Goal: Task Accomplishment & Management: Manage account settings

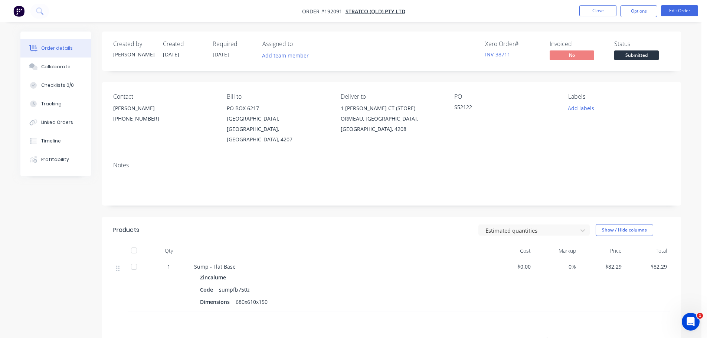
click at [429, 223] on header "Products Estimated quantities Show / Hide columns" at bounding box center [391, 230] width 579 height 27
click at [398, 217] on header "Products Estimated quantities Show / Hide columns" at bounding box center [391, 230] width 579 height 27
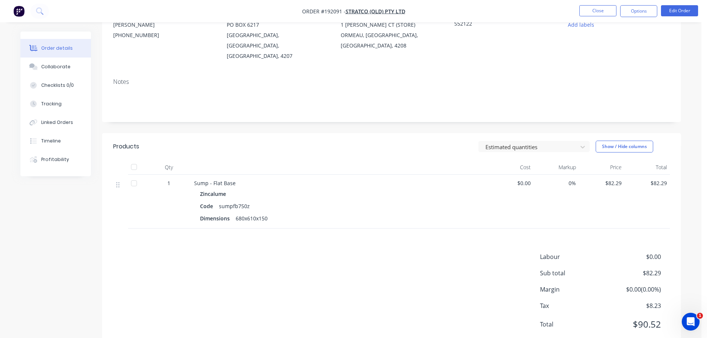
scroll to position [88, 0]
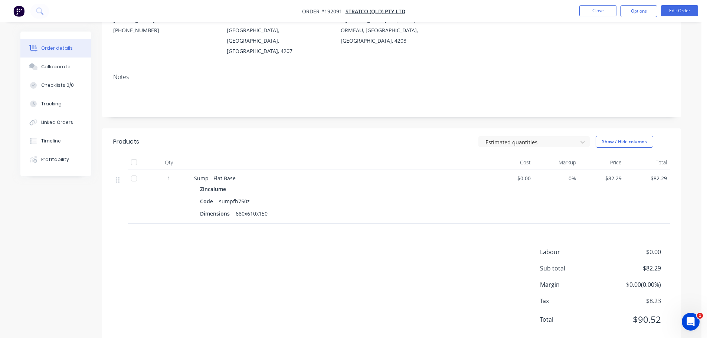
click at [390, 247] on div "Labour $0.00 Sub total $82.29 Margin $0.00 ( 0.00 %) Tax $8.23 Total $90.52" at bounding box center [391, 290] width 556 height 86
click at [301, 128] on header "Products Estimated quantities Show / Hide columns" at bounding box center [391, 141] width 579 height 27
click at [598, 12] on button "Close" at bounding box center [597, 10] width 37 height 11
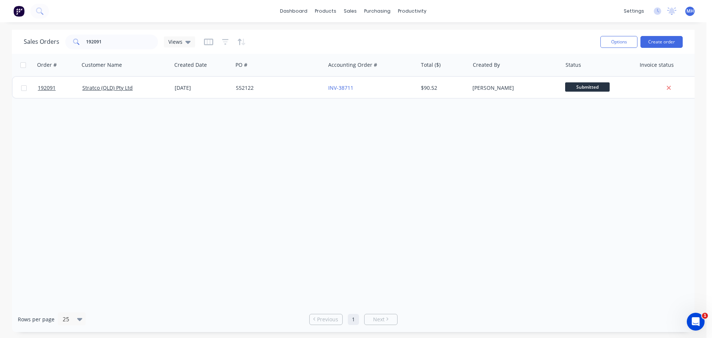
click at [406, 181] on div "Order # Customer Name Created Date PO # Accounting Order # Total ($) Created By…" at bounding box center [353, 180] width 683 height 253
click at [107, 47] on input "192091" at bounding box center [122, 41] width 72 height 15
type input "192190"
click at [282, 39] on div "Sales Orders 192190 Views" at bounding box center [309, 42] width 571 height 18
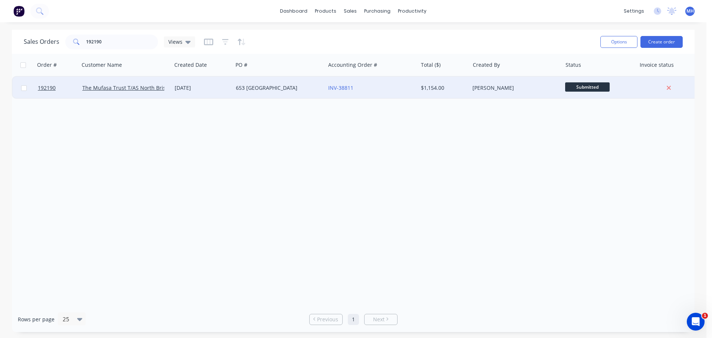
click at [223, 90] on div "[DATE]" at bounding box center [202, 87] width 55 height 7
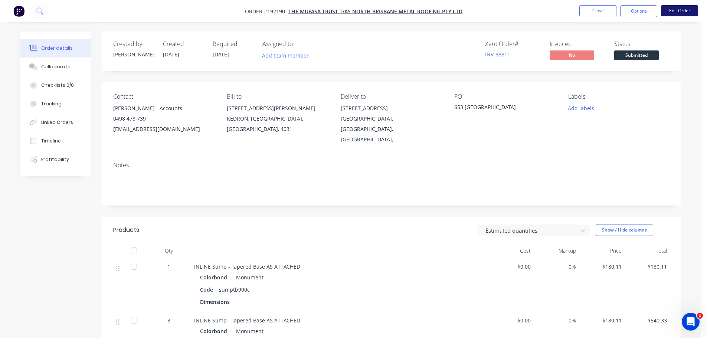
click at [694, 6] on button "Edit Order" at bounding box center [679, 10] width 37 height 11
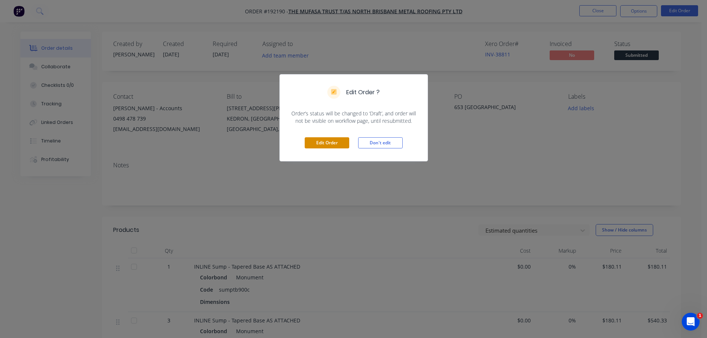
click at [323, 140] on button "Edit Order" at bounding box center [327, 142] width 45 height 11
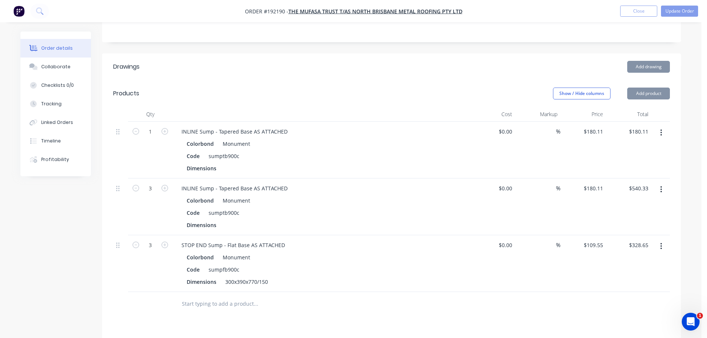
scroll to position [223, 0]
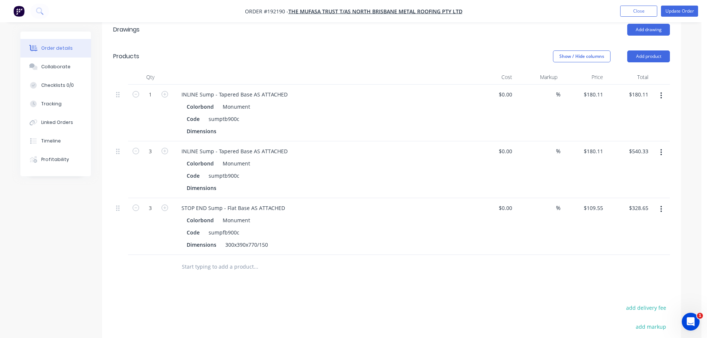
click at [661, 92] on icon "button" at bounding box center [661, 96] width 2 height 8
click at [643, 110] on div "Edit" at bounding box center [634, 115] width 57 height 11
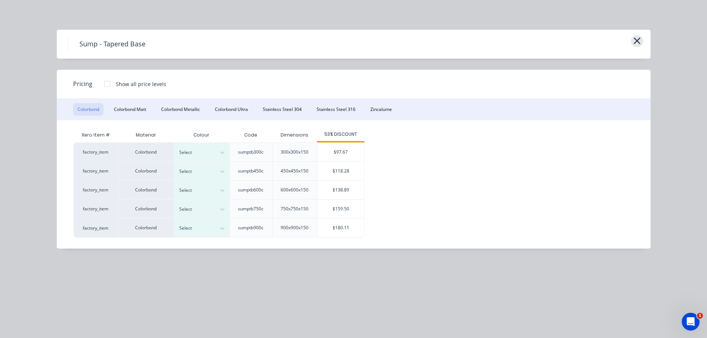
click at [635, 39] on icon "button" at bounding box center [636, 40] width 7 height 7
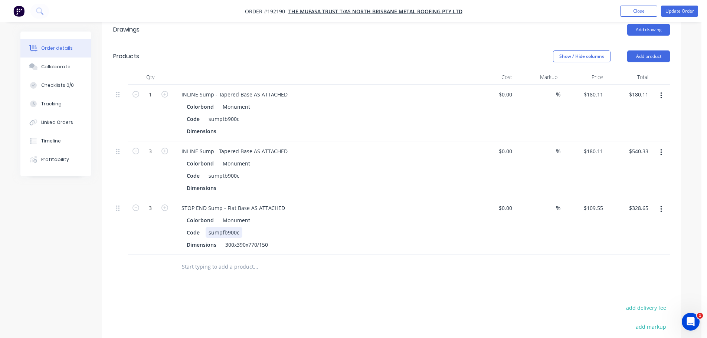
click at [218, 227] on div "sumpfb900c" at bounding box center [223, 232] width 37 height 11
click at [598, 203] on input "109.55" at bounding box center [596, 208] width 20 height 11
type input "$158.23"
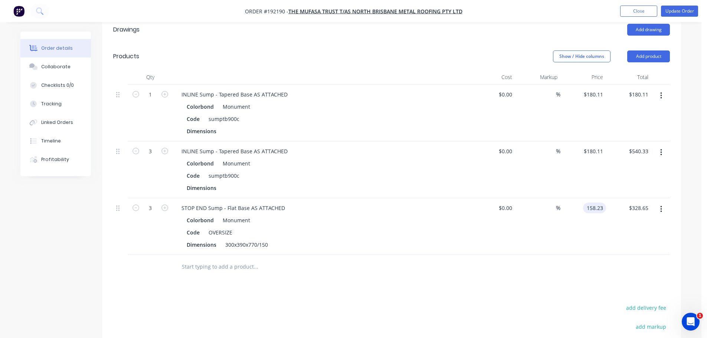
type input "$474.69"
click at [486, 276] on div "Drawings Add drawing Products Show / Hide columns Add product Qty Cost Markup P…" at bounding box center [391, 236] width 579 height 441
drag, startPoint x: 430, startPoint y: 280, endPoint x: 419, endPoint y: 280, distance: 10.8
click at [429, 280] on div "Drawings Add drawing Products Show / Hide columns Add product Qty Cost Markup P…" at bounding box center [391, 236] width 579 height 441
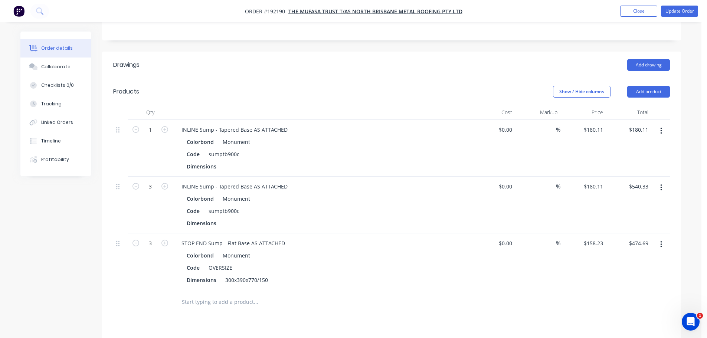
scroll to position [148, 0]
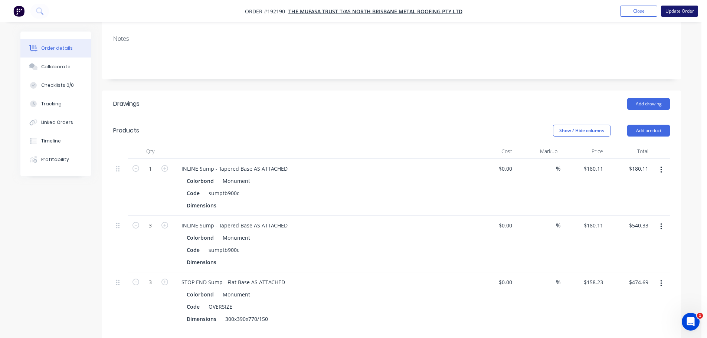
click at [673, 12] on button "Update Order" at bounding box center [679, 11] width 37 height 11
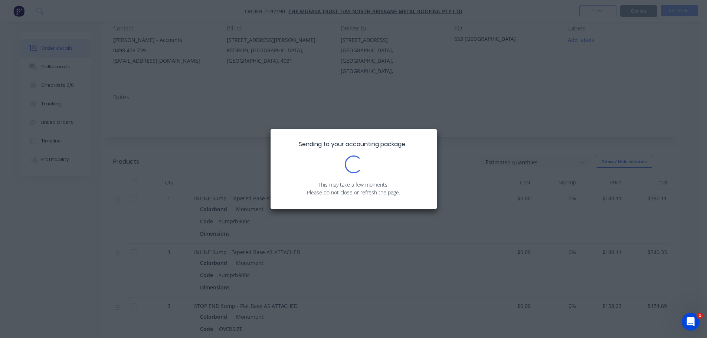
scroll to position [74, 0]
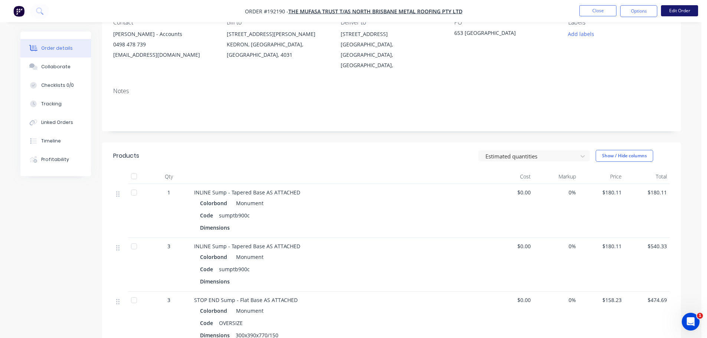
click at [680, 11] on button "Edit Order" at bounding box center [679, 10] width 37 height 11
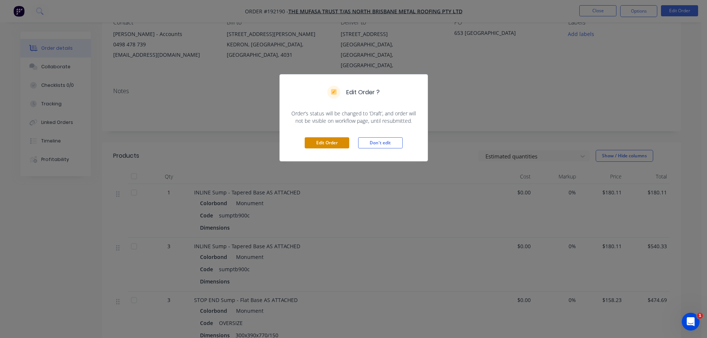
click at [331, 140] on button "Edit Order" at bounding box center [327, 142] width 45 height 11
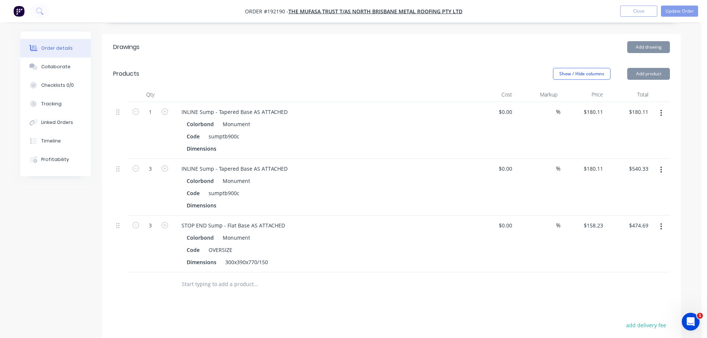
scroll to position [223, 0]
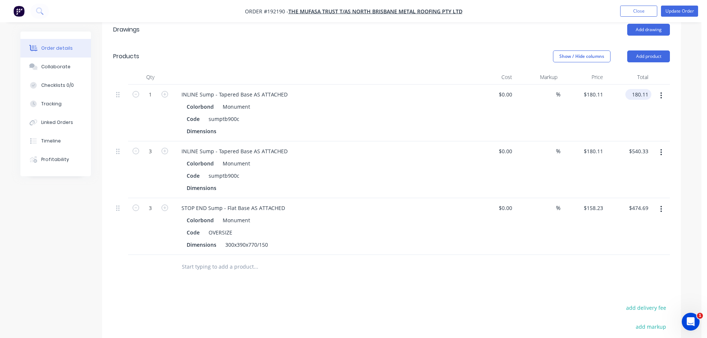
click at [641, 89] on input "180.11" at bounding box center [639, 94] width 23 height 11
type input "243.64"
type input "$243.64"
click at [693, 101] on div "Order details Collaborate Checklists 0/0 Tracking Linked Orders Timeline Profit…" at bounding box center [350, 122] width 701 height 691
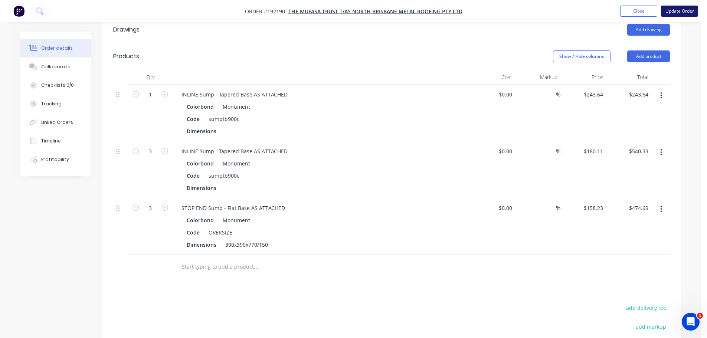
click at [677, 13] on button "Update Order" at bounding box center [679, 11] width 37 height 11
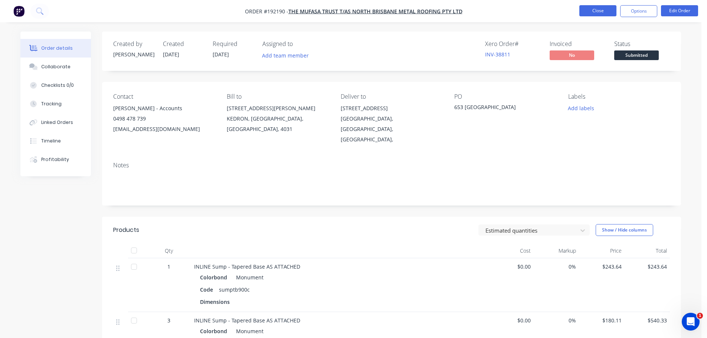
click at [602, 9] on button "Close" at bounding box center [597, 10] width 37 height 11
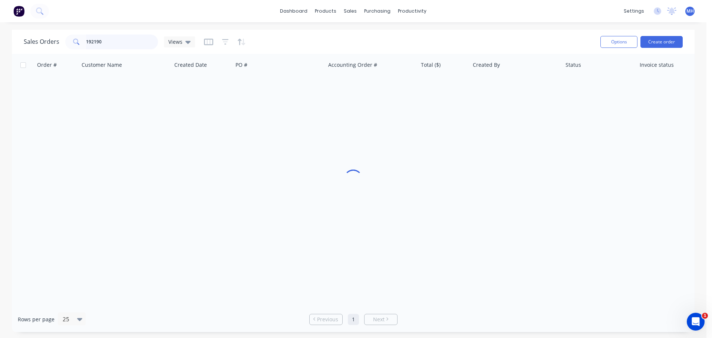
click at [105, 43] on input "192190" at bounding box center [122, 41] width 72 height 15
click at [108, 46] on input "192190" at bounding box center [122, 41] width 72 height 15
click at [108, 47] on input "192190" at bounding box center [122, 41] width 72 height 15
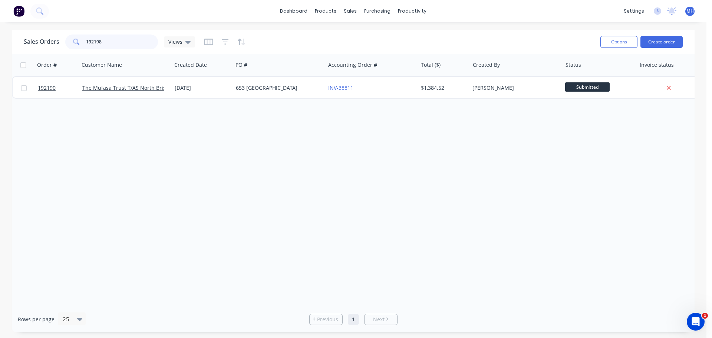
type input "192198"
click at [252, 36] on div "Sales Orders 192198 Views" at bounding box center [309, 42] width 571 height 18
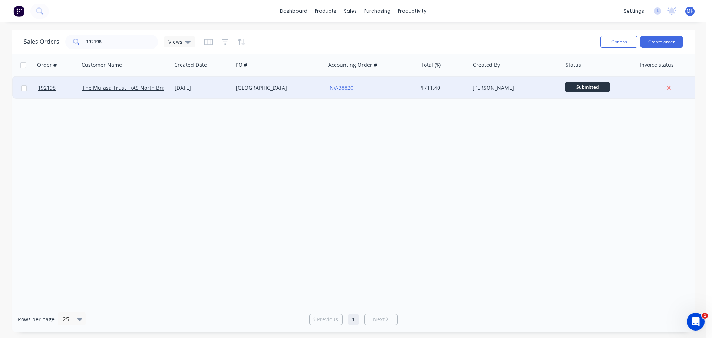
click at [240, 84] on div "[GEOGRAPHIC_DATA]" at bounding box center [277, 87] width 82 height 7
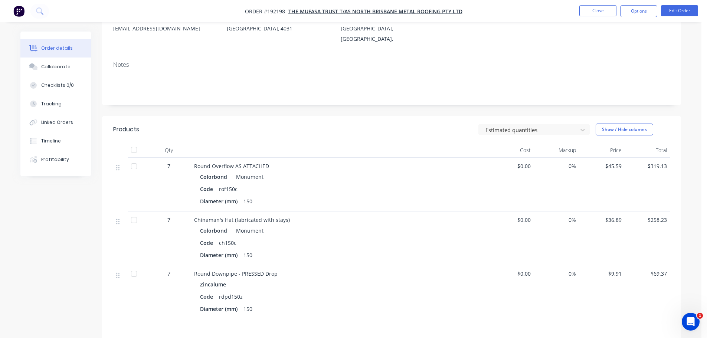
scroll to position [111, 0]
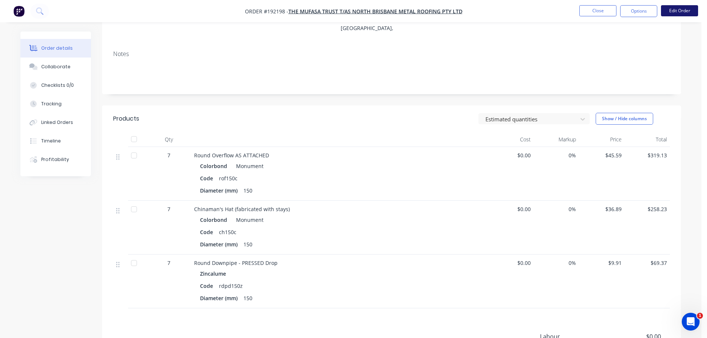
click at [671, 13] on button "Edit Order" at bounding box center [679, 10] width 37 height 11
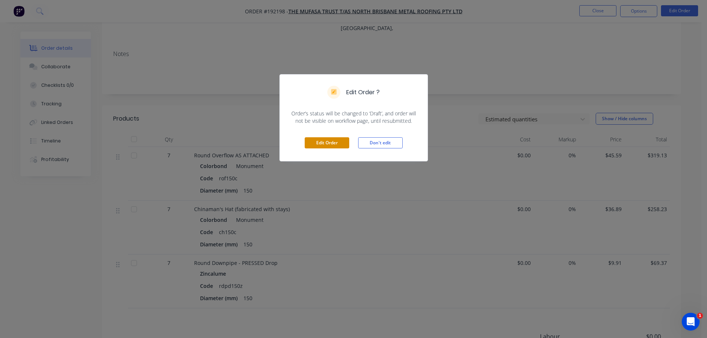
click at [328, 145] on button "Edit Order" at bounding box center [327, 142] width 45 height 11
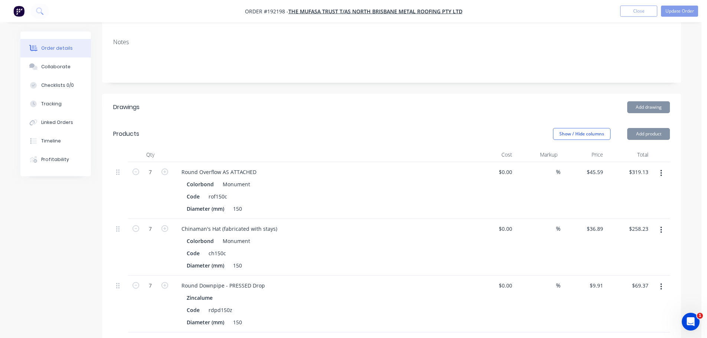
scroll to position [148, 0]
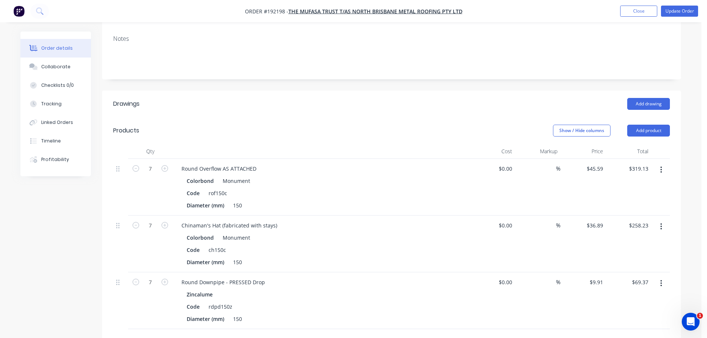
click at [659, 163] on button "button" at bounding box center [660, 169] width 17 height 13
click at [651, 184] on div "Edit" at bounding box center [634, 189] width 57 height 11
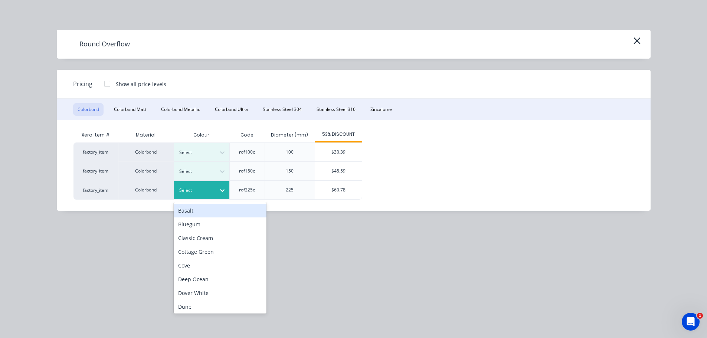
click at [188, 190] on div at bounding box center [195, 190] width 33 height 8
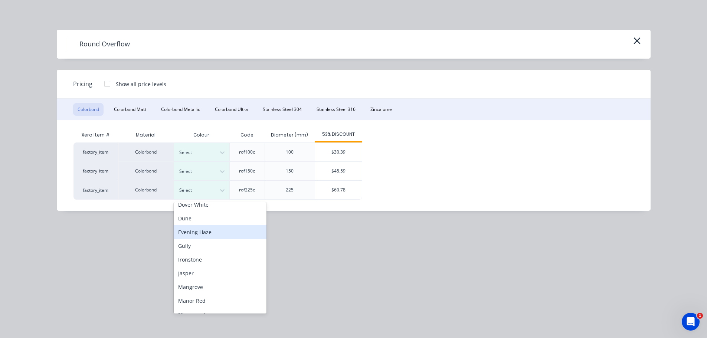
scroll to position [106, 0]
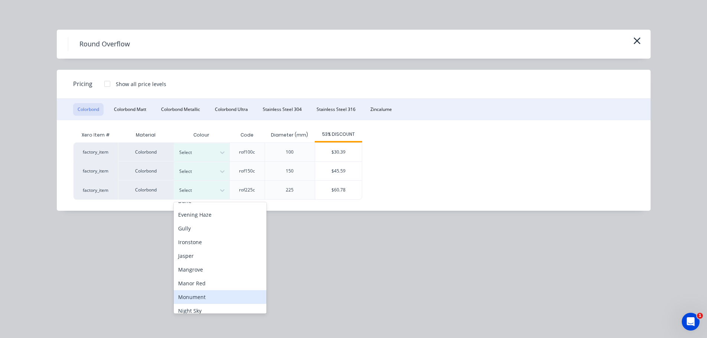
click at [205, 293] on div "Monument" at bounding box center [220, 297] width 93 height 14
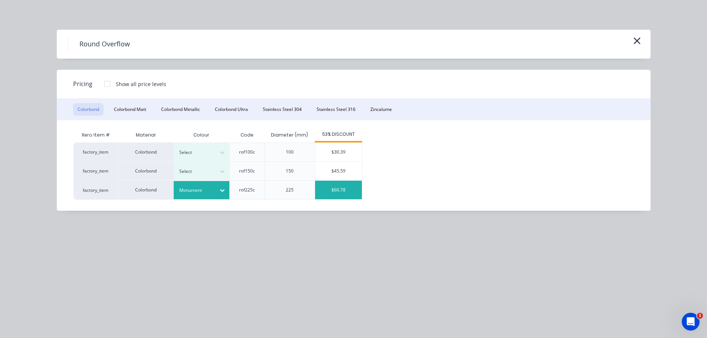
click at [325, 189] on div "$60.78" at bounding box center [338, 190] width 47 height 19
type input "$60.78"
type input "$425.46"
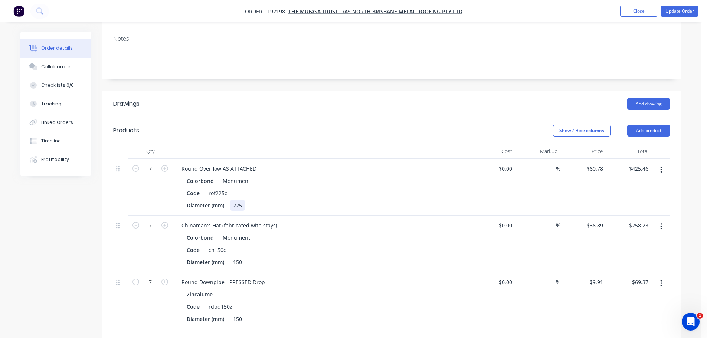
click at [240, 200] on div "225" at bounding box center [237, 205] width 15 height 11
click at [348, 94] on header "Drawings Add drawing" at bounding box center [391, 104] width 579 height 27
click at [679, 7] on button "Update Order" at bounding box center [679, 11] width 37 height 11
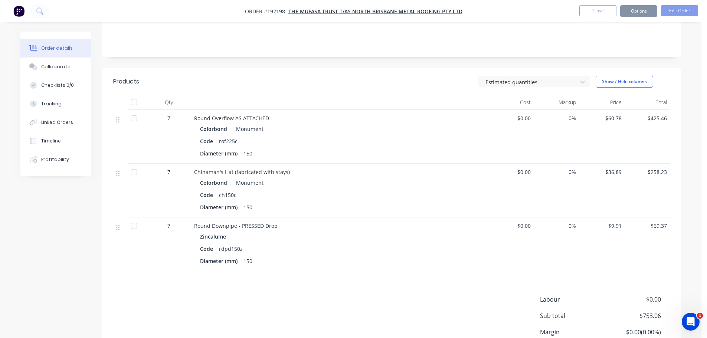
scroll to position [0, 0]
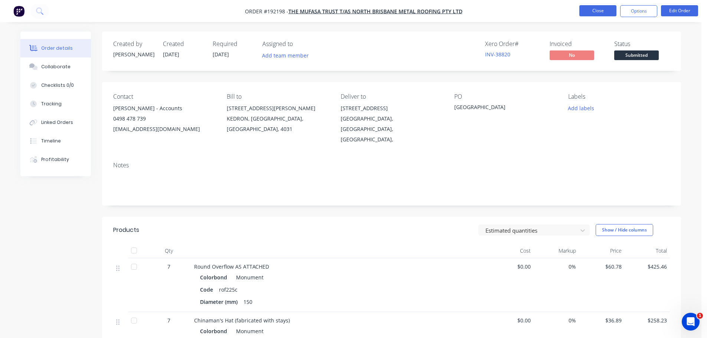
click at [597, 7] on button "Close" at bounding box center [597, 10] width 37 height 11
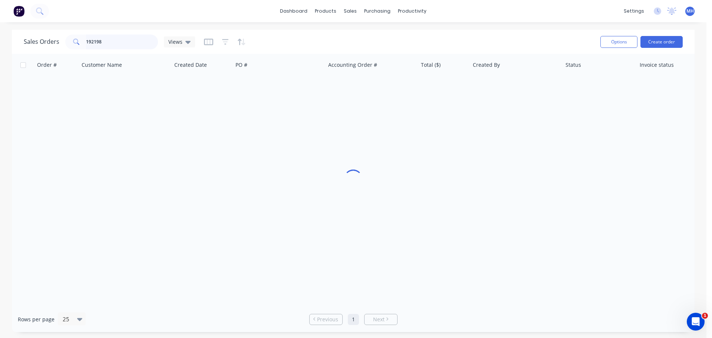
click at [138, 40] on input "192198" at bounding box center [122, 41] width 72 height 15
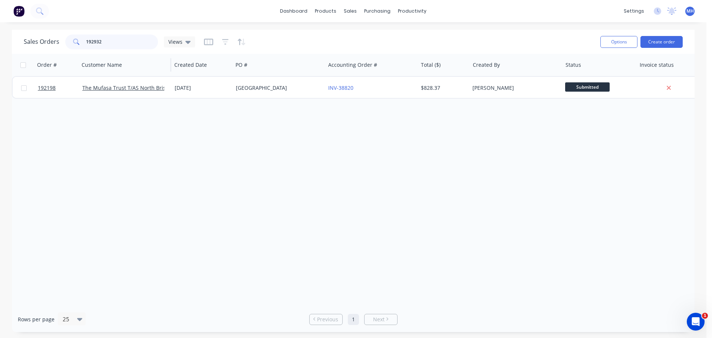
type input "192932"
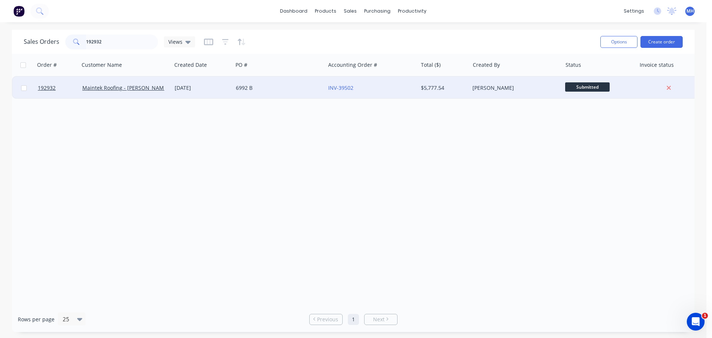
click at [247, 95] on div "6992 B" at bounding box center [279, 88] width 92 height 22
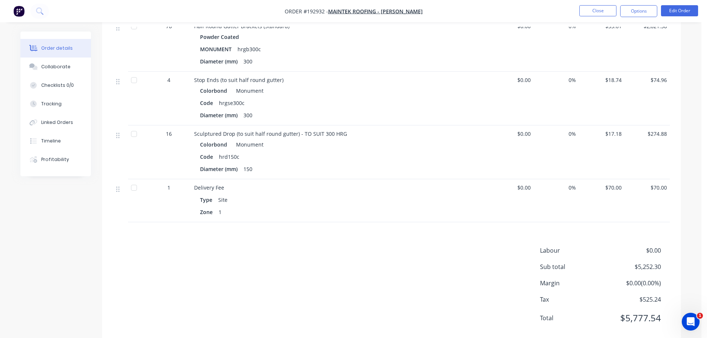
scroll to position [332, 0]
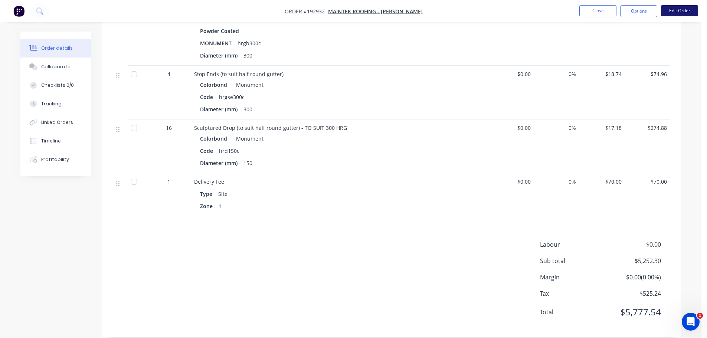
click at [673, 14] on button "Edit Order" at bounding box center [679, 10] width 37 height 11
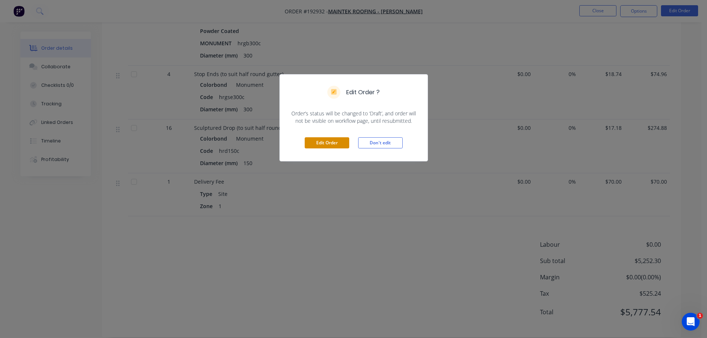
click at [321, 142] on button "Edit Order" at bounding box center [327, 142] width 45 height 11
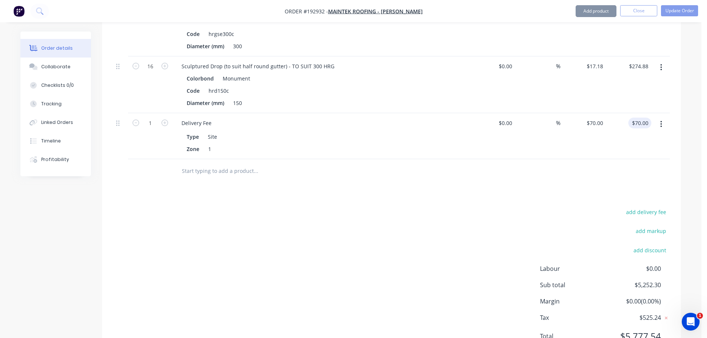
scroll to position [445, 0]
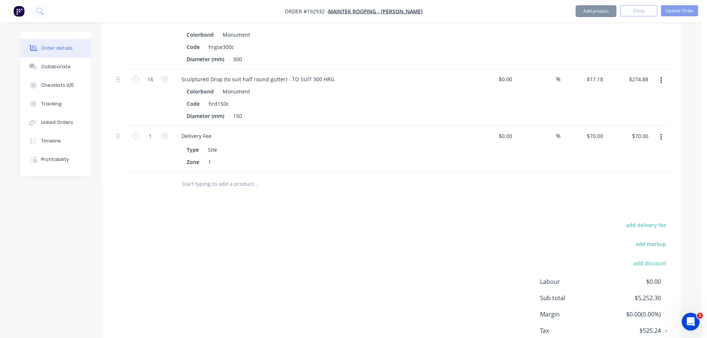
click at [662, 131] on button "button" at bounding box center [660, 137] width 17 height 13
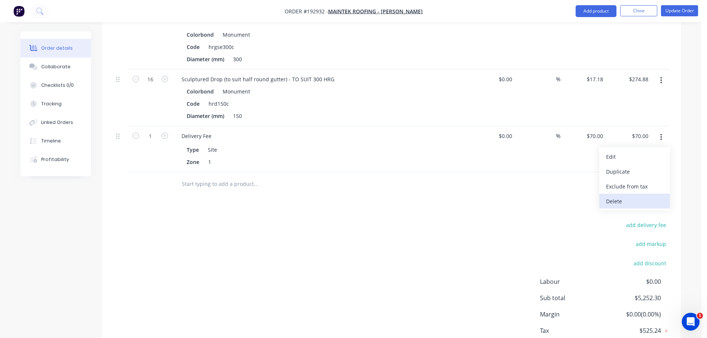
click at [625, 196] on div "Delete" at bounding box center [634, 201] width 57 height 11
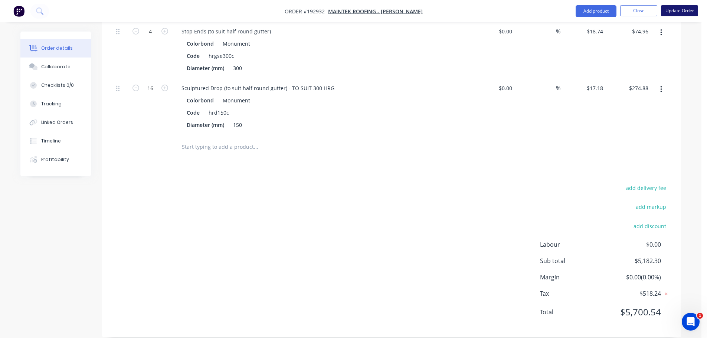
click at [680, 13] on button "Update Order" at bounding box center [679, 10] width 37 height 11
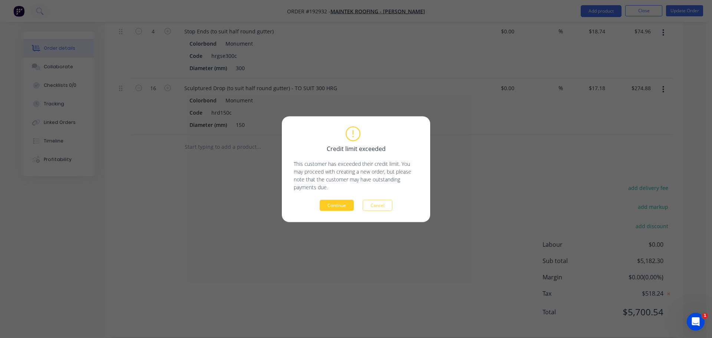
click at [340, 205] on button "Continue" at bounding box center [337, 205] width 34 height 11
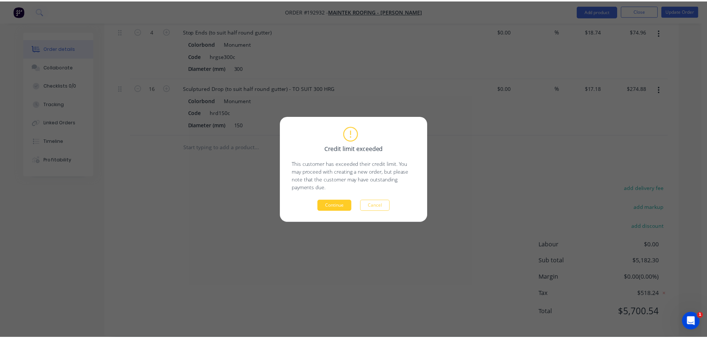
scroll to position [289, 0]
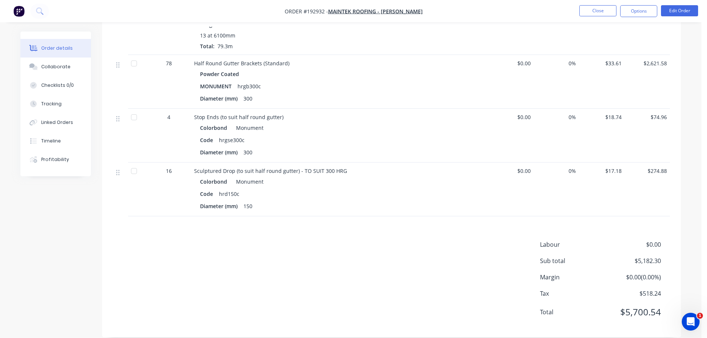
click at [597, 19] on nav "Order #192932 - Maintek Roofing - [PERSON_NAME] Close Options Edit Order" at bounding box center [353, 11] width 707 height 22
click at [597, 15] on button "Close" at bounding box center [597, 10] width 37 height 11
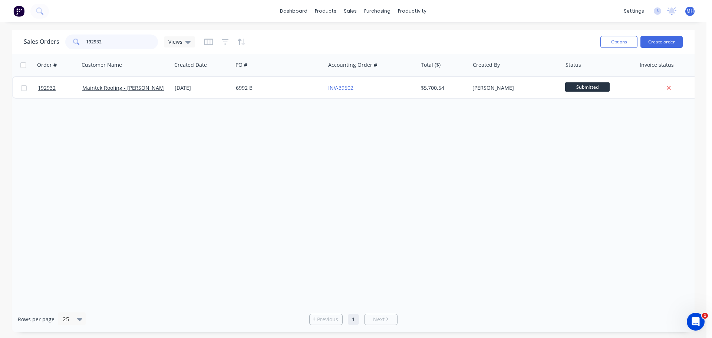
click at [136, 47] on input "192932" at bounding box center [122, 41] width 72 height 15
drag, startPoint x: 136, startPoint y: 47, endPoint x: 132, endPoint y: 46, distance: 4.8
click at [136, 46] on input "192932" at bounding box center [122, 41] width 72 height 15
type input "193079"
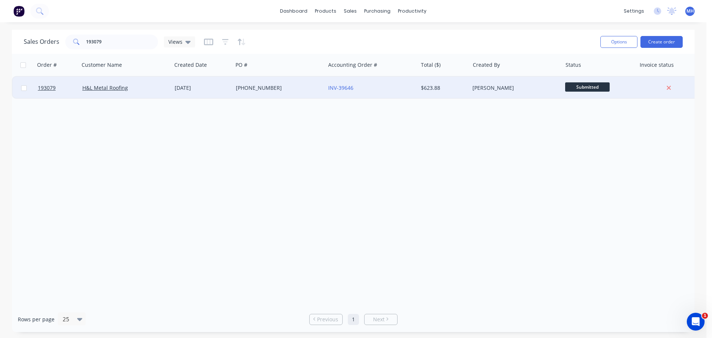
click at [273, 91] on div "[PHONE_NUMBER]" at bounding box center [277, 87] width 82 height 7
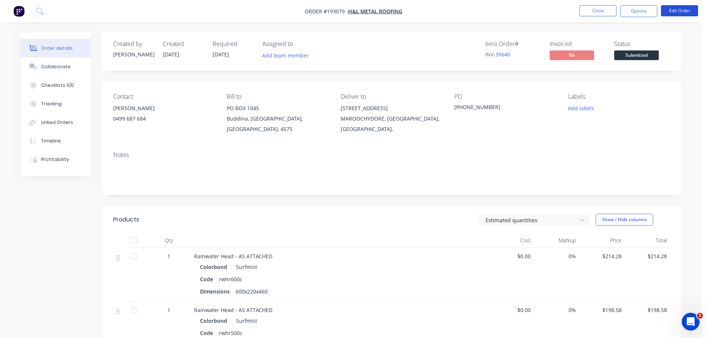
click at [684, 15] on button "Edit Order" at bounding box center [679, 10] width 37 height 11
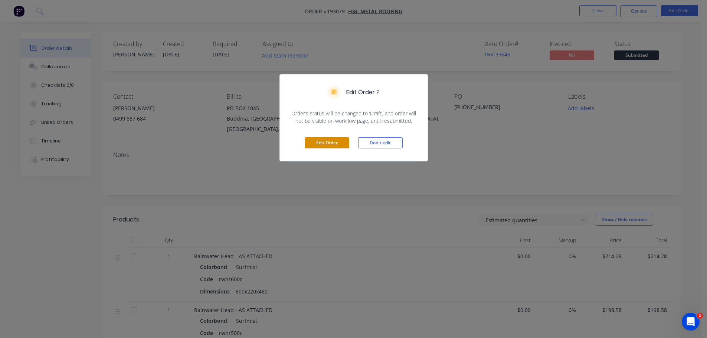
click at [328, 138] on button "Edit Order" at bounding box center [327, 142] width 45 height 11
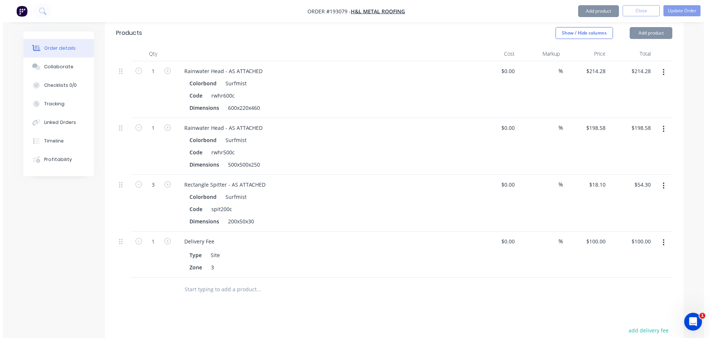
scroll to position [223, 0]
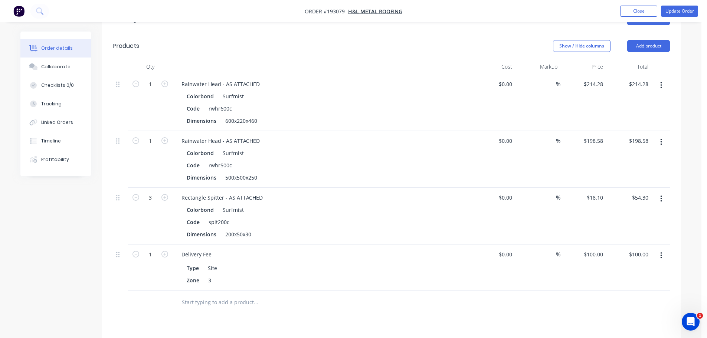
click at [664, 79] on button "button" at bounding box center [660, 85] width 17 height 13
click at [648, 99] on div "Edit" at bounding box center [634, 104] width 57 height 11
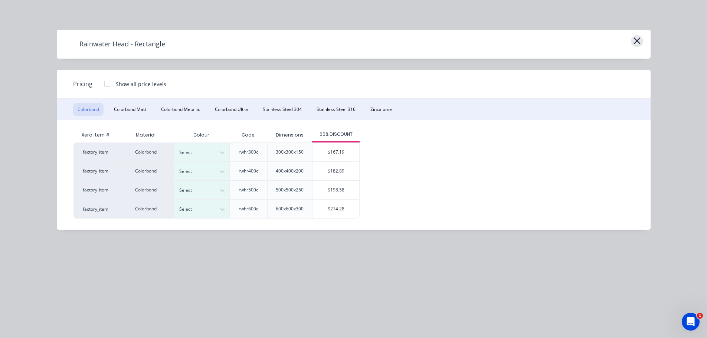
click at [638, 42] on icon "button" at bounding box center [636, 40] width 7 height 7
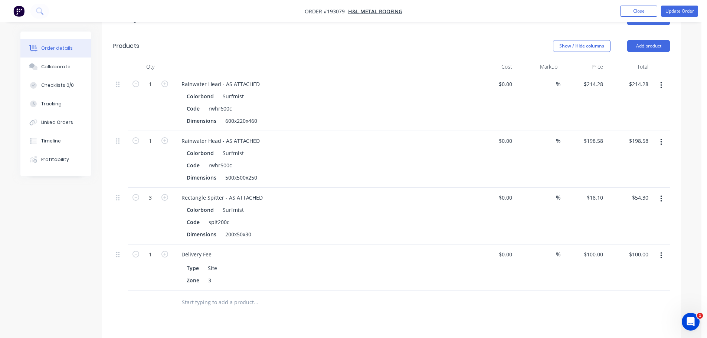
click at [681, 80] on div "Order details Collaborate Checklists 0/0 Tracking Linked Orders Timeline Profit…" at bounding box center [350, 156] width 675 height 695
click at [166, 80] on icon "button" at bounding box center [164, 83] width 7 height 7
type input "2"
type input "$428.56"
click at [240, 172] on div "500x500x250" at bounding box center [241, 177] width 38 height 11
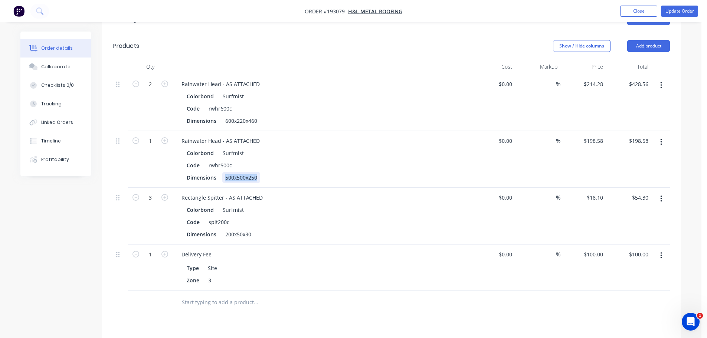
click at [240, 172] on div "500x500x250" at bounding box center [241, 177] width 38 height 11
click at [23, 217] on div "Created by [PERSON_NAME] Created [DATE] Required [DATE] Assigned to Add team me…" at bounding box center [350, 156] width 660 height 695
click at [694, 10] on button "Update Order" at bounding box center [679, 11] width 37 height 11
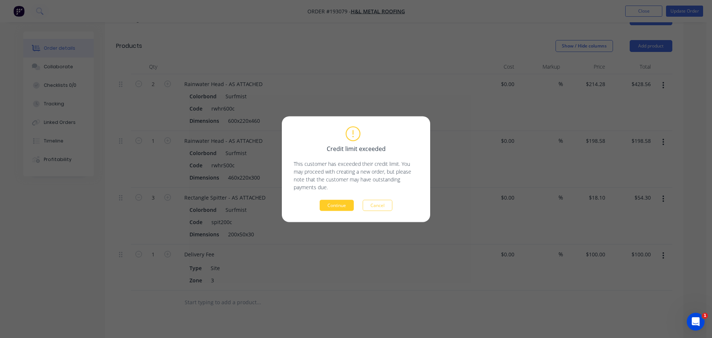
click at [338, 204] on button "Continue" at bounding box center [337, 205] width 34 height 11
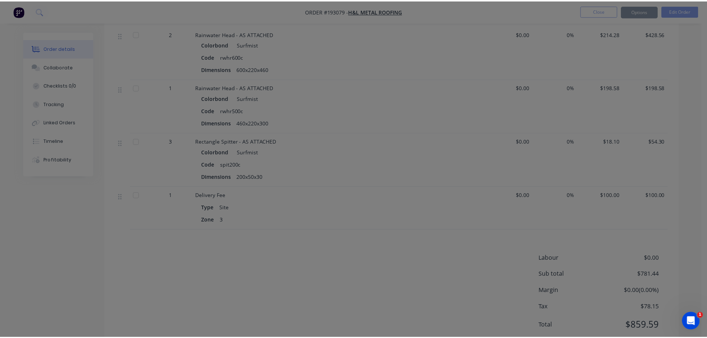
scroll to position [187, 0]
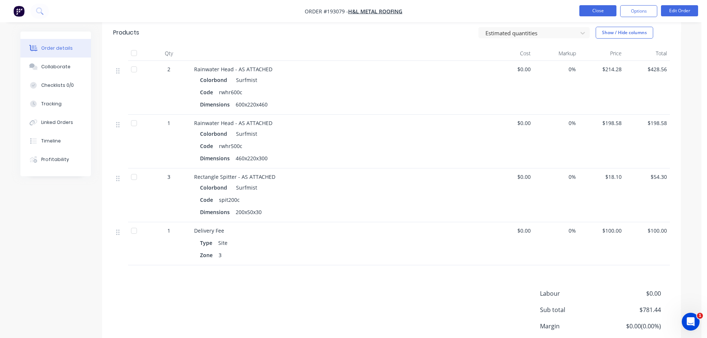
click at [592, 8] on button "Close" at bounding box center [597, 10] width 37 height 11
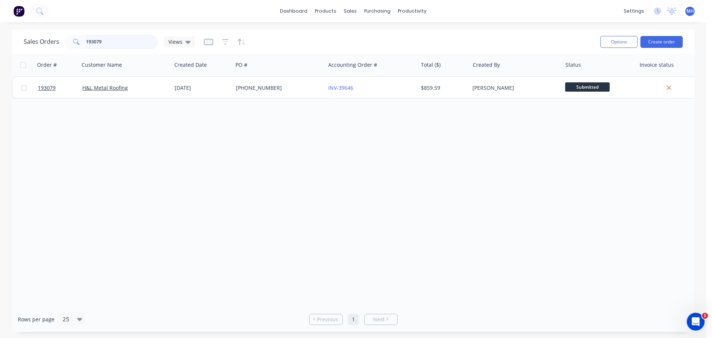
click at [118, 41] on input "193079" at bounding box center [122, 41] width 72 height 15
click at [118, 42] on input "193079" at bounding box center [122, 41] width 72 height 15
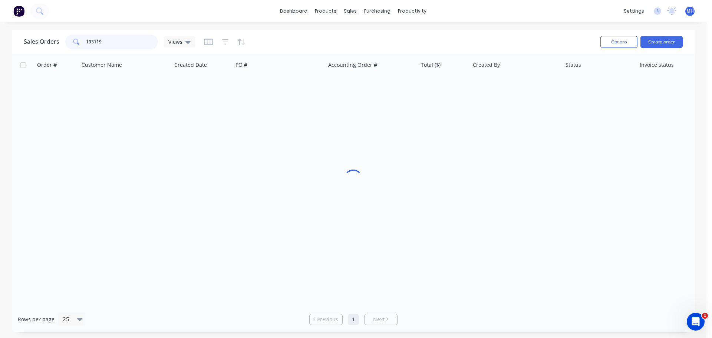
type input "193119"
click at [288, 37] on div "Sales Orders 193119 Views" at bounding box center [309, 42] width 571 height 18
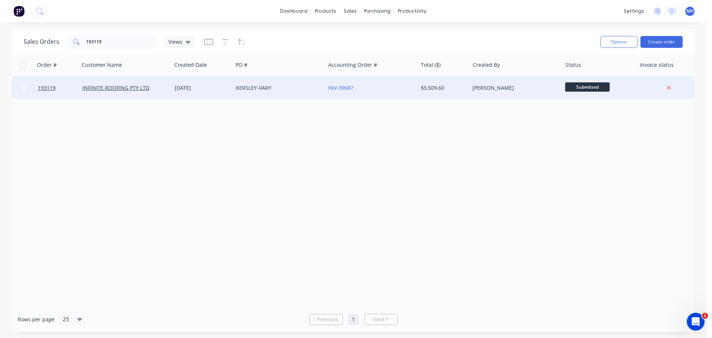
click at [277, 93] on div "KERSLEY-VARY" at bounding box center [279, 88] width 92 height 22
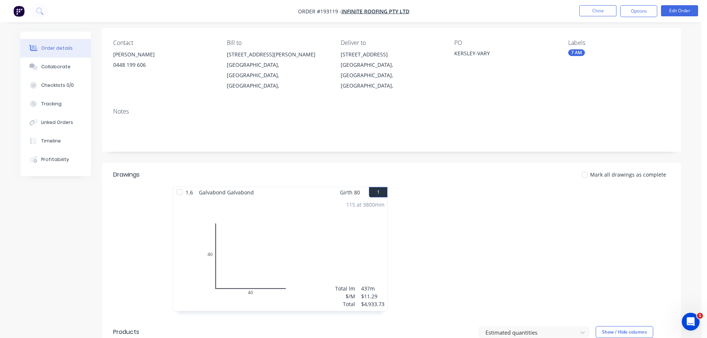
scroll to position [148, 0]
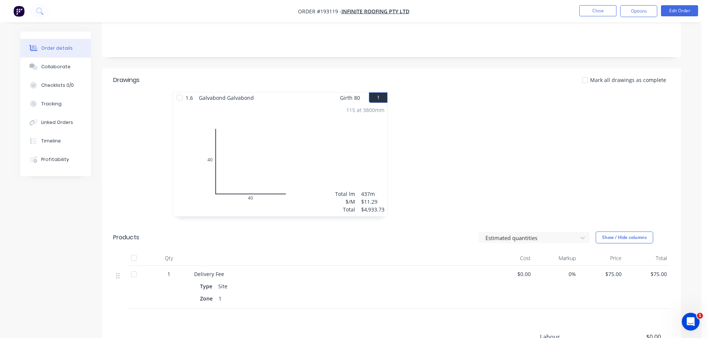
drag, startPoint x: 546, startPoint y: 118, endPoint x: 552, endPoint y: 121, distance: 7.1
click at [546, 118] on div at bounding box center [502, 158] width 223 height 132
click at [596, 13] on button "Close" at bounding box center [597, 10] width 37 height 11
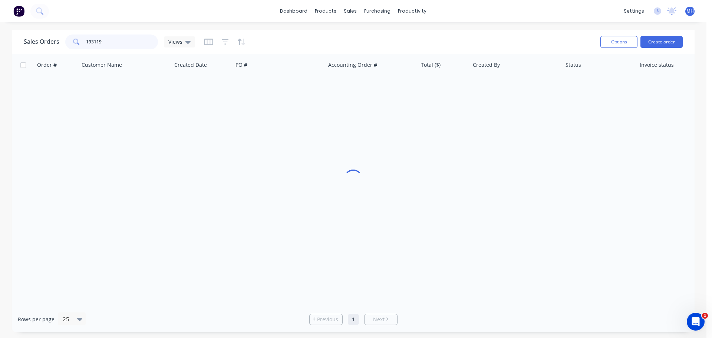
click at [133, 39] on input "193119" at bounding box center [122, 41] width 72 height 15
type input "192451"
click at [279, 34] on div "Sales Orders 192451 Views" at bounding box center [309, 42] width 571 height 18
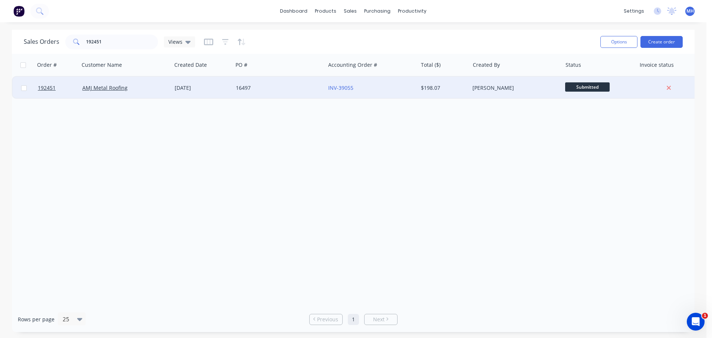
click at [207, 86] on div "[DATE]" at bounding box center [202, 87] width 55 height 7
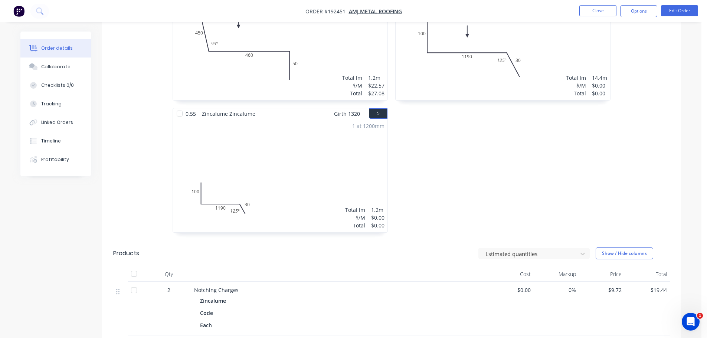
scroll to position [482, 0]
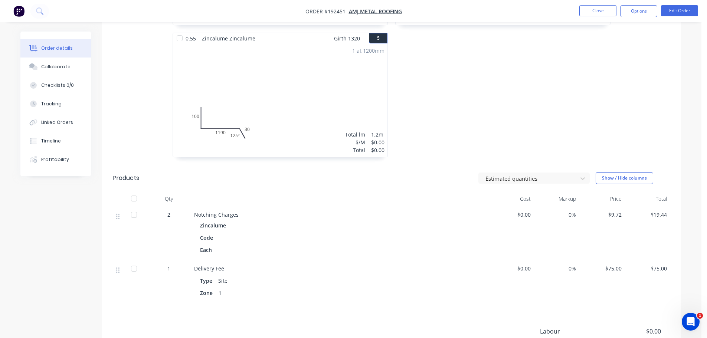
click at [675, 15] on button "Edit Order" at bounding box center [679, 10] width 37 height 11
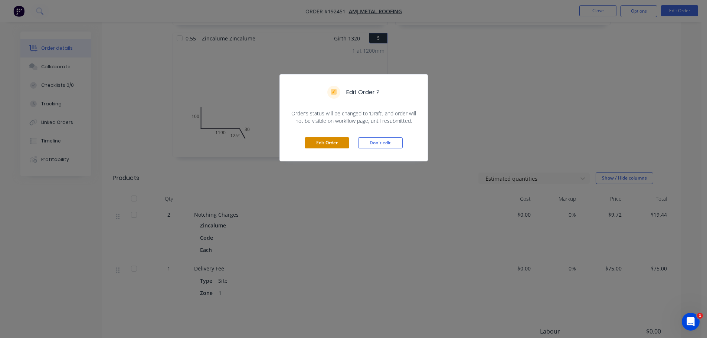
click at [335, 145] on button "Edit Order" at bounding box center [327, 142] width 45 height 11
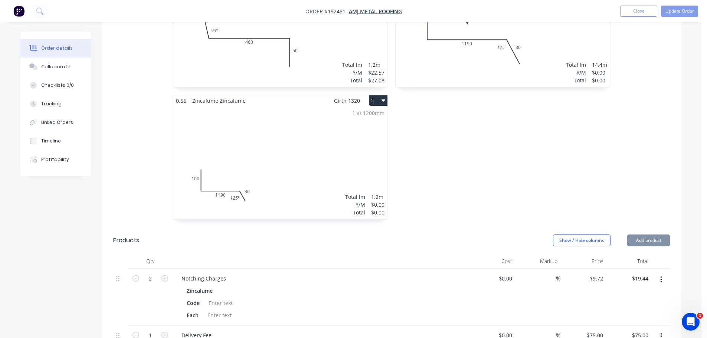
click at [369, 125] on div "1 at 1200mm Total lm $/M Total 1.2m $0.00 $0.00" at bounding box center [280, 162] width 214 height 113
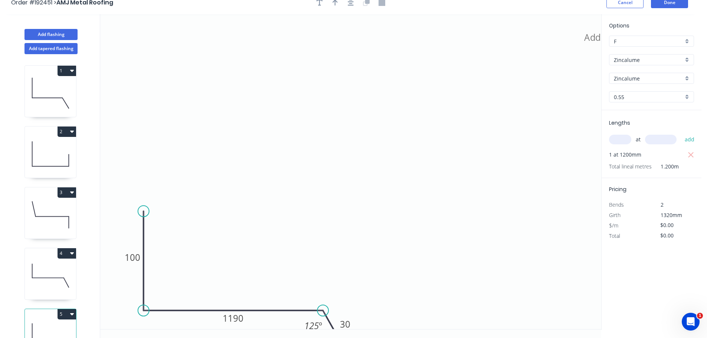
scroll to position [14, 0]
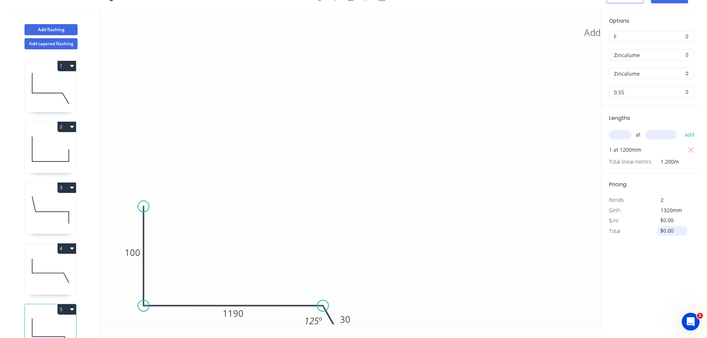
click at [679, 229] on input "$0.00" at bounding box center [672, 231] width 25 height 10
type input "$59.06"
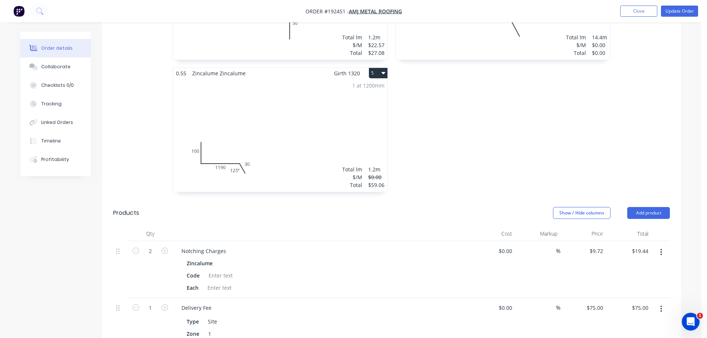
scroll to position [519, 0]
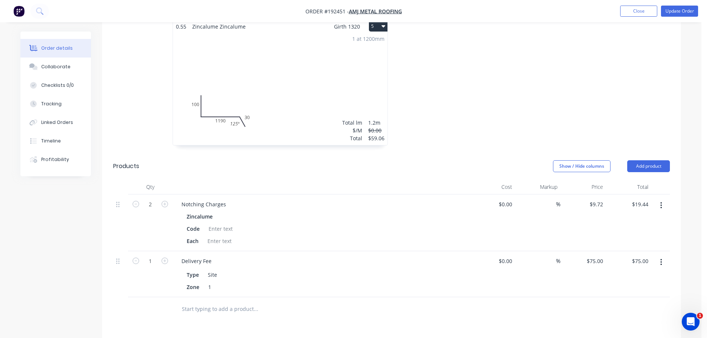
click at [660, 199] on button "button" at bounding box center [660, 205] width 17 height 13
click at [634, 264] on div "Delete" at bounding box center [634, 269] width 57 height 11
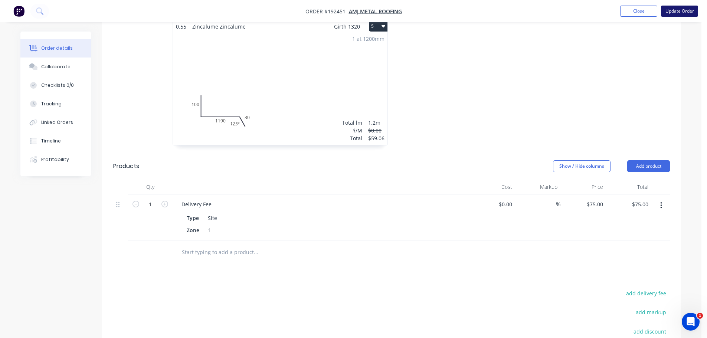
click at [674, 7] on button "Update Order" at bounding box center [679, 11] width 37 height 11
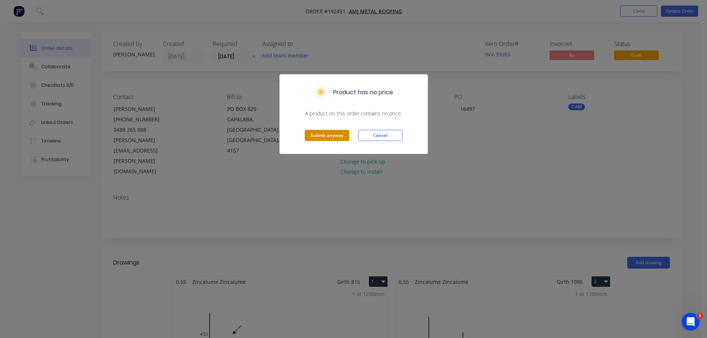
click at [332, 134] on button "Submit anyway" at bounding box center [327, 135] width 45 height 11
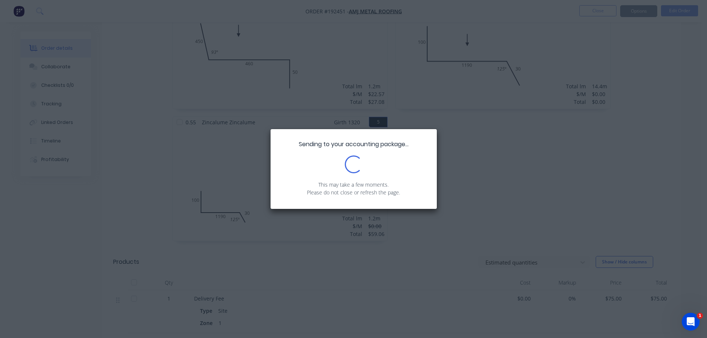
scroll to position [445, 0]
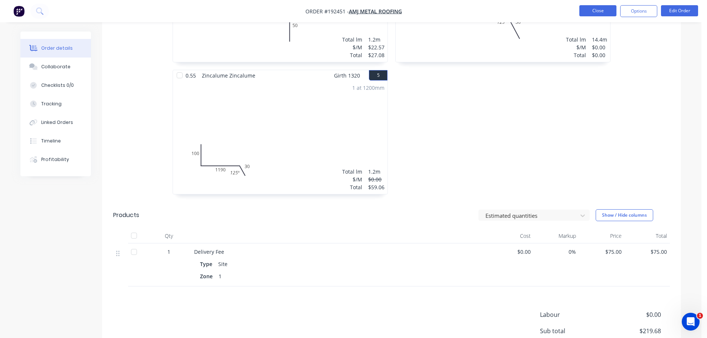
click at [588, 13] on button "Close" at bounding box center [597, 10] width 37 height 11
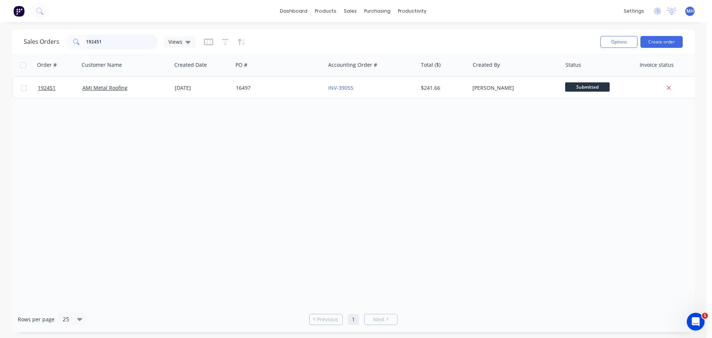
click at [139, 37] on input "192451" at bounding box center [122, 41] width 72 height 15
type input "192913"
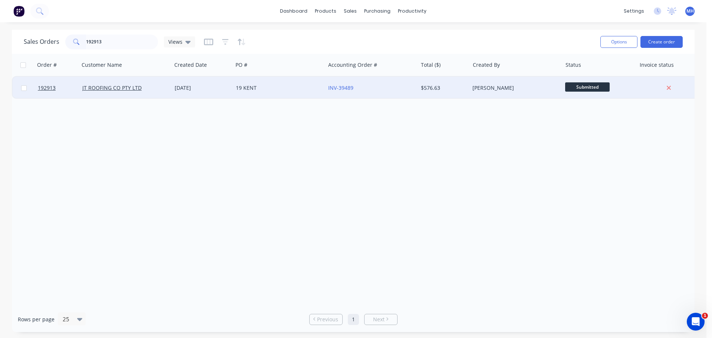
click at [214, 92] on div "[DATE]" at bounding box center [202, 88] width 61 height 22
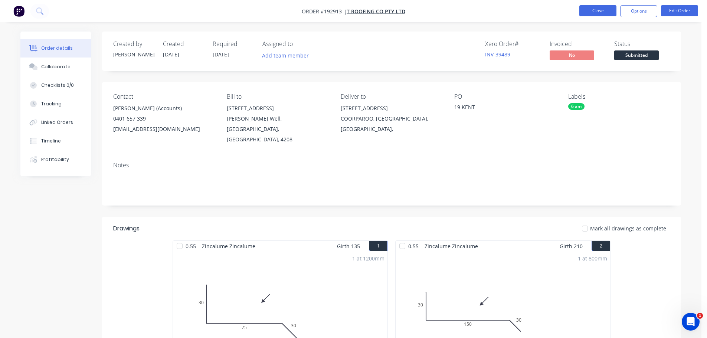
click at [596, 8] on button "Close" at bounding box center [597, 10] width 37 height 11
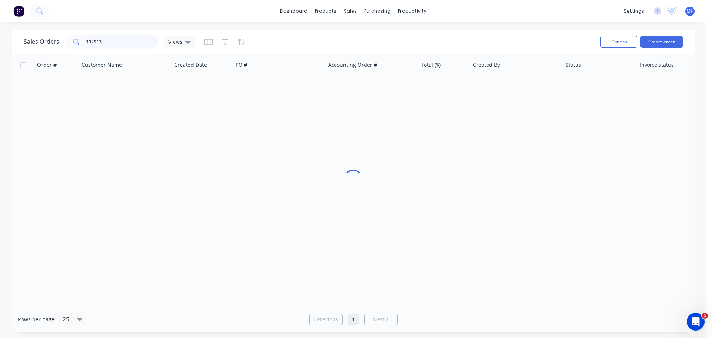
click at [134, 38] on input "192913" at bounding box center [122, 41] width 72 height 15
type input "192913"
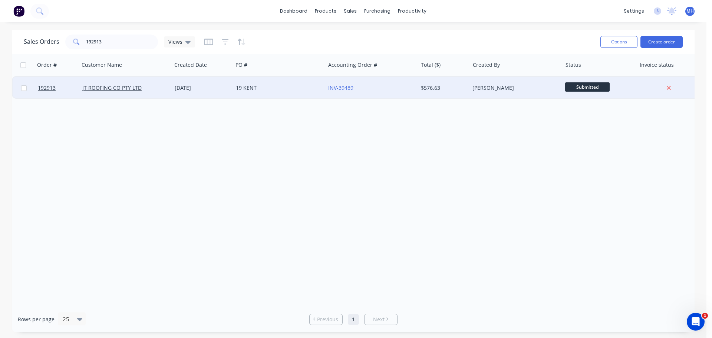
click at [159, 90] on div "JT ROOFING CO PTY LTD" at bounding box center [123, 87] width 82 height 7
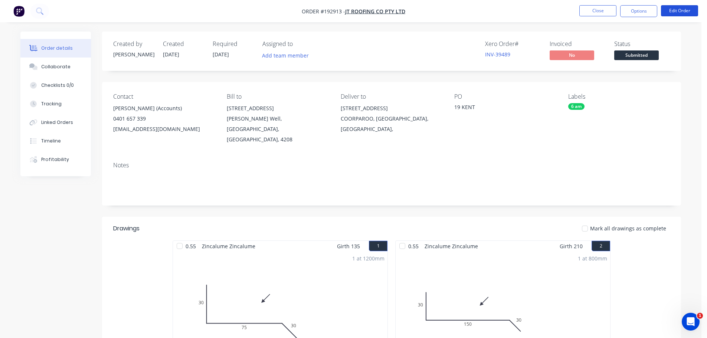
click at [679, 8] on button "Edit Order" at bounding box center [679, 10] width 37 height 11
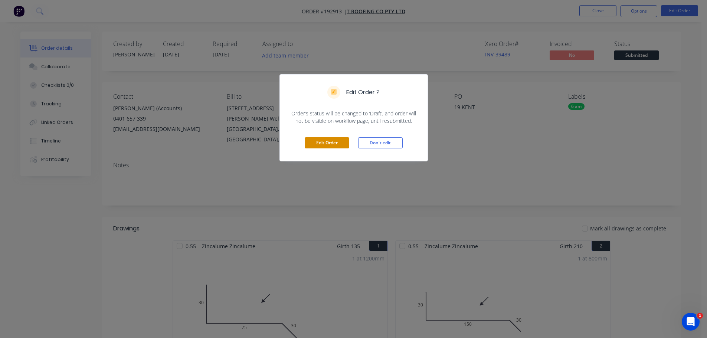
click at [340, 148] on button "Edit Order" at bounding box center [327, 142] width 45 height 11
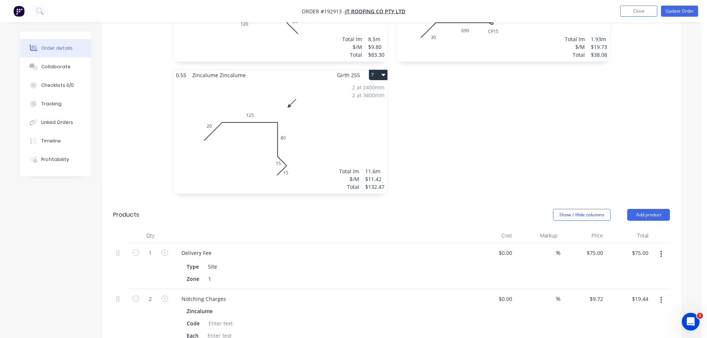
scroll to position [668, 0]
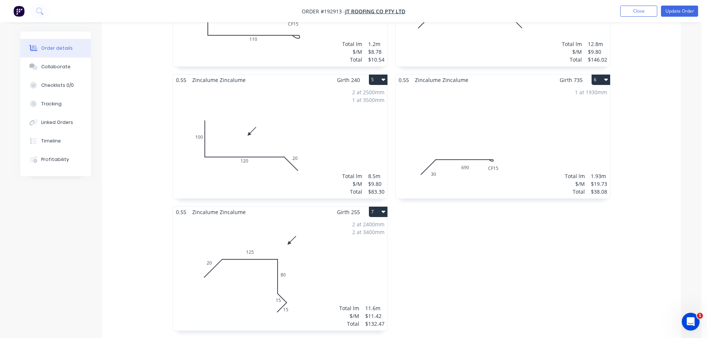
click at [507, 129] on div "1 at 1930mm Total lm $/M Total 1.93m $19.73 $38.08" at bounding box center [502, 141] width 214 height 113
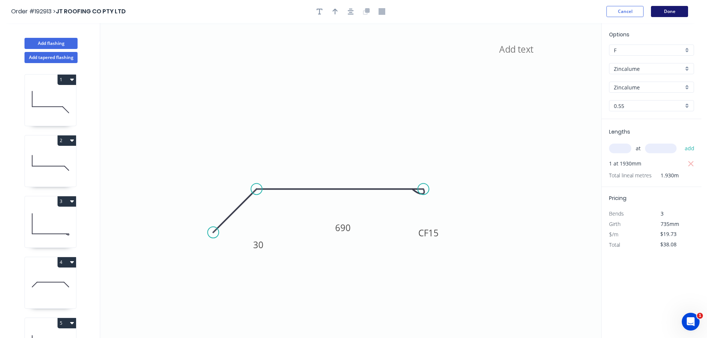
click at [668, 11] on button "Done" at bounding box center [669, 11] width 37 height 11
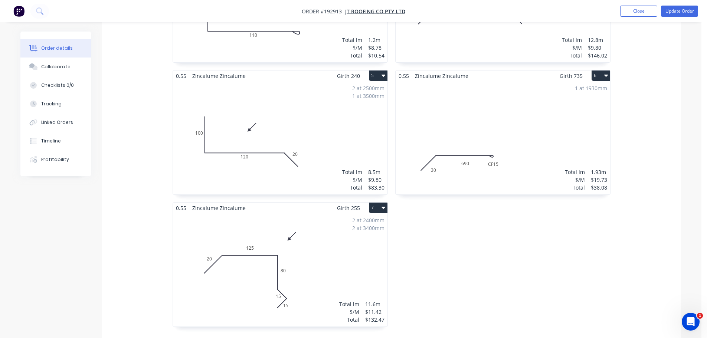
scroll to position [519, 0]
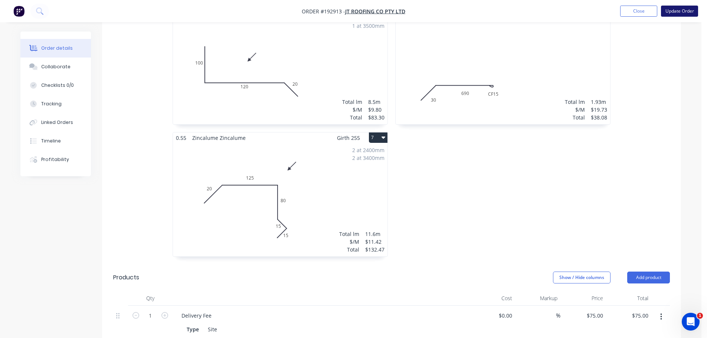
click at [666, 9] on button "Update Order" at bounding box center [679, 11] width 37 height 11
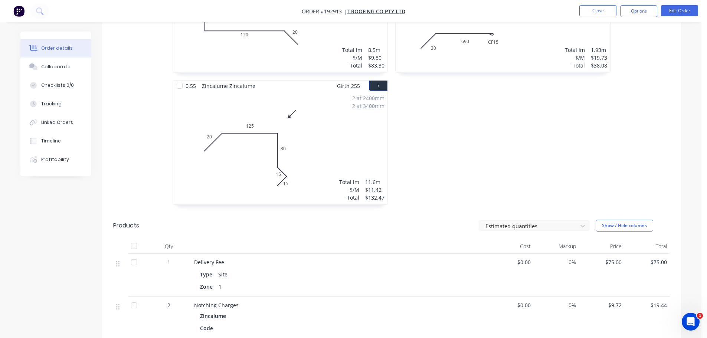
scroll to position [668, 0]
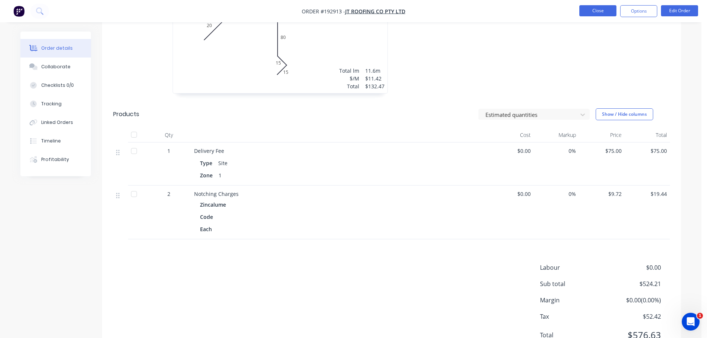
click at [599, 11] on button "Close" at bounding box center [597, 10] width 37 height 11
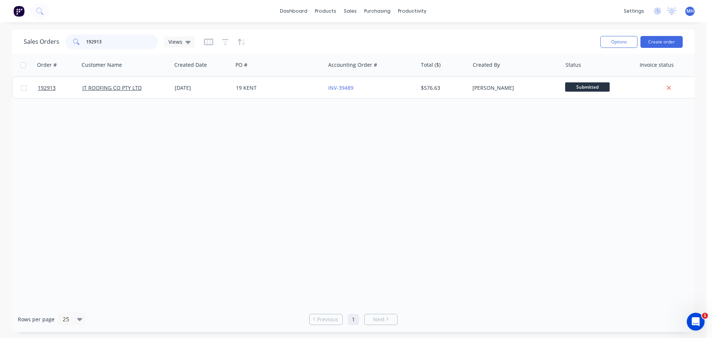
click at [134, 46] on input "192913" at bounding box center [122, 41] width 72 height 15
type input "193114"
click at [290, 45] on div "Sales Orders 193114 Views" at bounding box center [309, 42] width 571 height 18
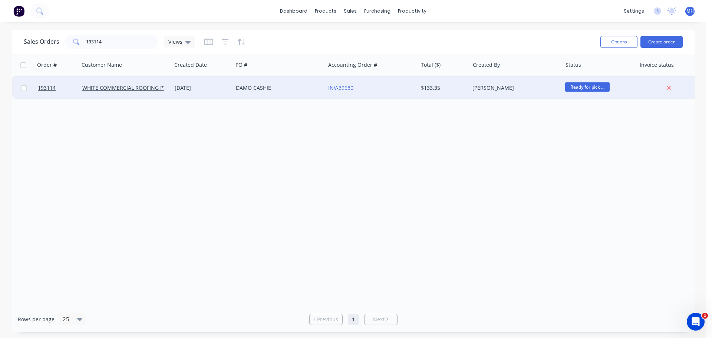
click at [293, 92] on div "DAMO CASHIE" at bounding box center [279, 88] width 92 height 22
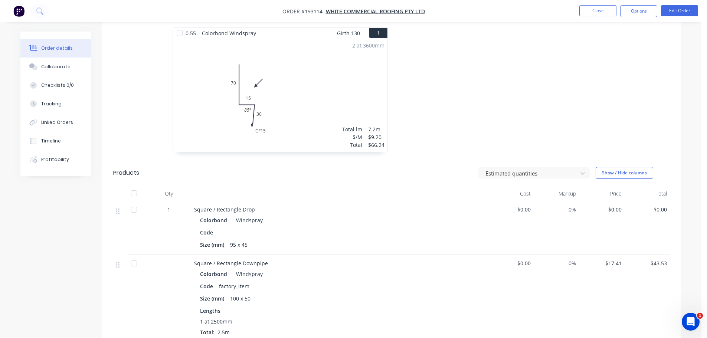
scroll to position [223, 0]
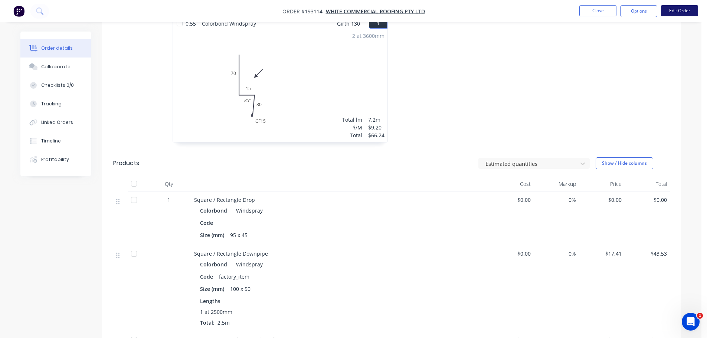
click at [674, 8] on button "Edit Order" at bounding box center [679, 10] width 37 height 11
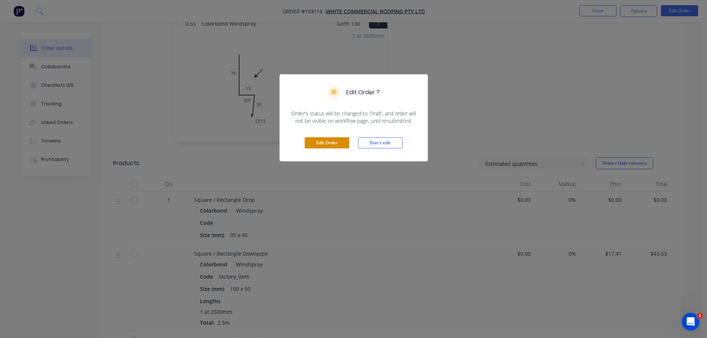
click at [337, 146] on button "Edit Order" at bounding box center [327, 142] width 45 height 11
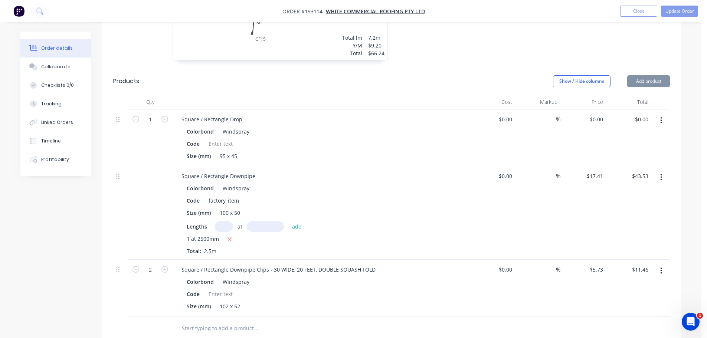
scroll to position [334, 0]
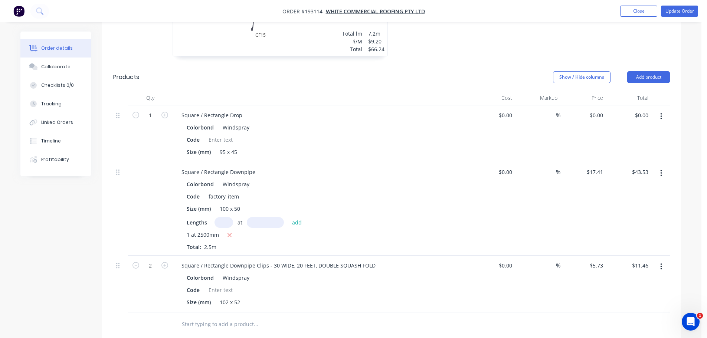
click at [655, 110] on button "button" at bounding box center [660, 116] width 17 height 13
click at [653, 126] on div "Edit Duplicate Exclude from tax Delete" at bounding box center [634, 157] width 70 height 63
click at [652, 128] on button "Edit" at bounding box center [634, 135] width 70 height 15
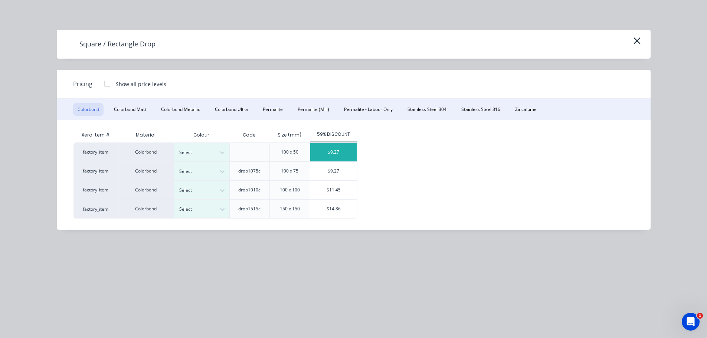
click at [335, 151] on div "$9.27" at bounding box center [333, 152] width 47 height 19
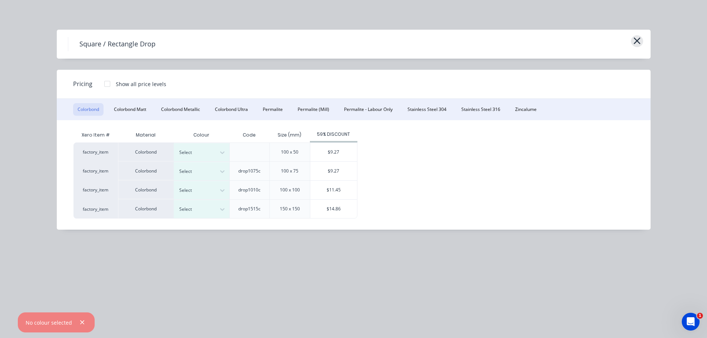
click at [636, 40] on icon "button" at bounding box center [637, 41] width 8 height 10
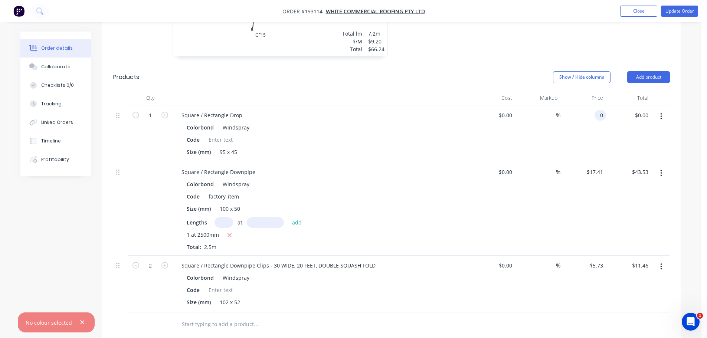
click at [599, 110] on input "0" at bounding box center [601, 115] width 9 height 11
type input "$9.27"
click at [462, 64] on header "Products Show / Hide columns Add product" at bounding box center [391, 77] width 579 height 27
click at [80, 320] on icon "button" at bounding box center [82, 322] width 5 height 7
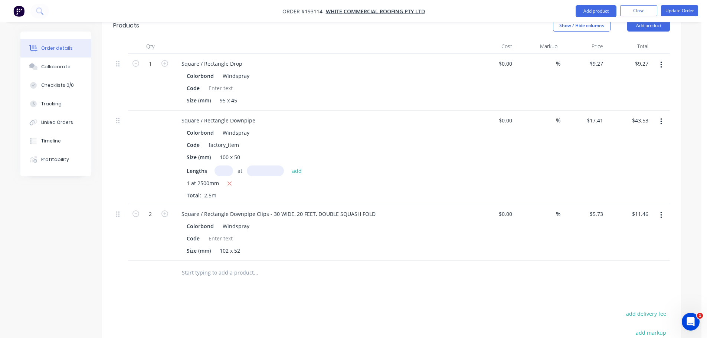
scroll to position [389, 0]
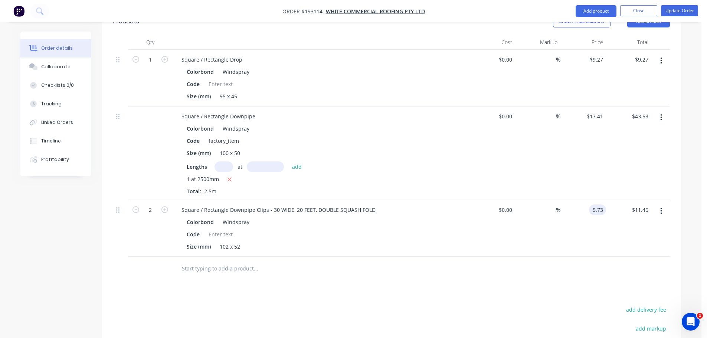
click at [598, 204] on input "5.73" at bounding box center [599, 209] width 14 height 11
type input "$11.46"
type input "$22.92"
click at [538, 278] on div "Drawings Add drawing 0.55 Colorbond Windspray Girth 130 1 0 70 15 CF 15 30 85 º…" at bounding box center [391, 153] width 579 height 609
click at [683, 7] on button "Update Order" at bounding box center [679, 10] width 37 height 11
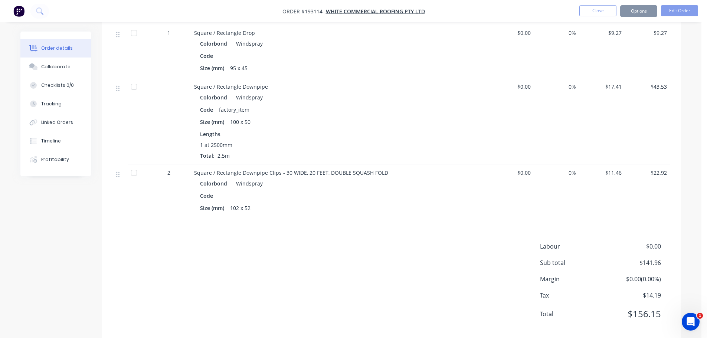
scroll to position [0, 0]
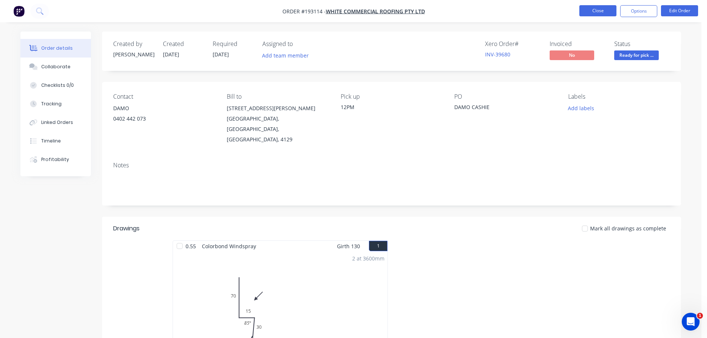
click at [599, 10] on button "Close" at bounding box center [597, 10] width 37 height 11
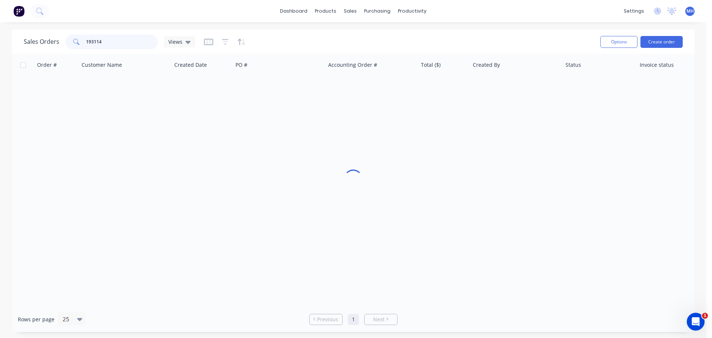
click at [130, 42] on input "193114" at bounding box center [122, 41] width 72 height 15
type input "193004"
drag, startPoint x: 301, startPoint y: 41, endPoint x: 300, endPoint y: 49, distance: 8.2
click at [301, 41] on div "Sales Orders 193004 Views" at bounding box center [309, 42] width 571 height 18
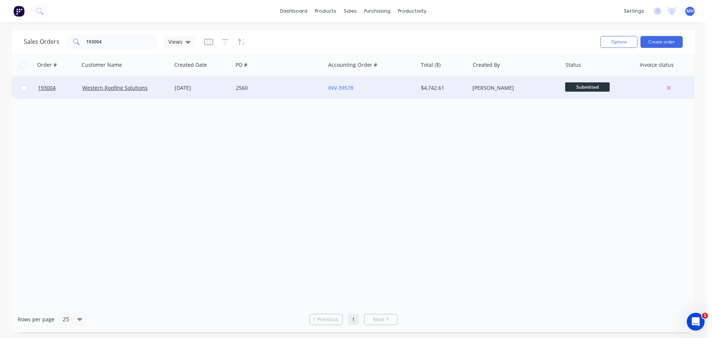
click at [187, 87] on div "[DATE]" at bounding box center [202, 87] width 55 height 7
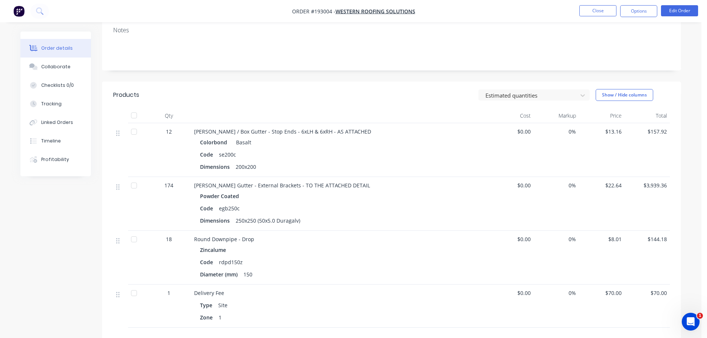
scroll to position [148, 0]
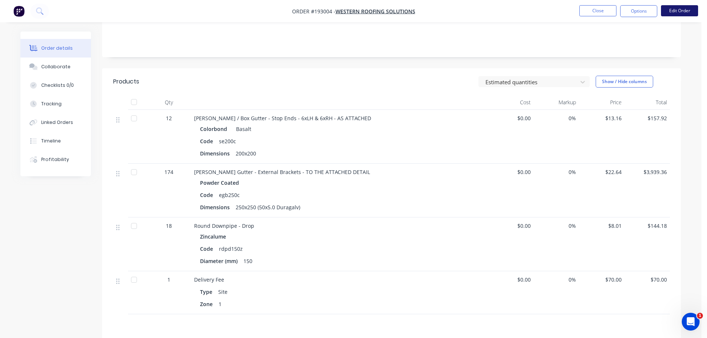
click at [672, 14] on button "Edit Order" at bounding box center [679, 10] width 37 height 11
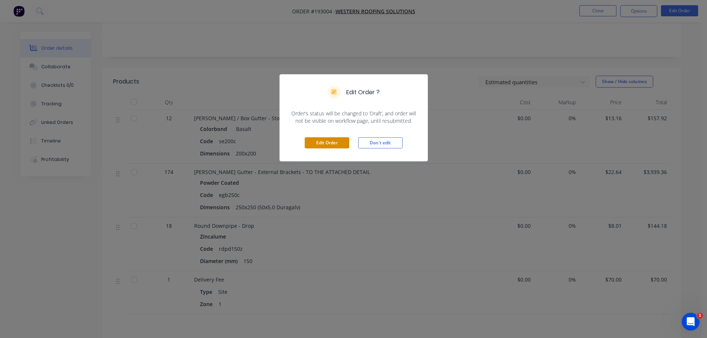
click at [323, 141] on button "Edit Order" at bounding box center [327, 142] width 45 height 11
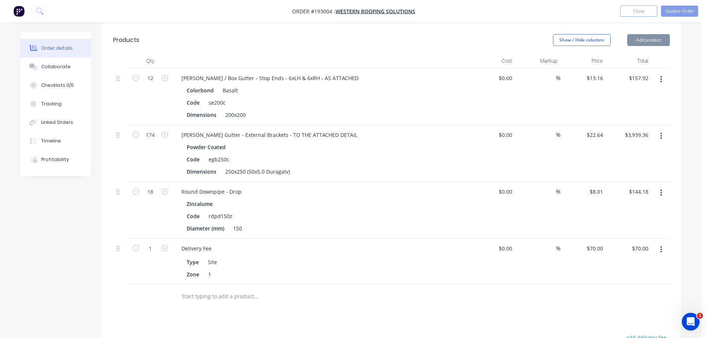
scroll to position [223, 0]
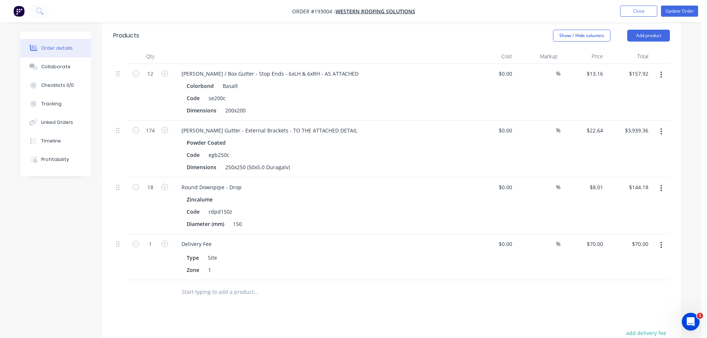
click at [661, 129] on icon "button" at bounding box center [660, 131] width 1 height 7
click at [638, 147] on div "Edit" at bounding box center [634, 151] width 57 height 11
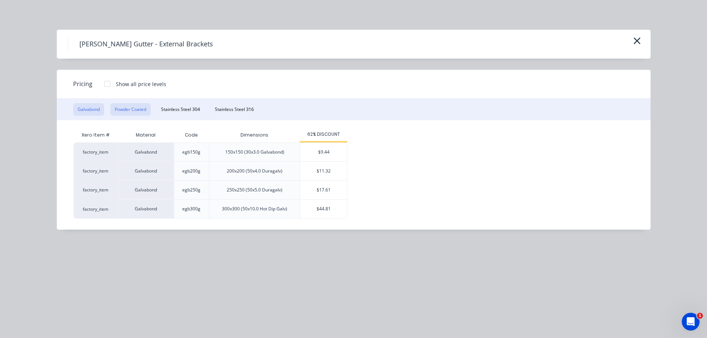
click at [130, 108] on button "Powder Coated" at bounding box center [130, 109] width 40 height 13
click at [333, 170] on div "$15.09" at bounding box center [323, 171] width 47 height 19
type input "$15.09"
type input "$2,625.66"
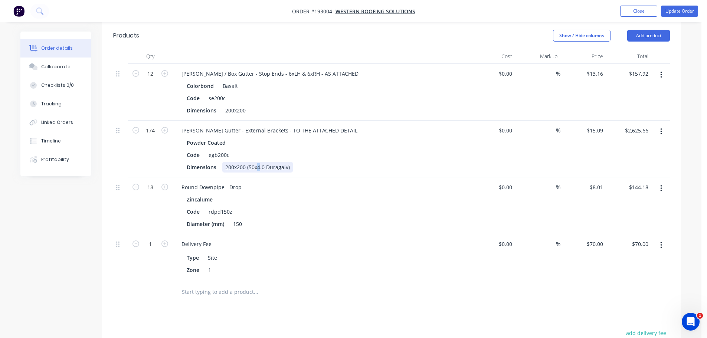
click at [257, 168] on div "200x200 (50x4.0 Duragalv)" at bounding box center [257, 167] width 70 height 11
click at [294, 312] on div "Drawings Add drawing Products Show / Hide columns Add product Qty Cost Markup P…" at bounding box center [391, 239] width 579 height 487
click at [670, 13] on button "Update Order" at bounding box center [679, 11] width 37 height 11
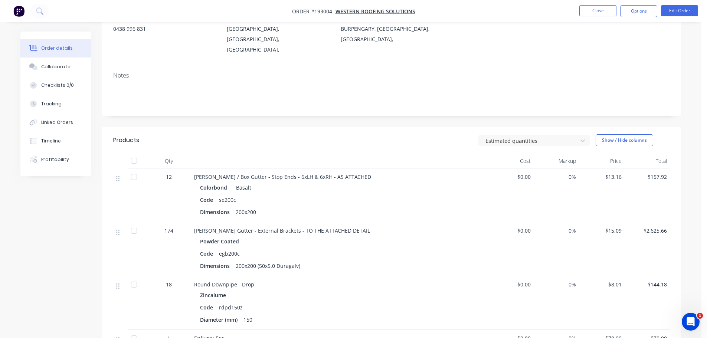
scroll to position [148, 0]
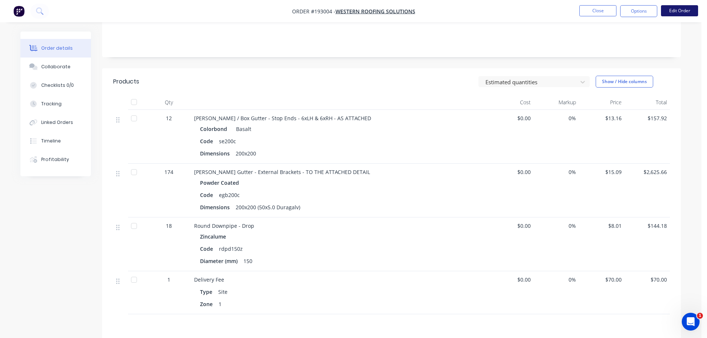
click at [672, 11] on button "Edit Order" at bounding box center [679, 10] width 37 height 11
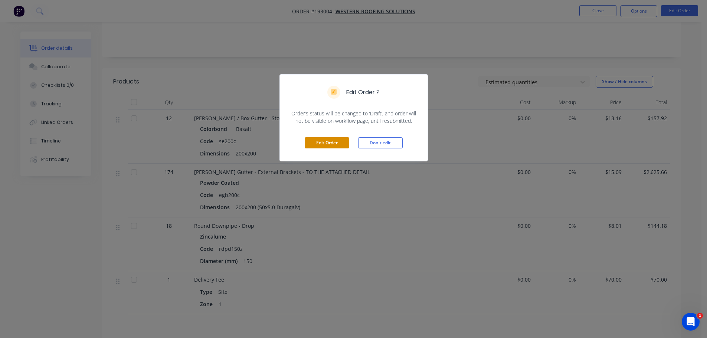
click at [330, 141] on button "Edit Order" at bounding box center [327, 142] width 45 height 11
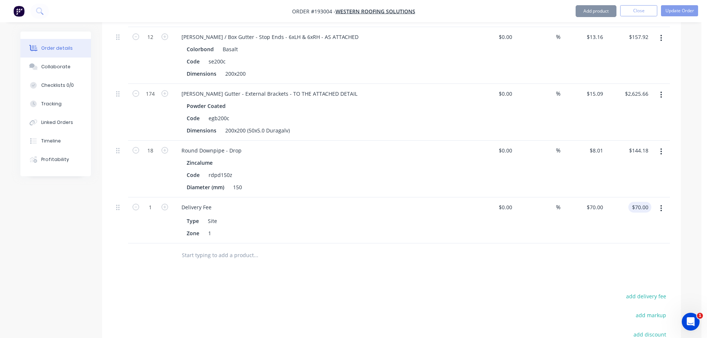
scroll to position [260, 0]
click at [668, 211] on button "button" at bounding box center [660, 207] width 17 height 13
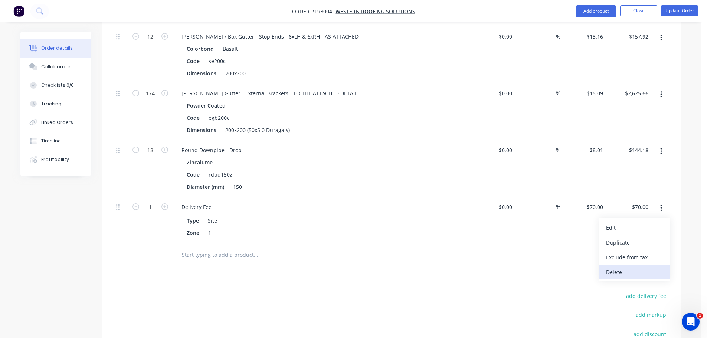
click at [635, 272] on div "Delete" at bounding box center [634, 272] width 57 height 11
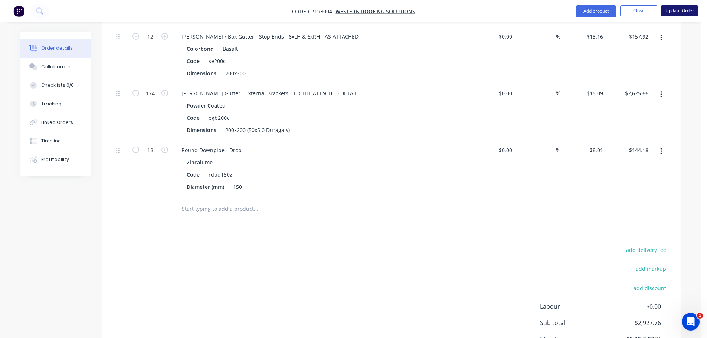
click at [662, 9] on button "Update Order" at bounding box center [679, 10] width 37 height 11
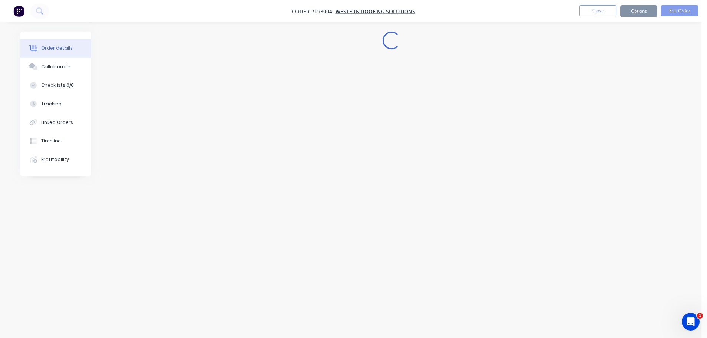
scroll to position [0, 0]
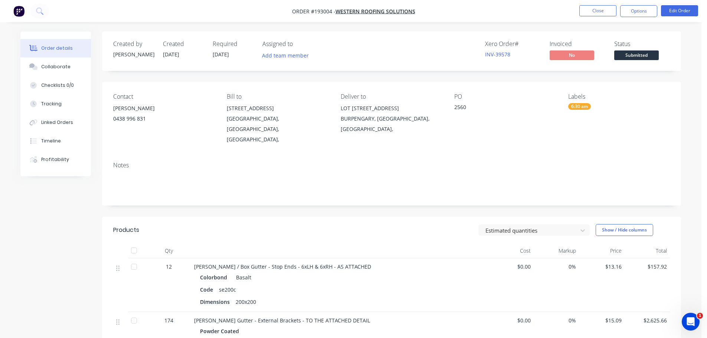
click at [353, 224] on div "Estimated quantities Show / Hide columns" at bounding box center [450, 230] width 438 height 12
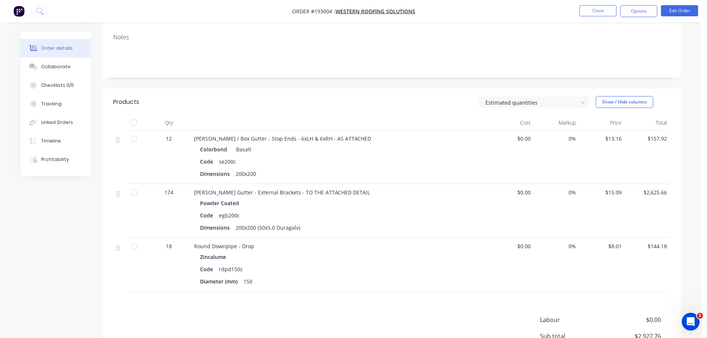
scroll to position [148, 0]
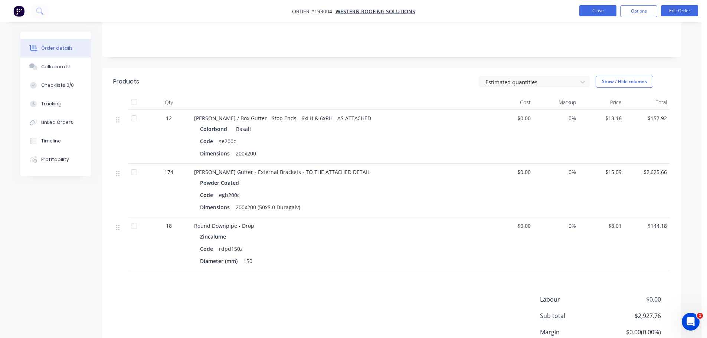
click at [587, 7] on button "Close" at bounding box center [597, 10] width 37 height 11
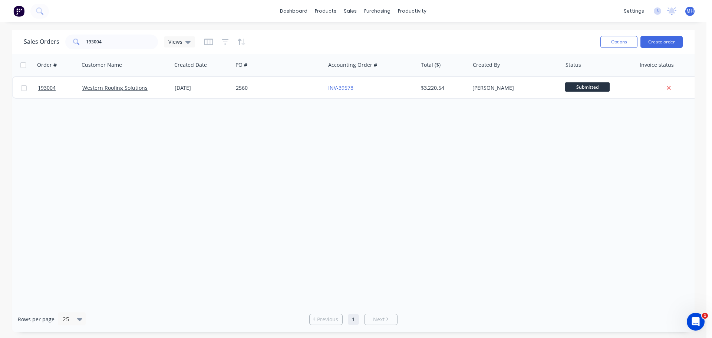
click at [107, 49] on div "Sales Orders 193004 Views" at bounding box center [309, 42] width 571 height 18
click at [107, 49] on input "193004" at bounding box center [122, 41] width 72 height 15
type input "193283"
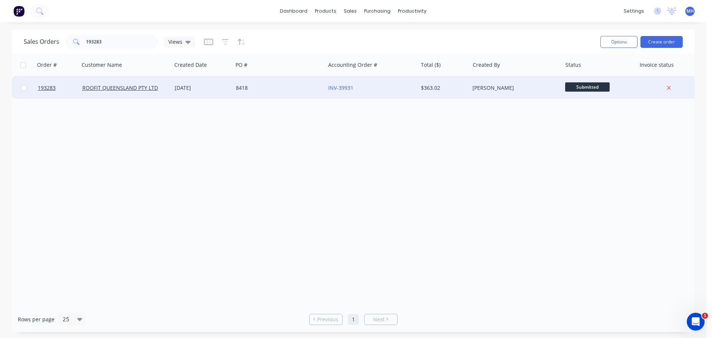
click at [215, 91] on div "[DATE]" at bounding box center [202, 87] width 55 height 7
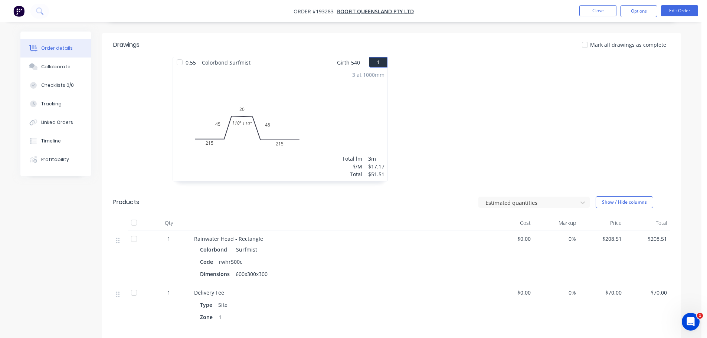
scroll to position [185, 0]
click at [687, 11] on button "Edit Order" at bounding box center [679, 10] width 37 height 11
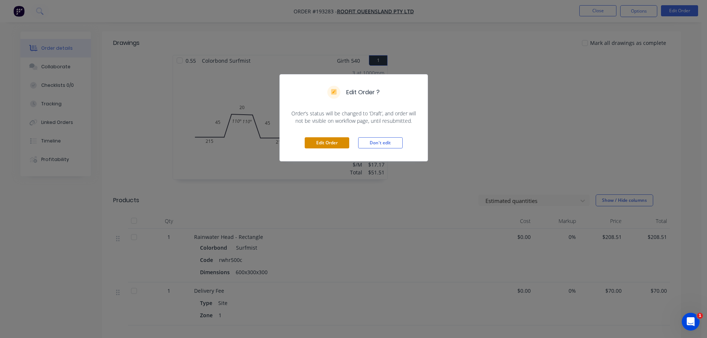
click at [326, 148] on button "Edit Order" at bounding box center [327, 142] width 45 height 11
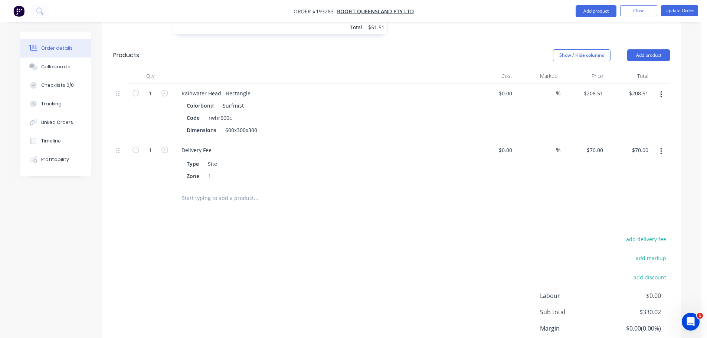
scroll to position [322, 0]
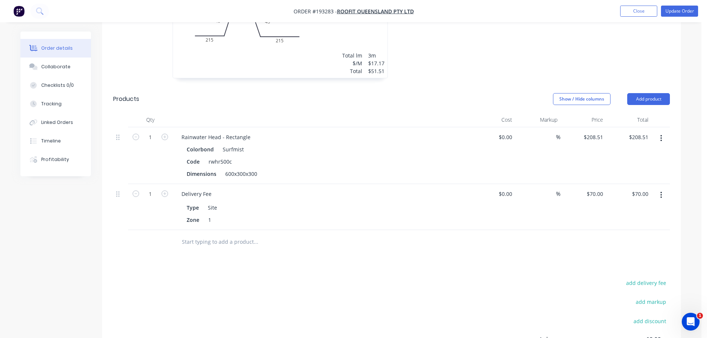
click at [657, 132] on button "button" at bounding box center [660, 138] width 17 height 13
click at [651, 152] on div "Edit" at bounding box center [634, 157] width 57 height 11
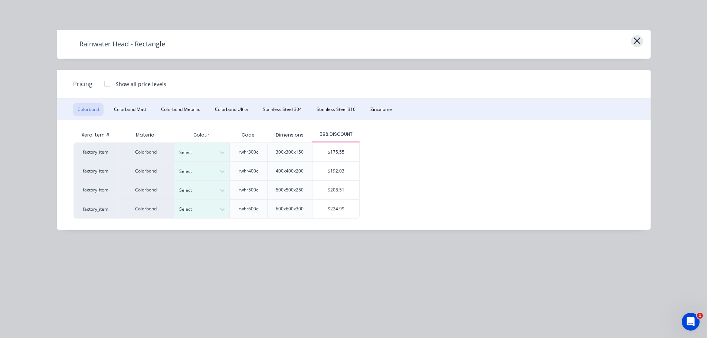
click at [636, 40] on icon "button" at bounding box center [636, 40] width 7 height 7
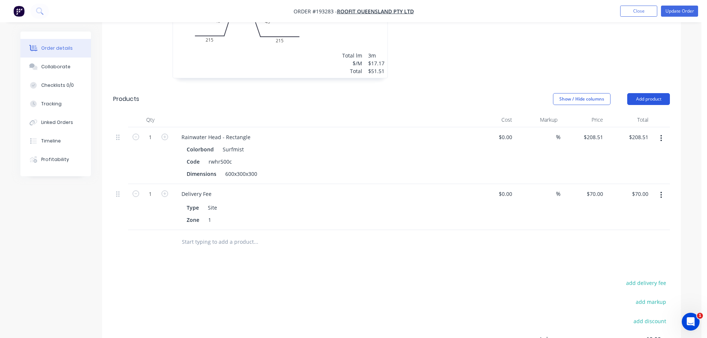
click at [649, 93] on button "Add product" at bounding box center [648, 99] width 43 height 12
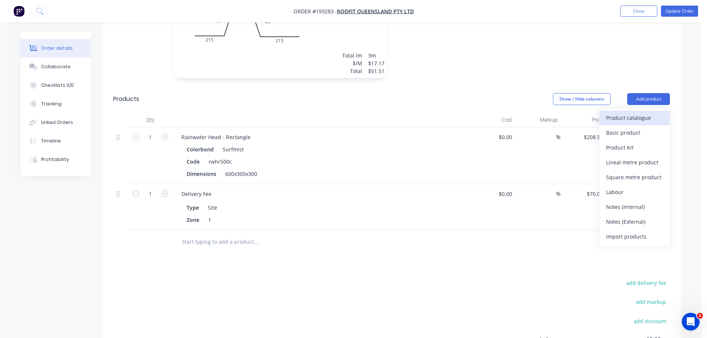
click at [648, 112] on div "Product catalogue" at bounding box center [634, 117] width 57 height 11
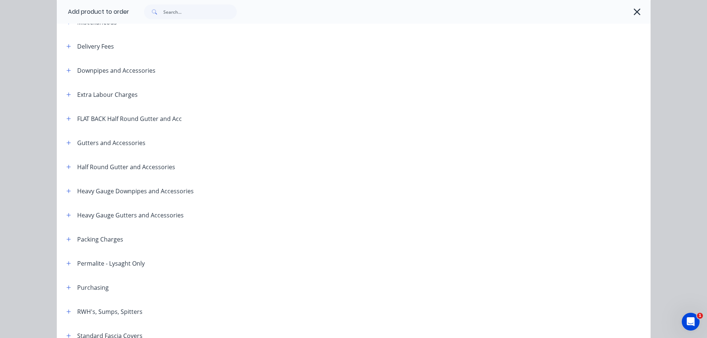
scroll to position [74, 0]
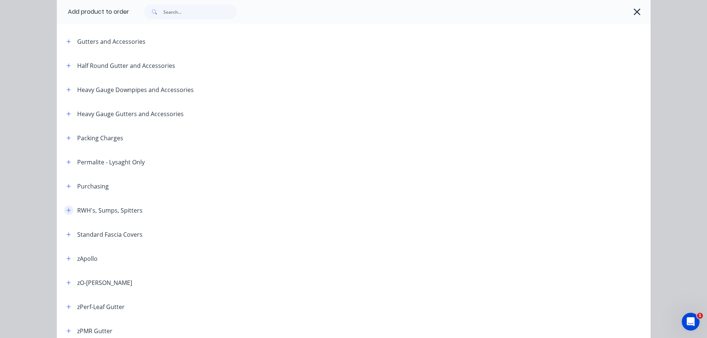
click at [66, 208] on icon "button" at bounding box center [68, 210] width 4 height 5
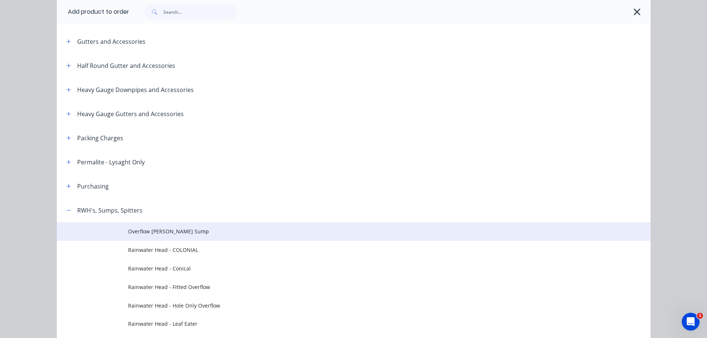
scroll to position [223, 0]
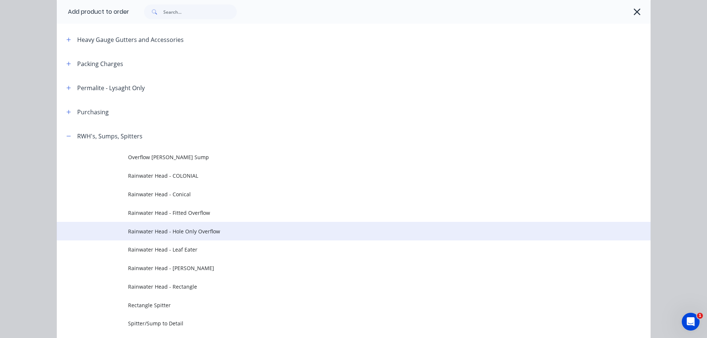
click at [210, 227] on span "Rainwater Head - Hole Only Overflow" at bounding box center [337, 231] width 418 height 8
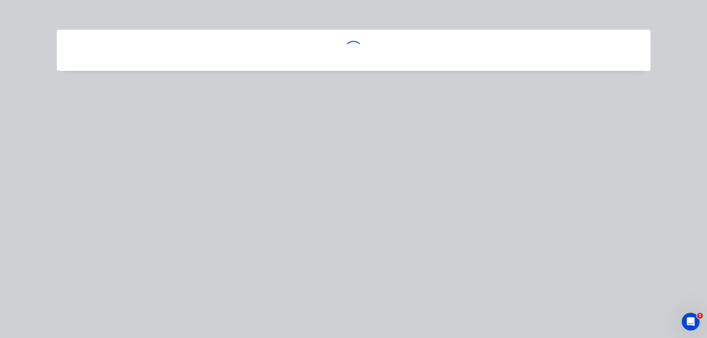
scroll to position [0, 0]
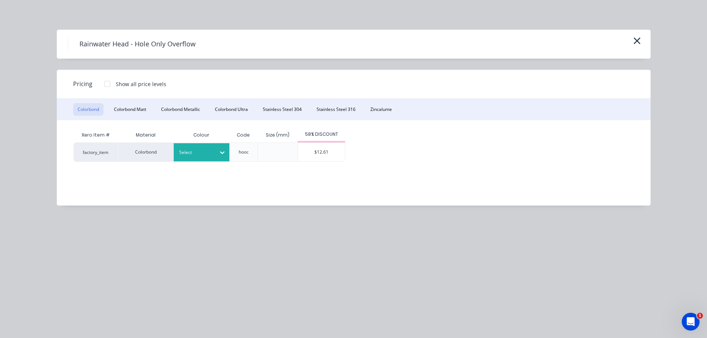
click at [210, 156] on div "Select" at bounding box center [195, 153] width 42 height 10
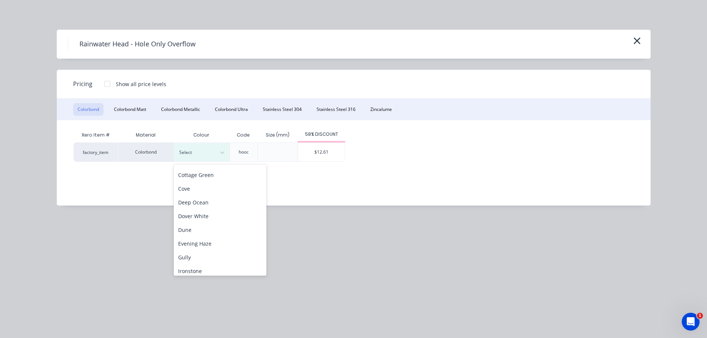
scroll to position [249, 0]
click at [208, 196] on div "Surfmist" at bounding box center [220, 199] width 93 height 14
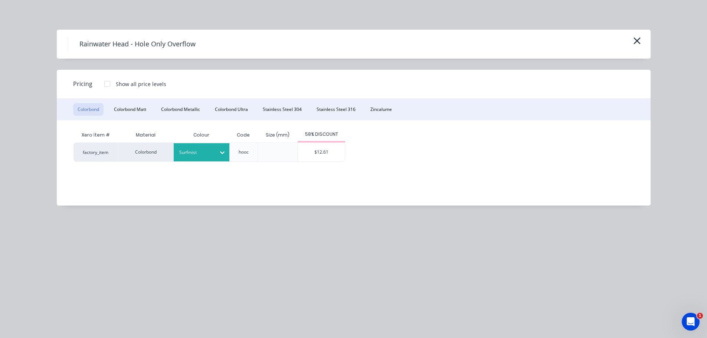
click at [330, 144] on div "$12.61" at bounding box center [321, 152] width 47 height 19
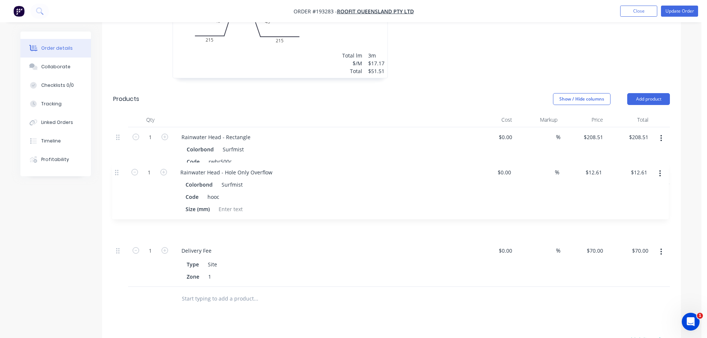
drag, startPoint x: 119, startPoint y: 208, endPoint x: 141, endPoint y: 151, distance: 61.4
click at [118, 168] on div "1 Rainwater Head - Rectangle Colorbond Surfmist Code rwhr500c Dimensions 600x30…" at bounding box center [391, 206] width 556 height 159
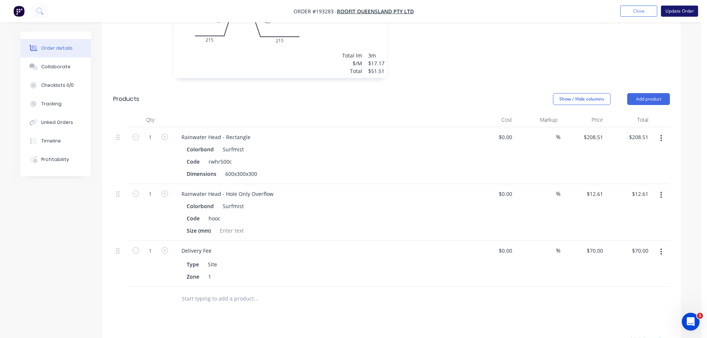
click at [690, 7] on button "Update Order" at bounding box center [679, 11] width 37 height 11
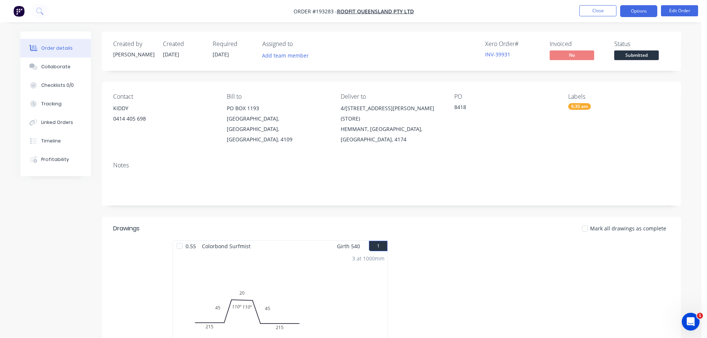
click at [635, 10] on button "Options" at bounding box center [638, 11] width 37 height 12
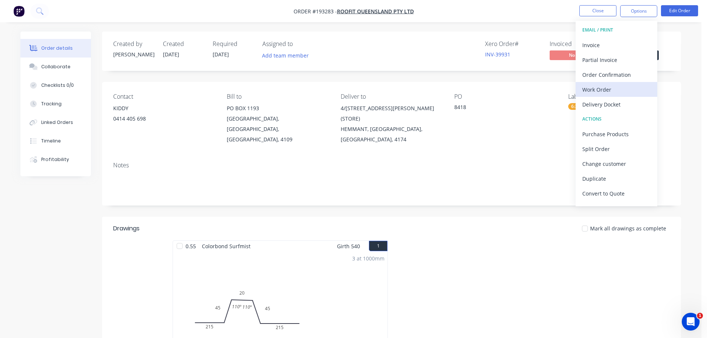
click at [625, 85] on div "Work Order" at bounding box center [616, 89] width 68 height 11
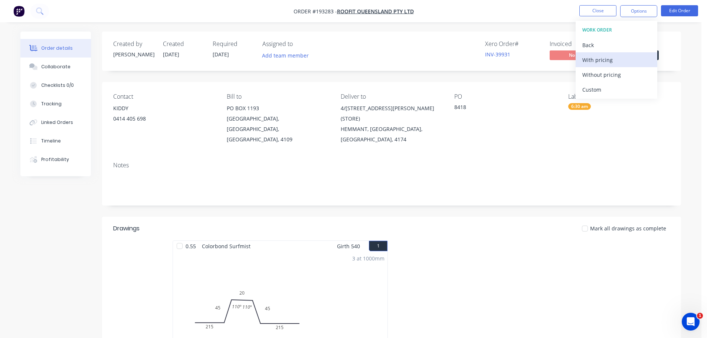
click at [617, 62] on div "With pricing" at bounding box center [616, 60] width 68 height 11
click at [454, 217] on header "Drawings Mark all drawings as complete" at bounding box center [391, 229] width 579 height 24
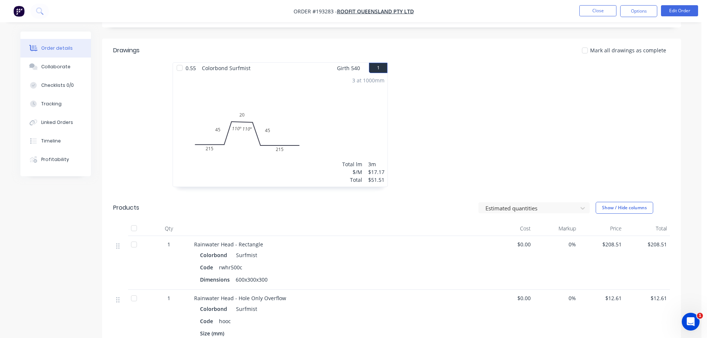
scroll to position [260, 0]
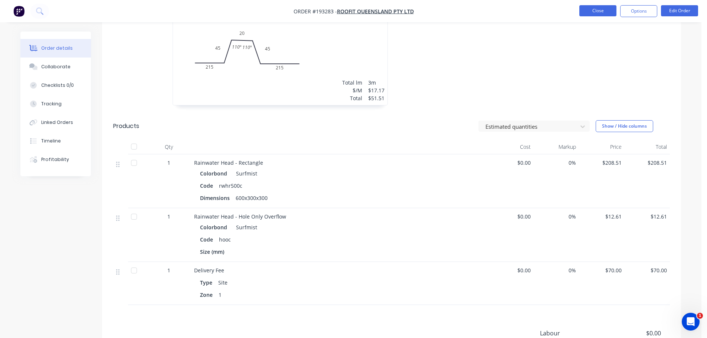
click at [590, 12] on button "Close" at bounding box center [597, 10] width 37 height 11
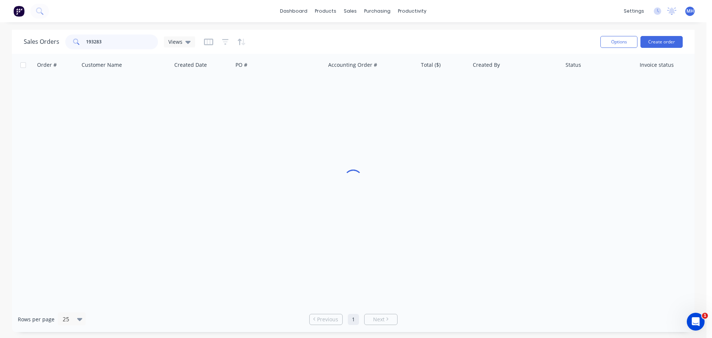
click at [129, 42] on input "193283" at bounding box center [122, 41] width 72 height 15
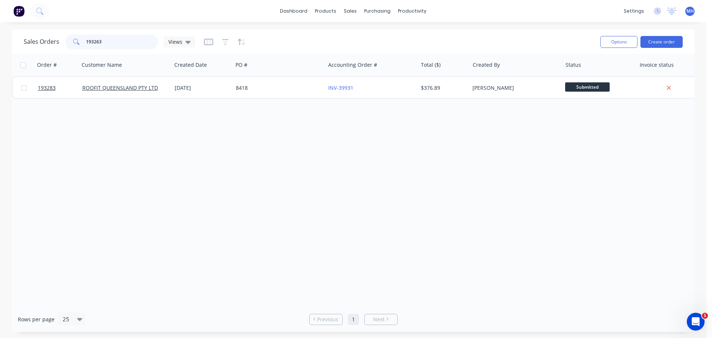
type input "193263"
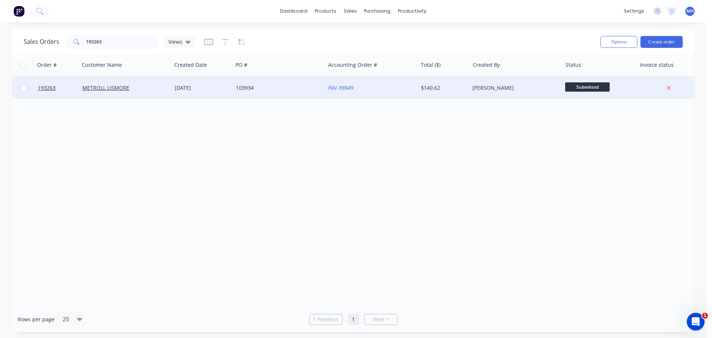
click at [234, 92] on div "103934" at bounding box center [279, 88] width 92 height 22
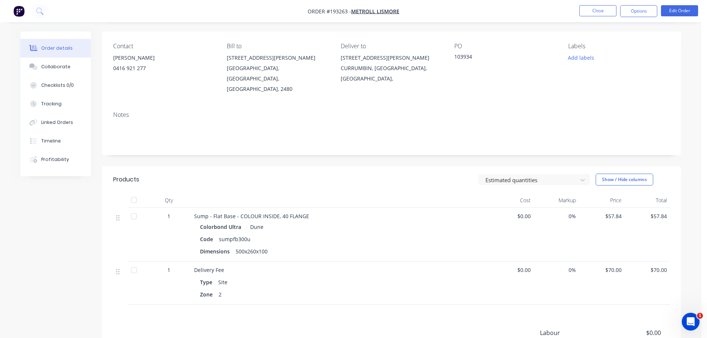
scroll to position [111, 0]
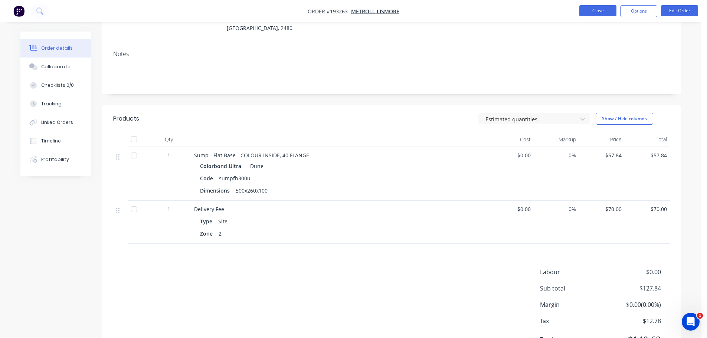
click at [594, 11] on button "Close" at bounding box center [597, 10] width 37 height 11
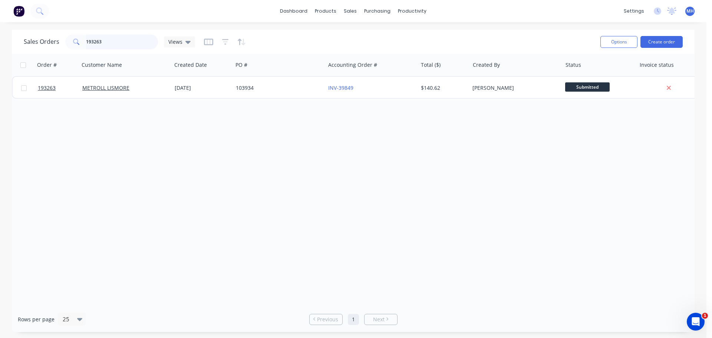
click at [127, 42] on input "193263" at bounding box center [122, 41] width 72 height 15
type input "193223"
click at [292, 41] on div "Sales Orders 193223 Views" at bounding box center [309, 42] width 571 height 18
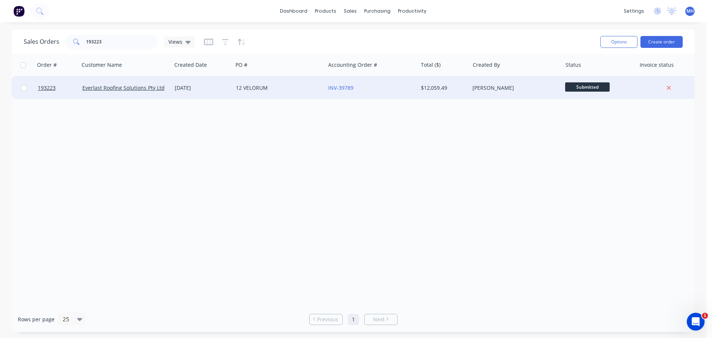
click at [286, 93] on div "12 VELORUM" at bounding box center [279, 88] width 92 height 22
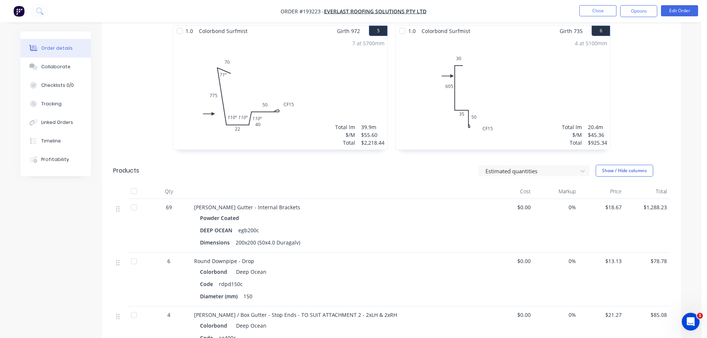
scroll to position [482, 0]
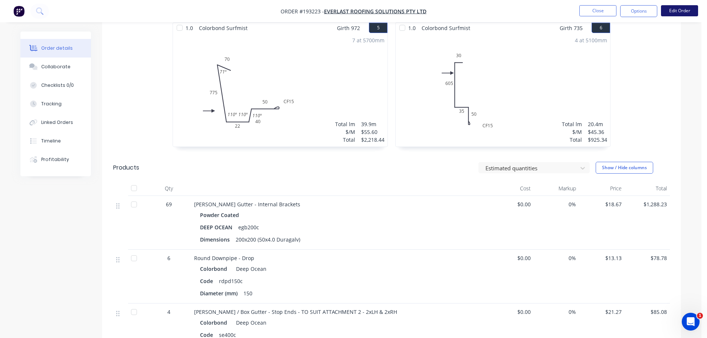
click at [679, 14] on button "Edit Order" at bounding box center [679, 10] width 37 height 11
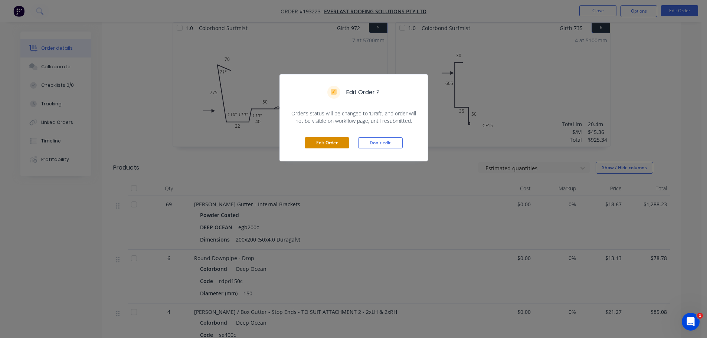
click at [336, 147] on button "Edit Order" at bounding box center [327, 142] width 45 height 11
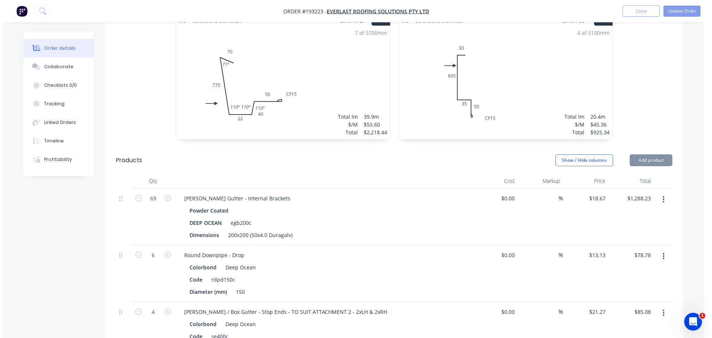
scroll to position [593, 0]
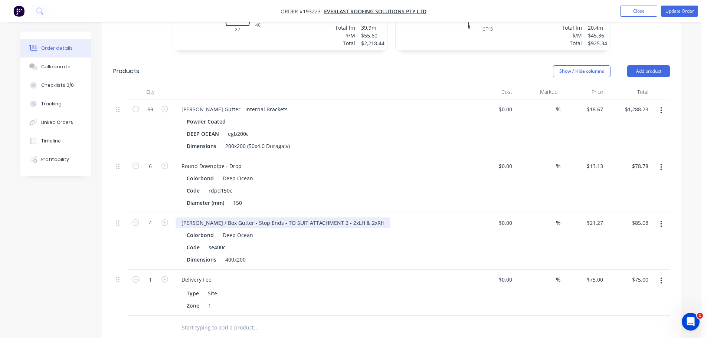
click at [324, 217] on div "[PERSON_NAME] / Box Gutter - Stop Ends - TO SUIT ATTACHMENT 2 - 2xLH & 2xRH" at bounding box center [282, 222] width 215 height 11
click at [663, 104] on button "button" at bounding box center [660, 110] width 17 height 13
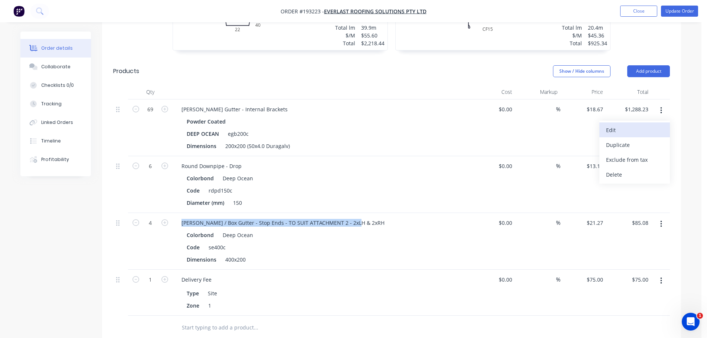
click at [654, 122] on button "Edit" at bounding box center [634, 129] width 70 height 15
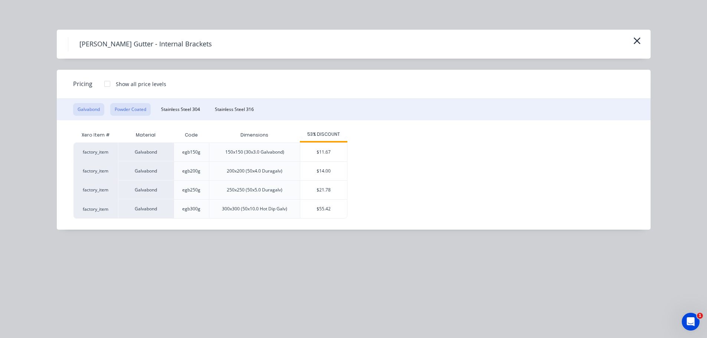
click at [146, 111] on button "Powder Coated" at bounding box center [130, 109] width 40 height 13
click at [318, 194] on div "$28.00" at bounding box center [323, 190] width 47 height 19
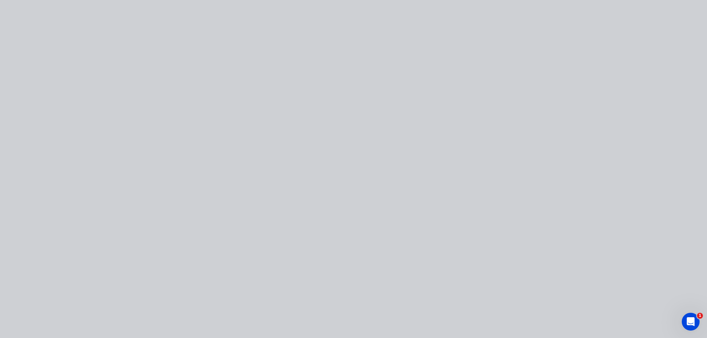
type input "$28.00"
type input "$1,932.00"
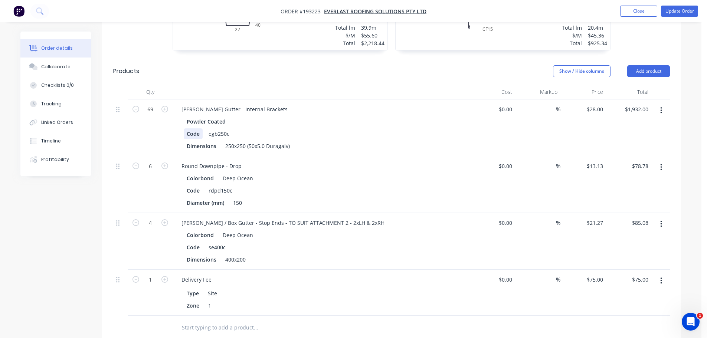
click at [198, 128] on div "Code" at bounding box center [193, 133] width 19 height 11
click at [197, 128] on div "Code" at bounding box center [193, 133] width 19 height 11
click at [260, 85] on div at bounding box center [320, 92] width 297 height 15
click at [681, 11] on button "Update Order" at bounding box center [679, 11] width 37 height 11
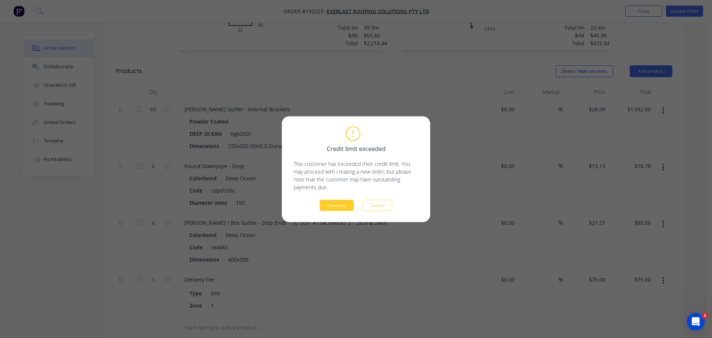
click at [348, 201] on button "Continue" at bounding box center [337, 205] width 34 height 11
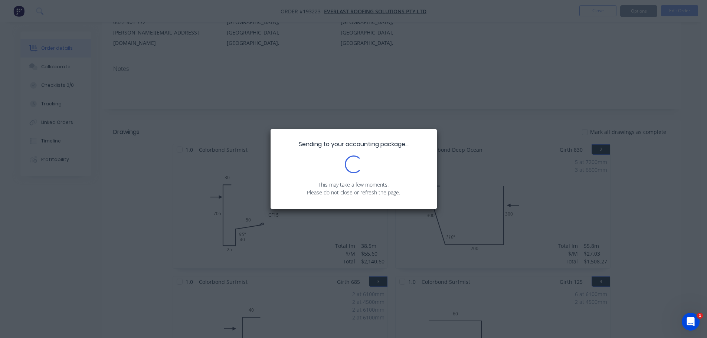
scroll to position [73, 0]
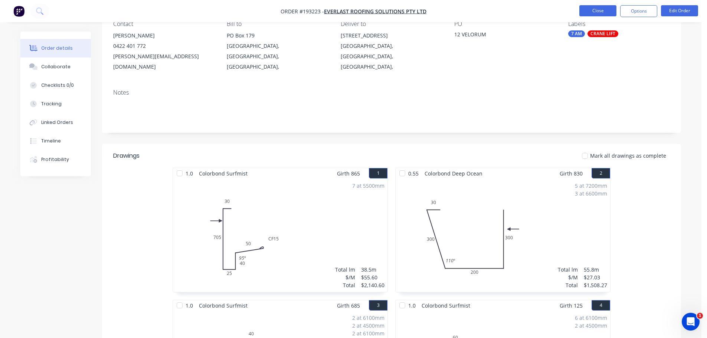
click at [596, 13] on button "Close" at bounding box center [597, 10] width 37 height 11
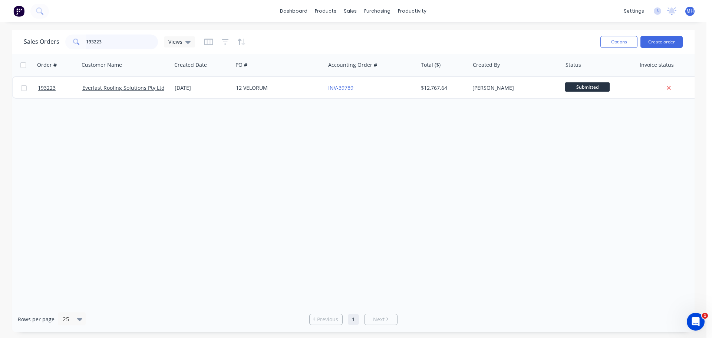
click at [121, 39] on input "193223" at bounding box center [122, 41] width 72 height 15
type input "193468"
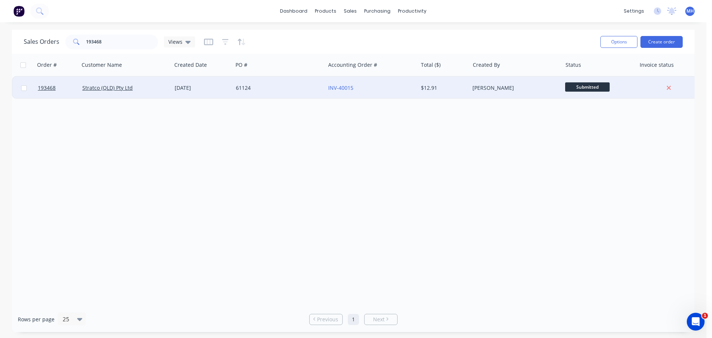
click at [163, 89] on div "Stratco (QLD) Pty Ltd" at bounding box center [123, 87] width 82 height 7
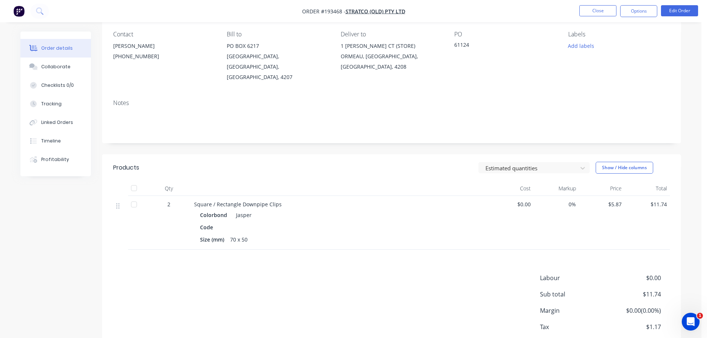
scroll to position [74, 0]
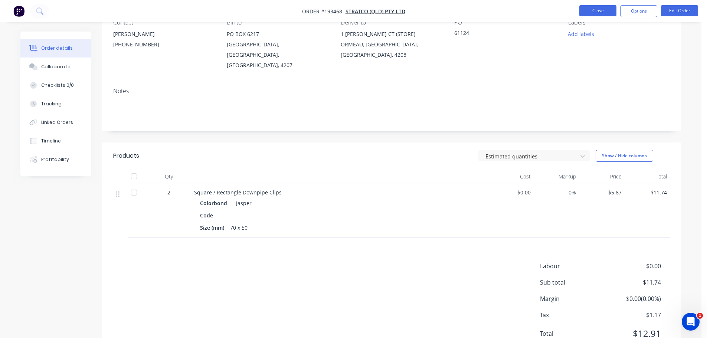
click at [609, 11] on button "Close" at bounding box center [597, 10] width 37 height 11
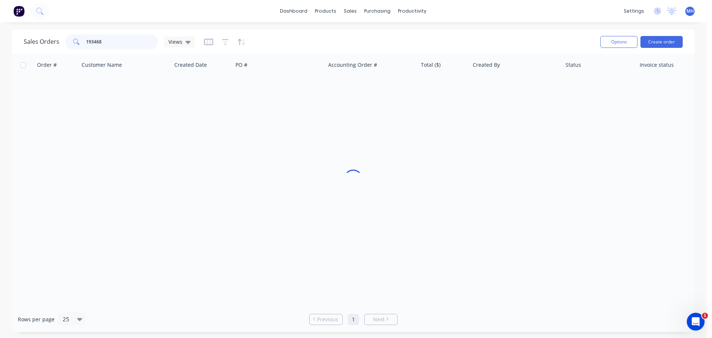
click at [138, 42] on input "193468" at bounding box center [122, 41] width 72 height 15
type input "192798"
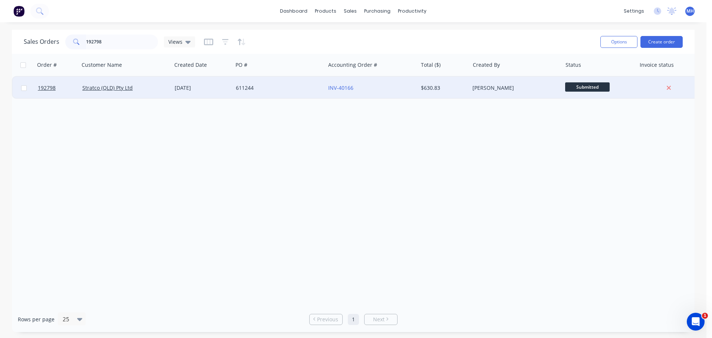
click at [162, 87] on div "Stratco (QLD) Pty Ltd" at bounding box center [123, 87] width 82 height 7
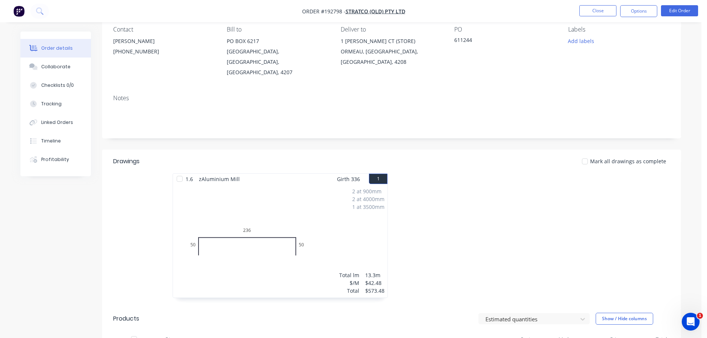
scroll to position [185, 0]
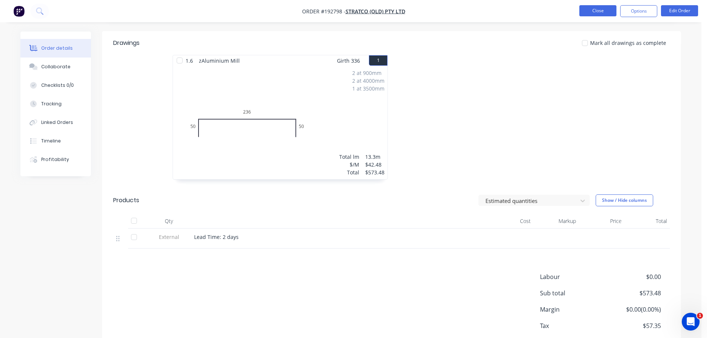
click at [595, 5] on button "Close" at bounding box center [597, 10] width 37 height 11
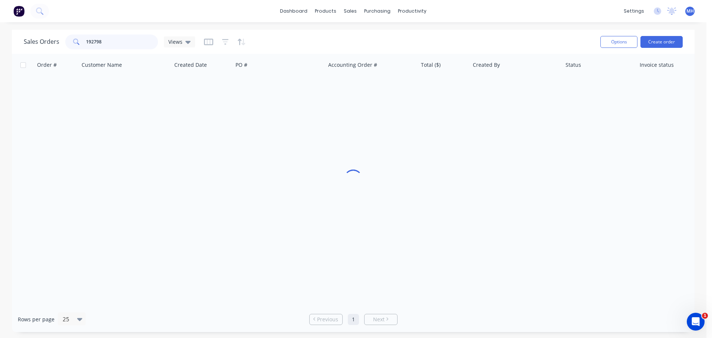
click at [113, 35] on input "192798" at bounding box center [122, 41] width 72 height 15
type input "193448"
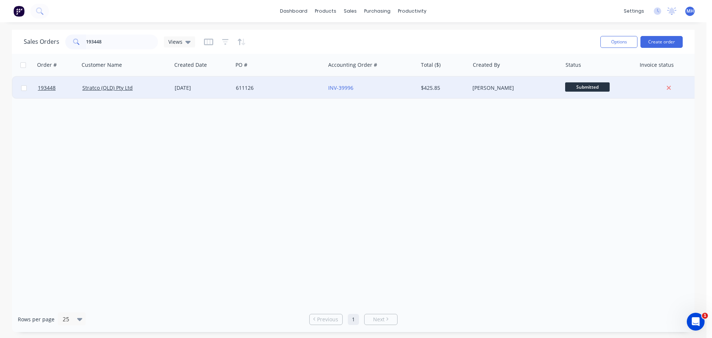
click at [174, 91] on div "[DATE]" at bounding box center [202, 88] width 61 height 22
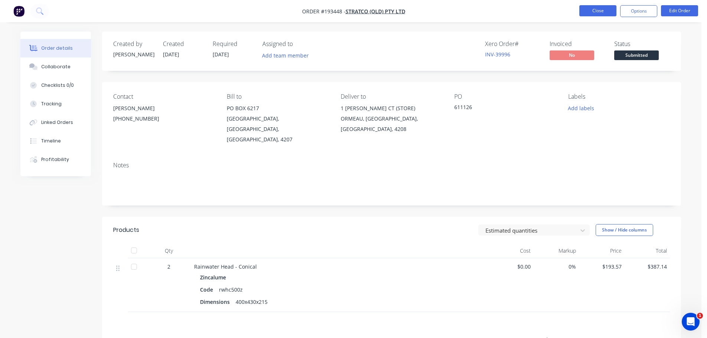
click at [605, 11] on button "Close" at bounding box center [597, 10] width 37 height 11
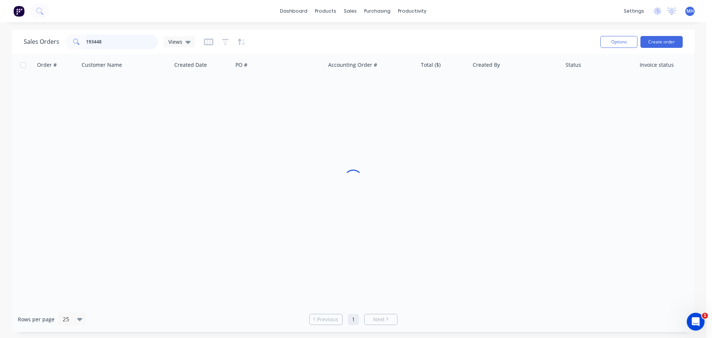
click at [149, 40] on input "193448" at bounding box center [122, 41] width 72 height 15
click at [149, 39] on input "193448" at bounding box center [122, 41] width 72 height 15
type input "193065"
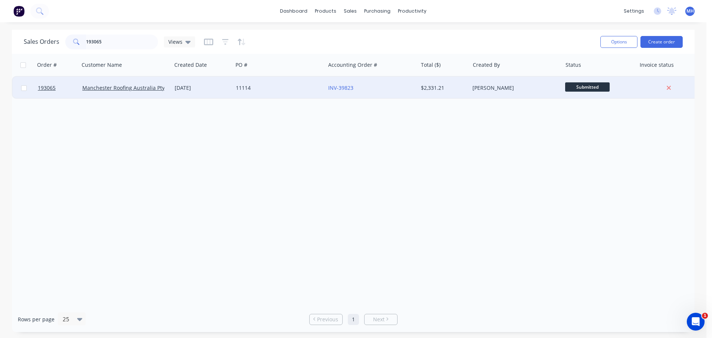
click at [201, 85] on div "[DATE]" at bounding box center [202, 87] width 55 height 7
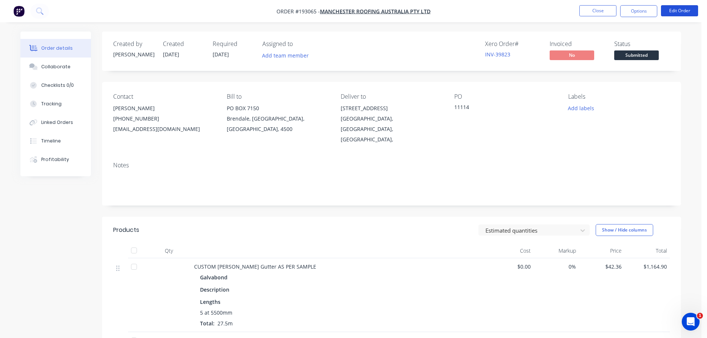
click at [671, 10] on button "Edit Order" at bounding box center [679, 10] width 37 height 11
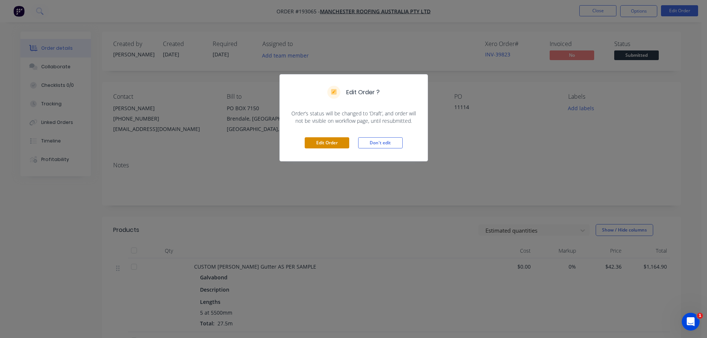
click at [348, 141] on button "Edit Order" at bounding box center [327, 142] width 45 height 11
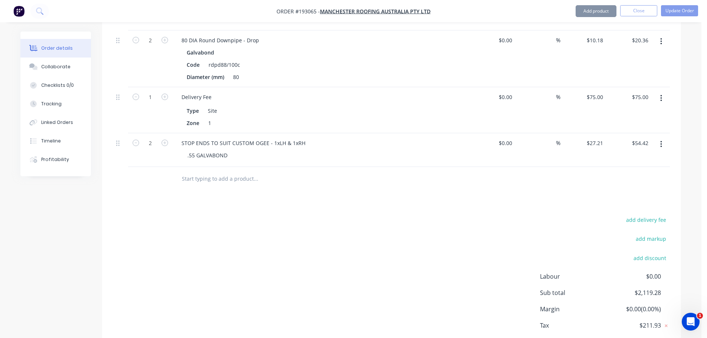
scroll to position [408, 0]
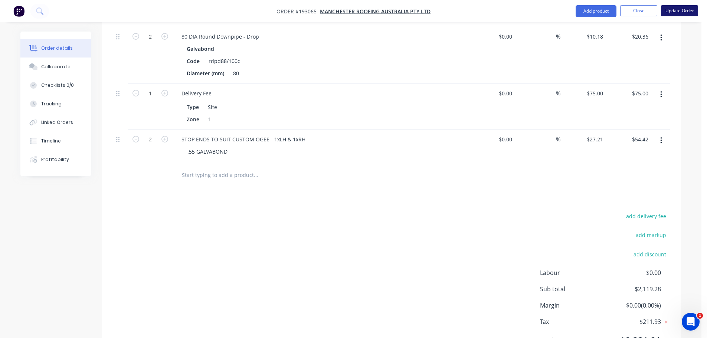
click at [677, 13] on button "Update Order" at bounding box center [679, 10] width 37 height 11
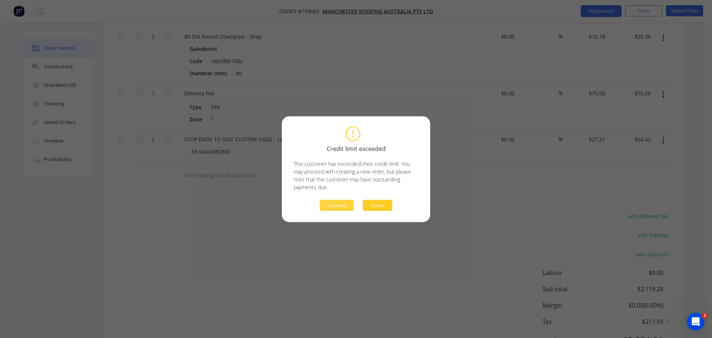
click at [382, 209] on button "Cancel" at bounding box center [378, 205] width 30 height 11
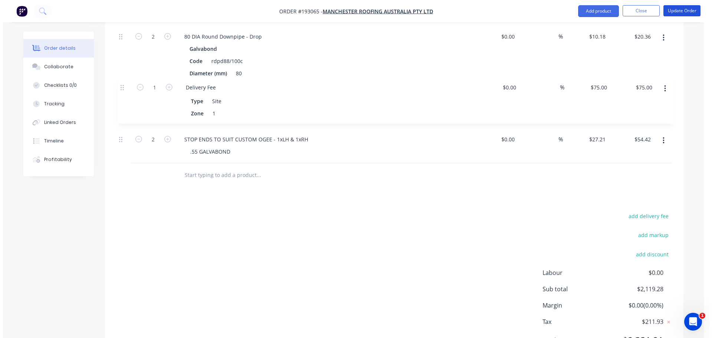
scroll to position [408, 0]
drag, startPoint x: 118, startPoint y: 75, endPoint x: 120, endPoint y: 113, distance: 37.9
click at [120, 113] on div "CUSTOM [PERSON_NAME] Gutter AS PER SAMPLE Galvabond Description Lengths at add …" at bounding box center [391, 26] width 556 height 274
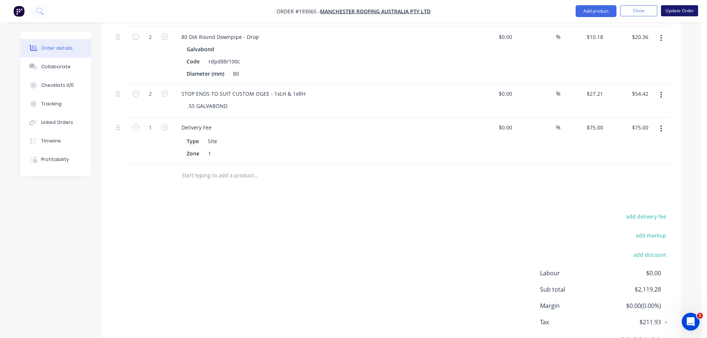
click at [678, 9] on button "Update Order" at bounding box center [679, 10] width 37 height 11
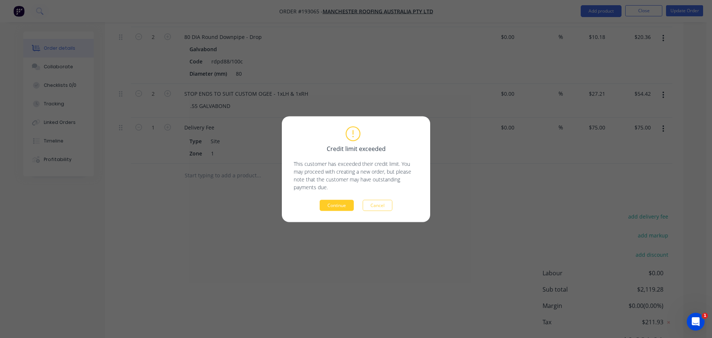
click at [343, 205] on button "Continue" at bounding box center [337, 205] width 34 height 11
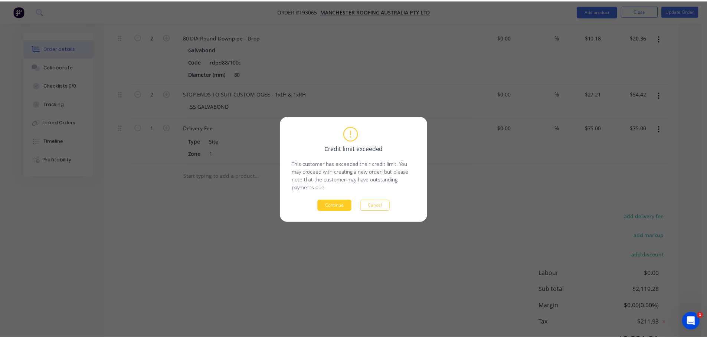
scroll to position [294, 0]
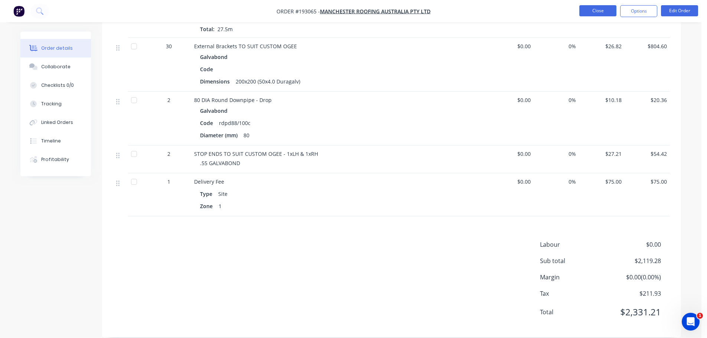
click at [597, 16] on button "Close" at bounding box center [597, 10] width 37 height 11
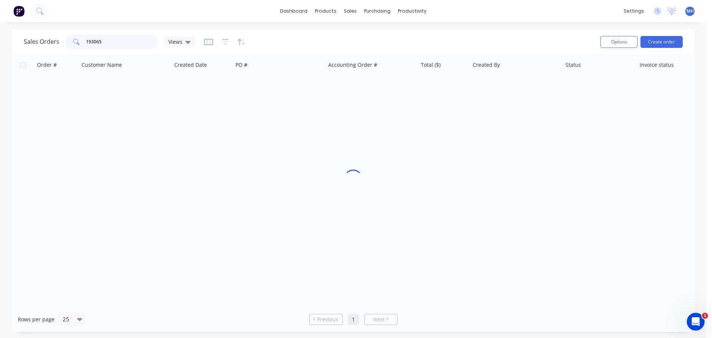
click at [127, 39] on input "193065" at bounding box center [122, 41] width 72 height 15
type input "193675"
click at [267, 88] on div "7098" at bounding box center [277, 87] width 82 height 7
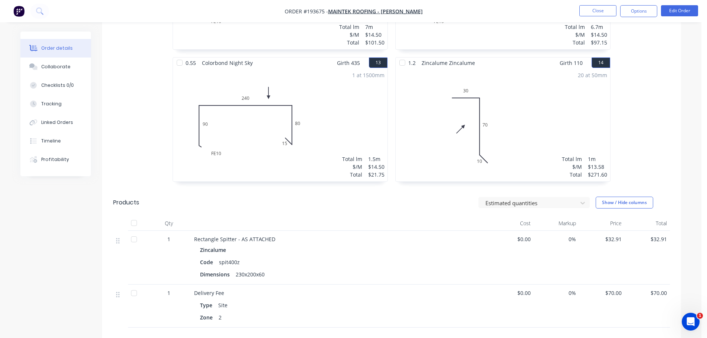
scroll to position [1187, 0]
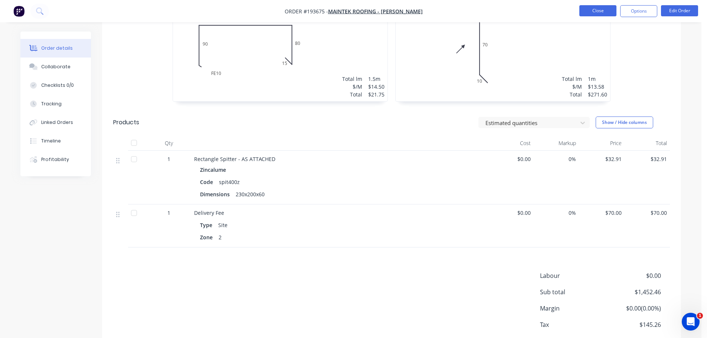
click at [604, 10] on button "Close" at bounding box center [597, 10] width 37 height 11
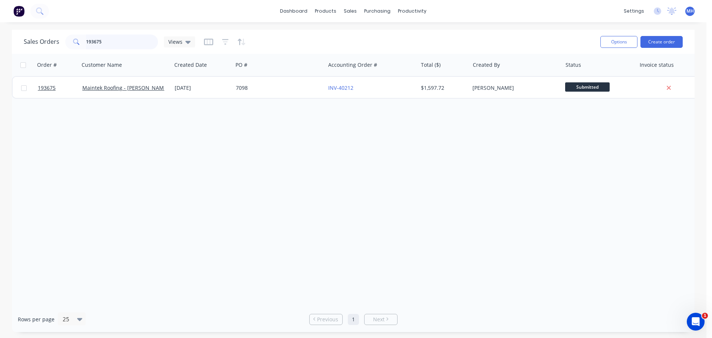
click at [118, 39] on input "193675" at bounding box center [122, 41] width 72 height 15
click at [117, 39] on input "193675" at bounding box center [122, 41] width 72 height 15
type input "193386"
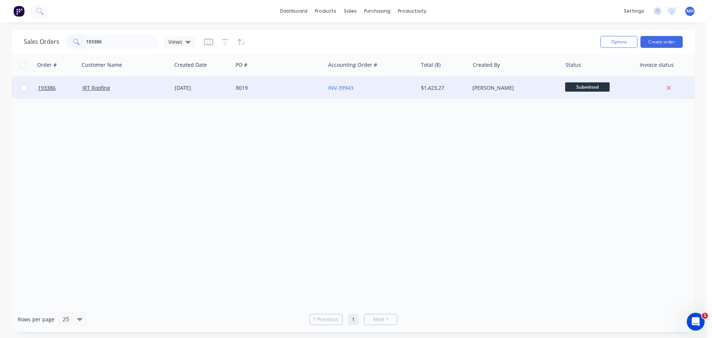
click at [263, 91] on div "8019" at bounding box center [277, 87] width 82 height 7
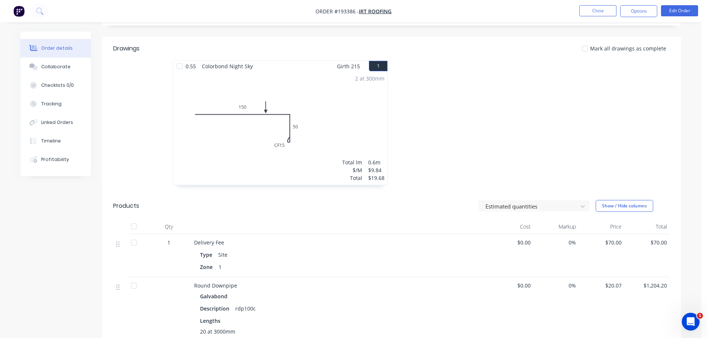
scroll to position [223, 0]
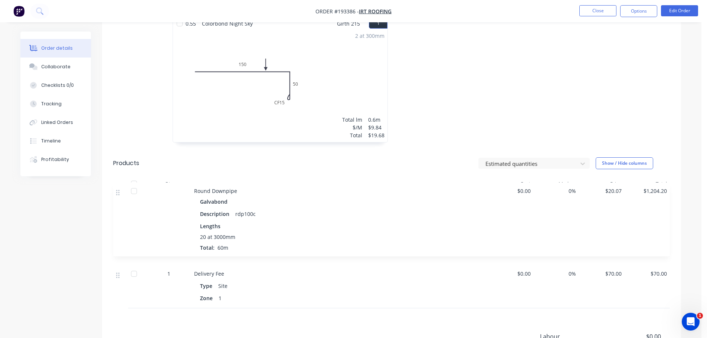
drag, startPoint x: 121, startPoint y: 226, endPoint x: 121, endPoint y: 180, distance: 45.6
click at [121, 191] on div "1 Delivery Fee Type Site Zone 1 $0.00 0% $70.00 $70.00 Round Downpipe Galvabond…" at bounding box center [391, 249] width 556 height 117
click at [290, 177] on div at bounding box center [339, 184] width 297 height 15
click at [694, 5] on nav "Order #193386 - IRT Roofing Close Options Edit Order" at bounding box center [353, 11] width 707 height 22
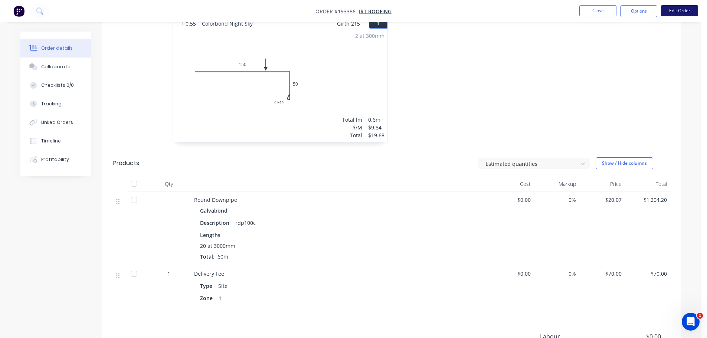
click at [683, 10] on button "Edit Order" at bounding box center [679, 10] width 37 height 11
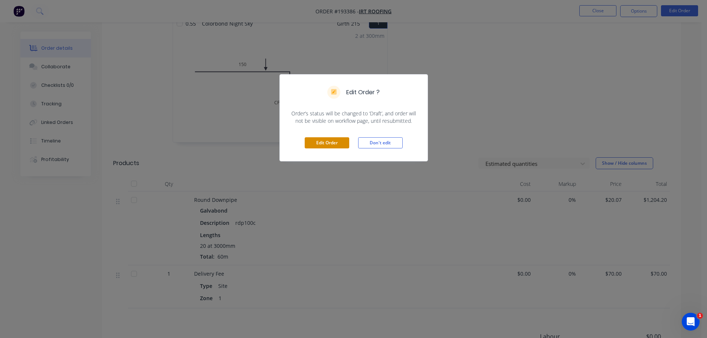
click at [325, 143] on button "Edit Order" at bounding box center [327, 142] width 45 height 11
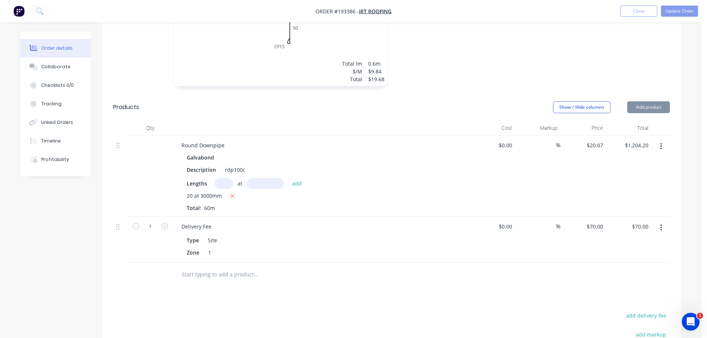
scroll to position [297, 0]
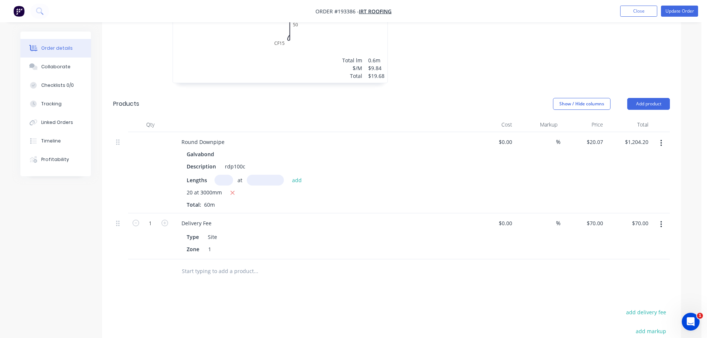
click at [662, 136] on button "button" at bounding box center [660, 142] width 17 height 13
click at [654, 155] on button "Edit" at bounding box center [634, 162] width 70 height 15
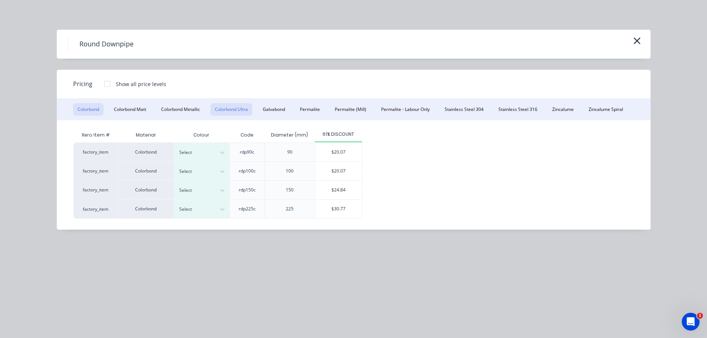
click at [229, 108] on button "Colorbond Ultra" at bounding box center [231, 109] width 42 height 13
click at [638, 37] on icon "button" at bounding box center [637, 41] width 8 height 10
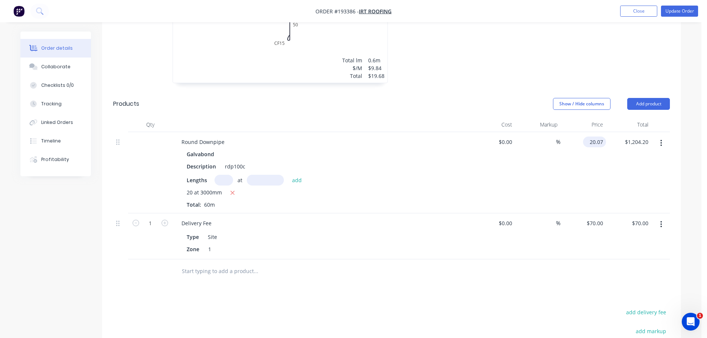
click at [597, 136] on input "20.07" at bounding box center [596, 141] width 20 height 11
type input "$24.44"
type input "$1,466.40"
click at [244, 161] on div "rdp100c" at bounding box center [235, 166] width 26 height 11
click at [212, 149] on div "Galvabond" at bounding box center [202, 154] width 30 height 11
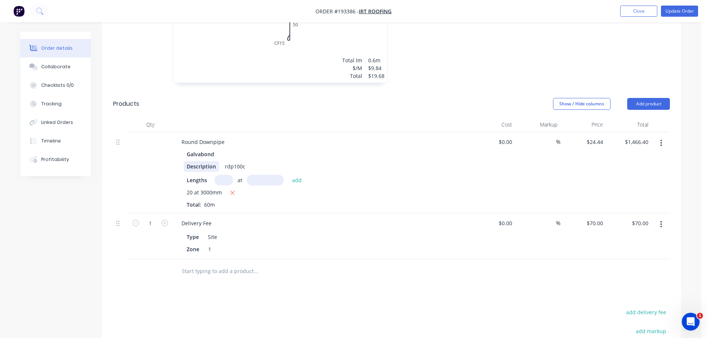
click at [195, 161] on div "Description" at bounding box center [201, 166] width 35 height 11
click at [184, 161] on div "Description" at bounding box center [201, 166] width 35 height 11
click at [213, 161] on div "Z-600 Description" at bounding box center [209, 166] width 50 height 11
click at [84, 220] on div "Created by [PERSON_NAME] Created [DATE] Required [DATE] Assigned to Add team me…" at bounding box center [350, 104] width 660 height 738
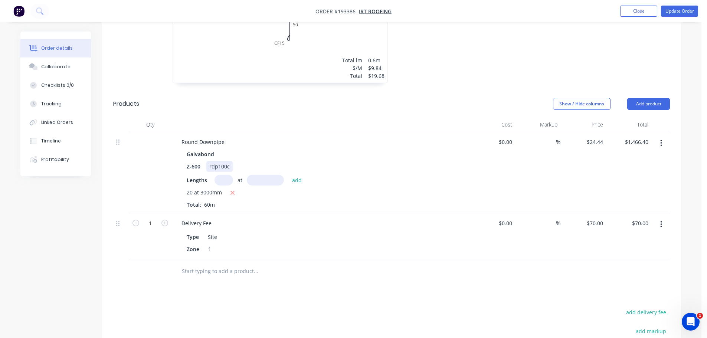
click at [228, 161] on div "rdp100c" at bounding box center [219, 166] width 26 height 11
click at [281, 91] on header "Products Show / Hide columns Add product" at bounding box center [391, 104] width 579 height 27
click at [681, 15] on button "Update Order" at bounding box center [679, 11] width 37 height 11
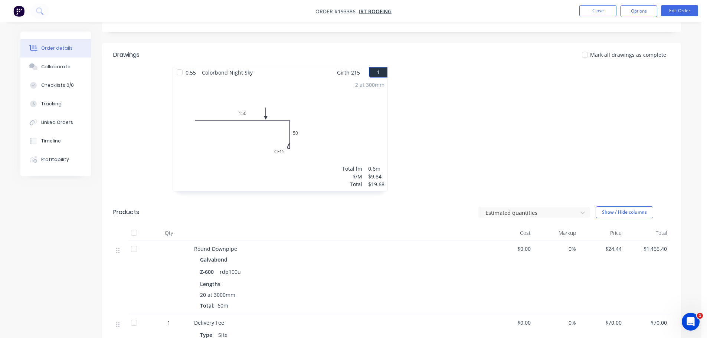
scroll to position [185, 0]
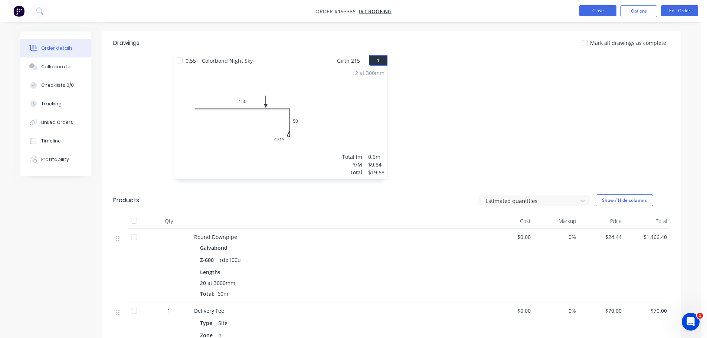
click at [604, 6] on button "Close" at bounding box center [597, 10] width 37 height 11
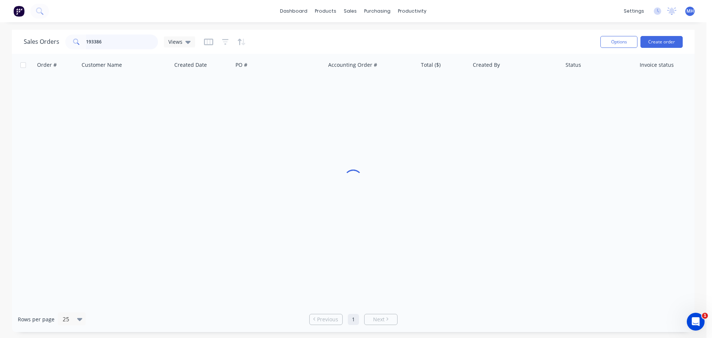
click at [119, 38] on input "193386" at bounding box center [122, 41] width 72 height 15
type input "193755"
click at [293, 36] on div "Sales Orders 193755 Views" at bounding box center [309, 42] width 571 height 18
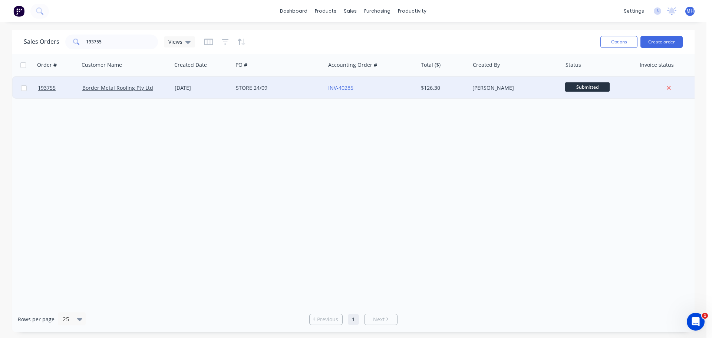
click at [276, 88] on div "STORE 24/09" at bounding box center [277, 87] width 82 height 7
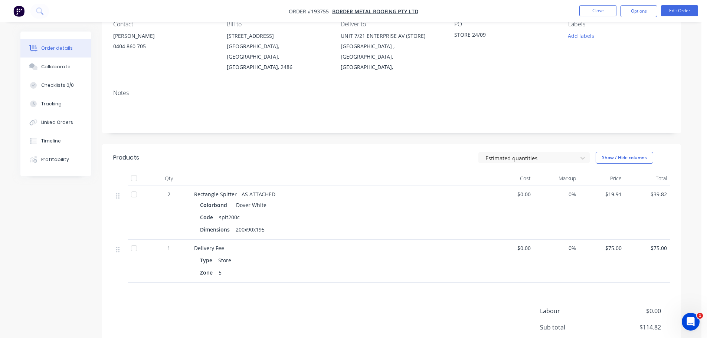
scroll to position [139, 0]
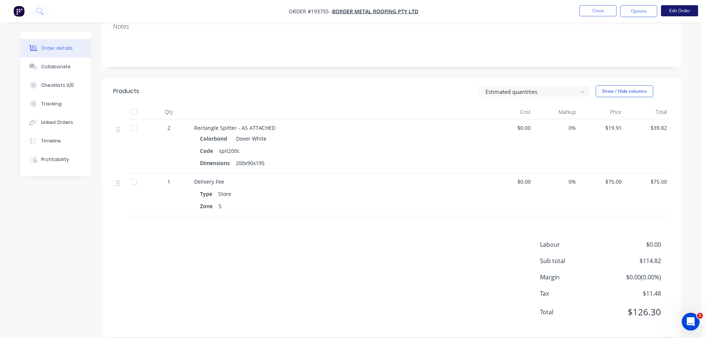
click at [664, 9] on button "Edit Order" at bounding box center [679, 10] width 37 height 11
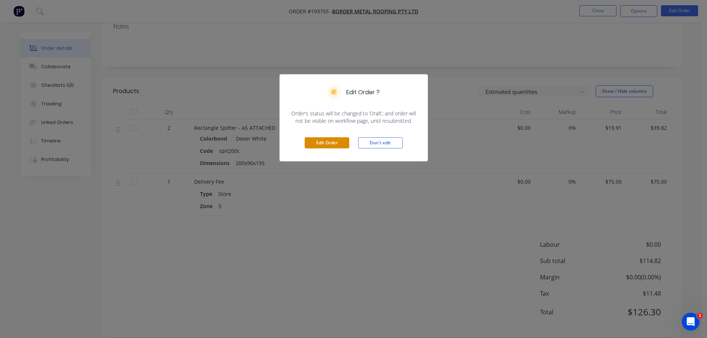
click at [340, 145] on button "Edit Order" at bounding box center [327, 142] width 45 height 11
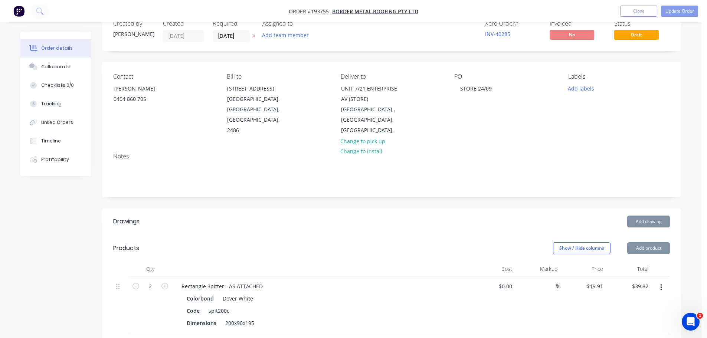
scroll to position [185, 0]
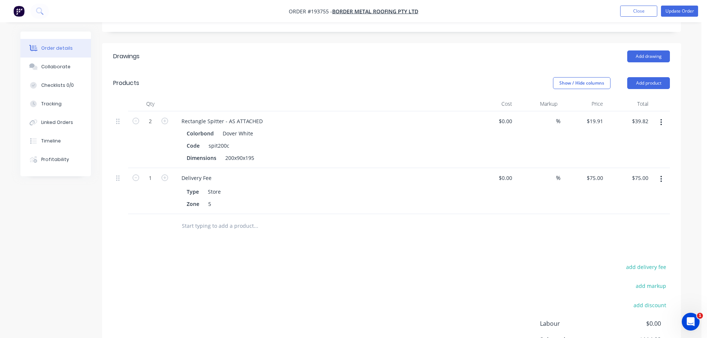
drag, startPoint x: 655, startPoint y: 123, endPoint x: 653, endPoint y: 128, distance: 6.0
click at [655, 122] on button "button" at bounding box center [660, 122] width 17 height 13
click at [643, 143] on div "Edit" at bounding box center [634, 141] width 57 height 11
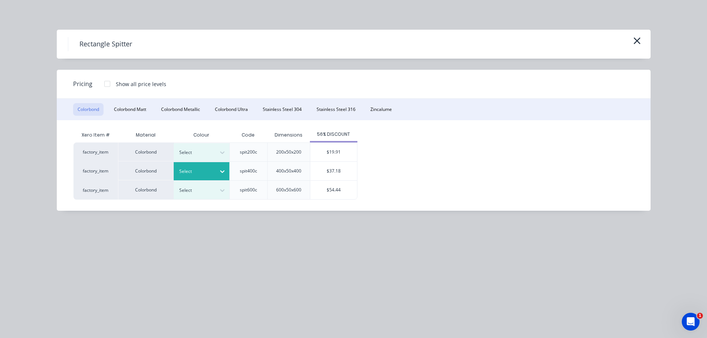
click at [215, 166] on div "Select" at bounding box center [202, 171] width 56 height 18
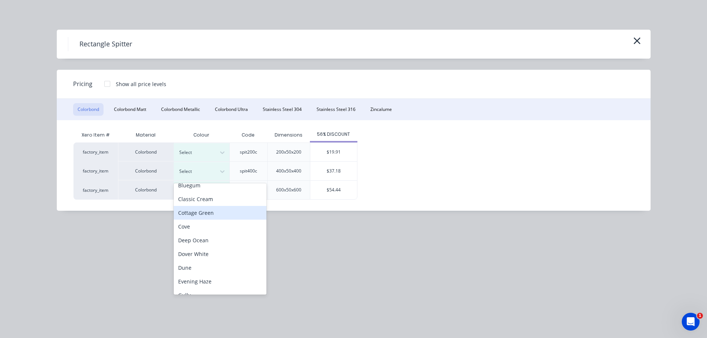
scroll to position [74, 0]
click at [211, 201] on div "Dover White" at bounding box center [220, 200] width 93 height 14
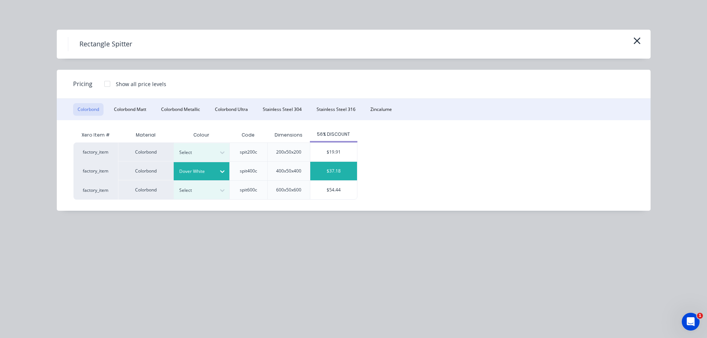
click at [332, 174] on div "$37.18" at bounding box center [333, 171] width 47 height 19
type input "$37.18"
type input "$74.36"
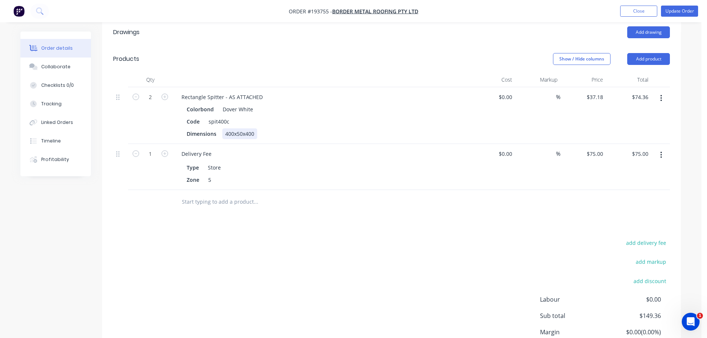
scroll to position [223, 0]
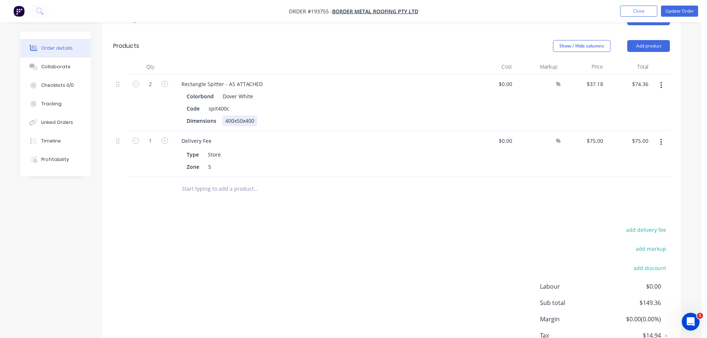
click at [236, 124] on div "400x50x400" at bounding box center [239, 120] width 35 height 11
click at [346, 217] on div "Drawings Add drawing Products Show / Hide columns Add product Qty Cost Markup P…" at bounding box center [391, 192] width 579 height 373
click at [668, 10] on button "Update Order" at bounding box center [679, 11] width 37 height 11
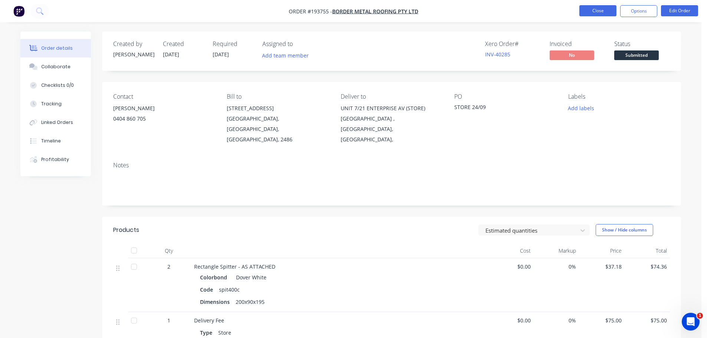
click at [610, 9] on button "Close" at bounding box center [597, 10] width 37 height 11
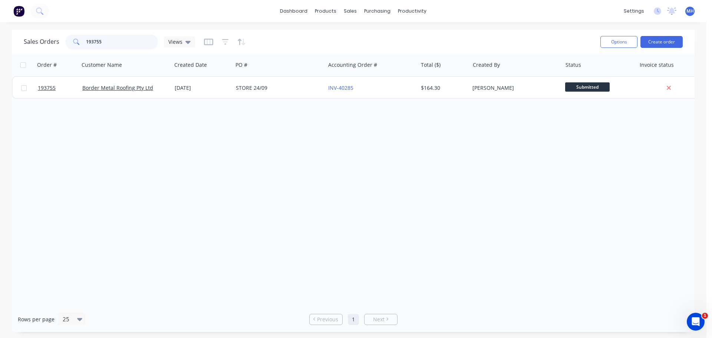
click at [132, 42] on input "193755" at bounding box center [122, 41] width 72 height 15
click at [131, 42] on input "193755" at bounding box center [122, 41] width 72 height 15
click at [129, 37] on input "193755" at bounding box center [122, 41] width 72 height 15
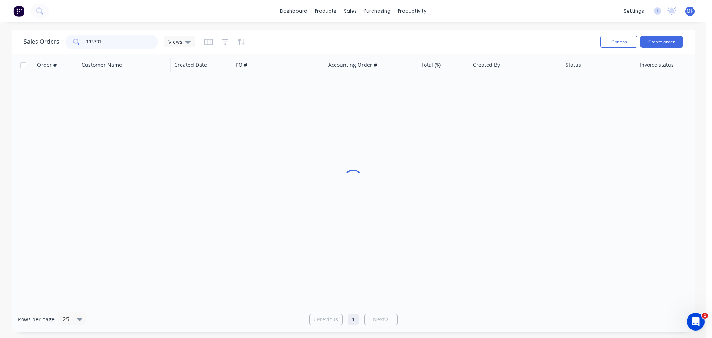
type input "193731"
click at [266, 35] on div "Sales Orders 193731 Views" at bounding box center [309, 42] width 571 height 18
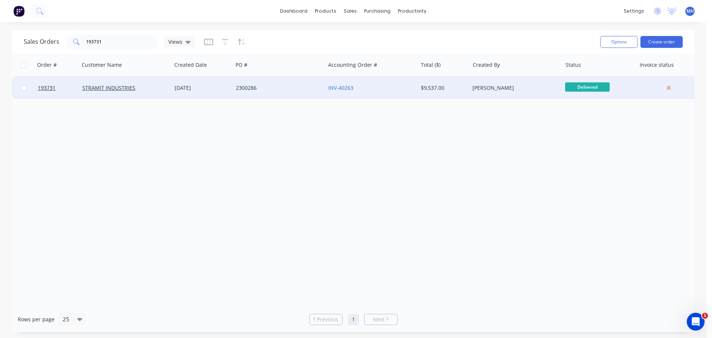
click at [291, 92] on div "2300286" at bounding box center [279, 88] width 92 height 22
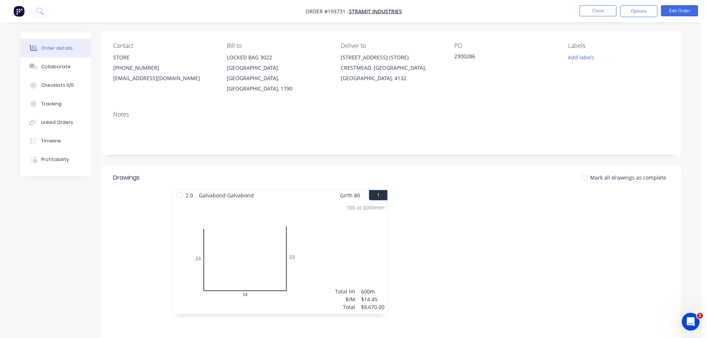
scroll to position [111, 0]
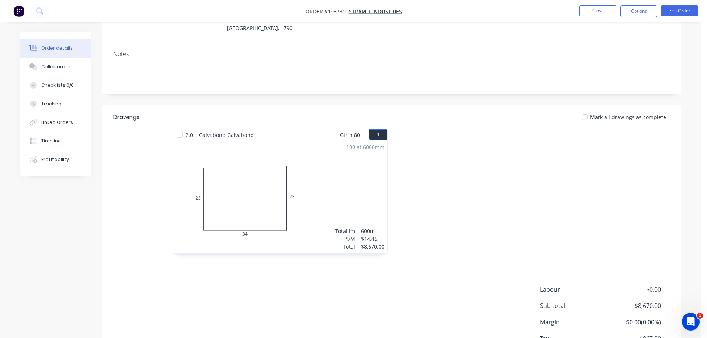
click at [548, 157] on div at bounding box center [502, 195] width 223 height 132
click at [484, 149] on div at bounding box center [502, 195] width 223 height 132
click at [602, 11] on button "Close" at bounding box center [597, 10] width 37 height 11
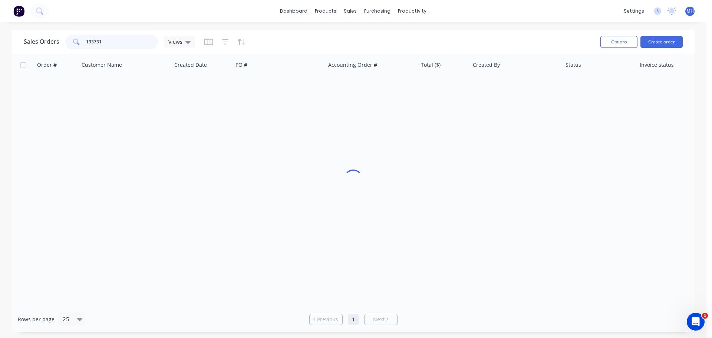
click at [117, 38] on input "193731" at bounding box center [122, 41] width 72 height 15
drag, startPoint x: 117, startPoint y: 38, endPoint x: 103, endPoint y: 38, distance: 13.7
click at [116, 38] on input "193731" at bounding box center [122, 41] width 72 height 15
type input "193518"
click at [297, 45] on div "Sales Orders 193518 Views" at bounding box center [309, 42] width 571 height 18
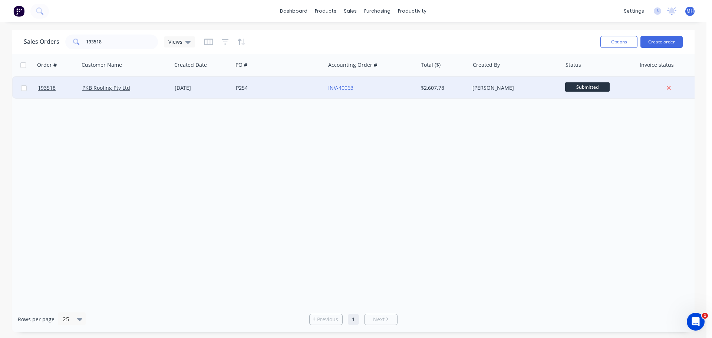
click at [305, 83] on div "P254" at bounding box center [279, 88] width 92 height 22
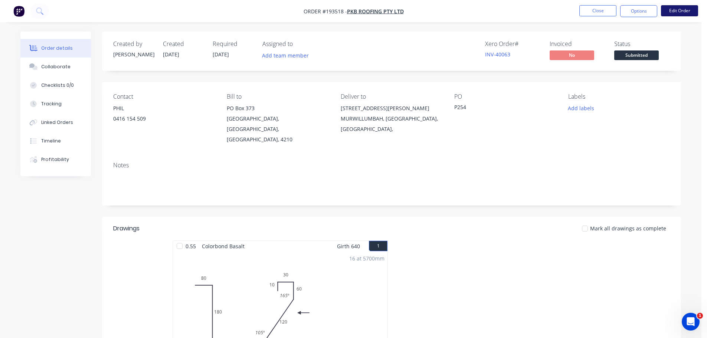
click at [684, 10] on button "Edit Order" at bounding box center [679, 10] width 37 height 11
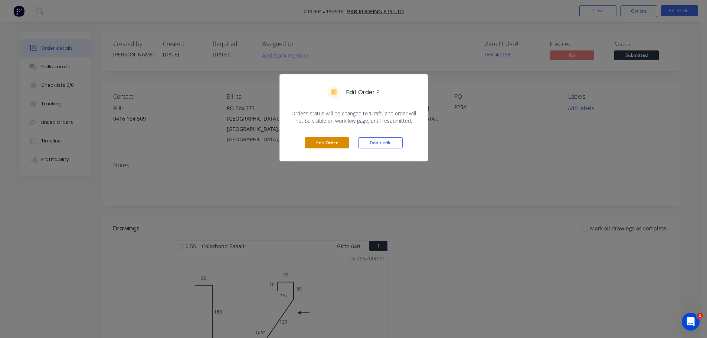
click at [339, 144] on button "Edit Order" at bounding box center [327, 142] width 45 height 11
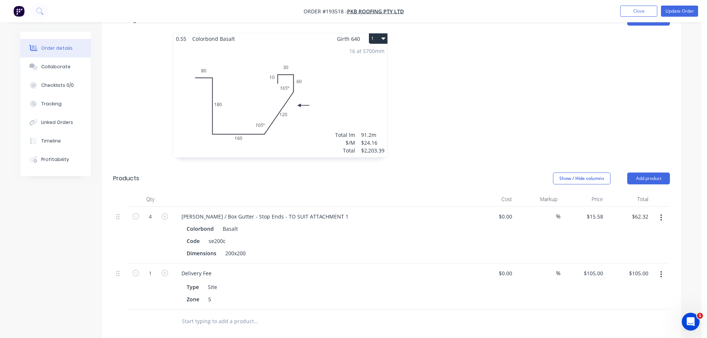
scroll to position [223, 0]
click at [643, 172] on button "Add product" at bounding box center [648, 178] width 43 height 12
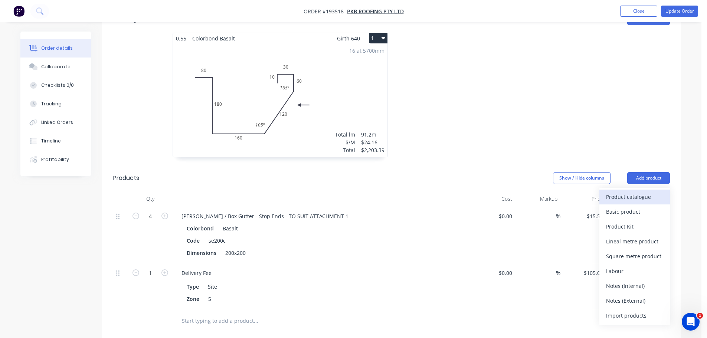
click at [632, 191] on div "Product catalogue" at bounding box center [634, 196] width 57 height 11
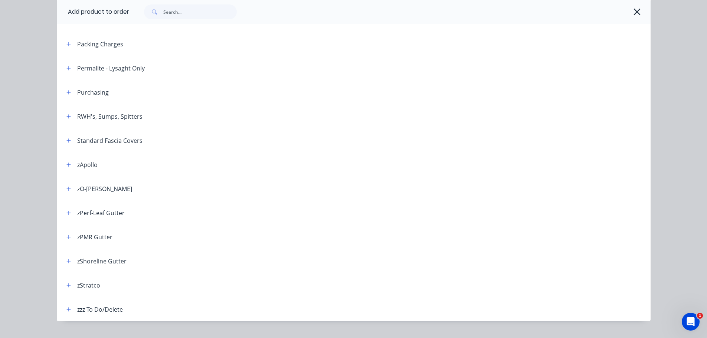
scroll to position [258, 0]
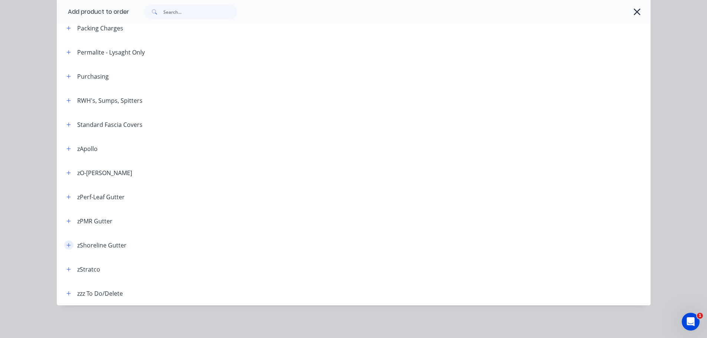
click at [64, 244] on button "button" at bounding box center [68, 244] width 9 height 9
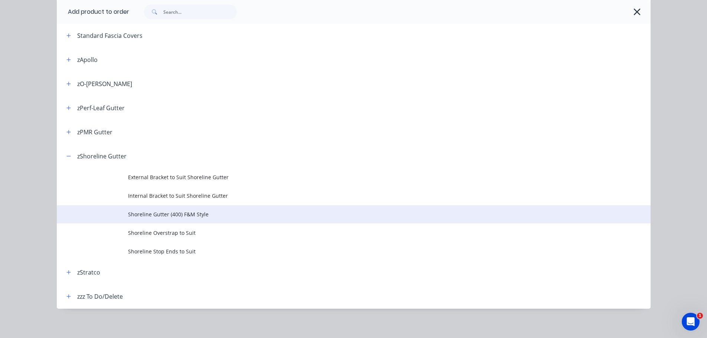
scroll to position [351, 0]
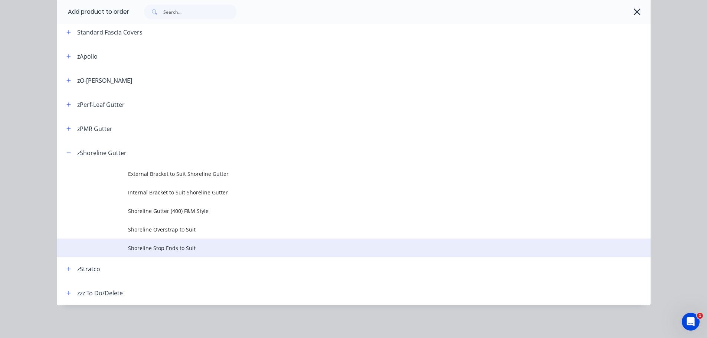
click at [227, 250] on span "Shoreline Stop Ends to Suit" at bounding box center [337, 248] width 418 height 8
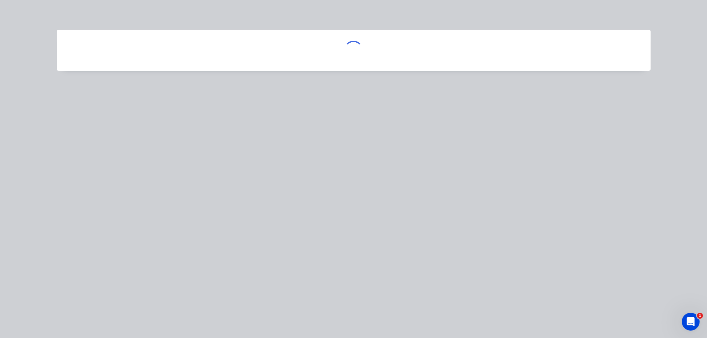
scroll to position [0, 0]
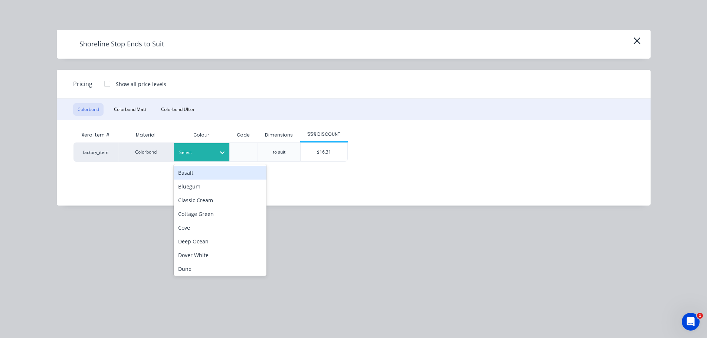
click at [220, 152] on icon at bounding box center [221, 152] width 7 height 7
click at [227, 172] on div "Basalt" at bounding box center [220, 173] width 93 height 14
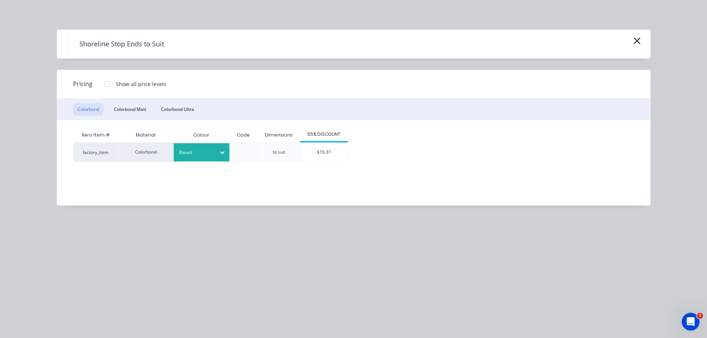
click at [336, 151] on div "$16.31" at bounding box center [323, 152] width 47 height 19
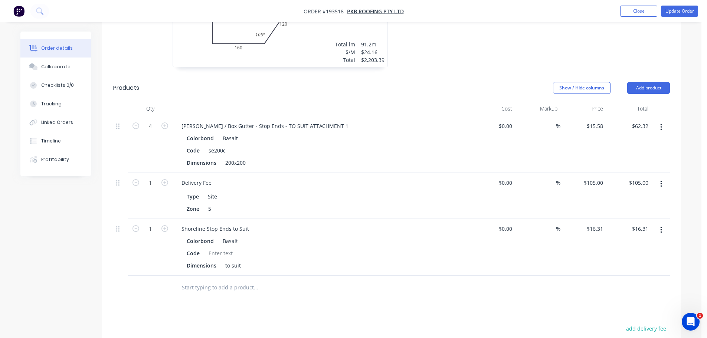
scroll to position [334, 0]
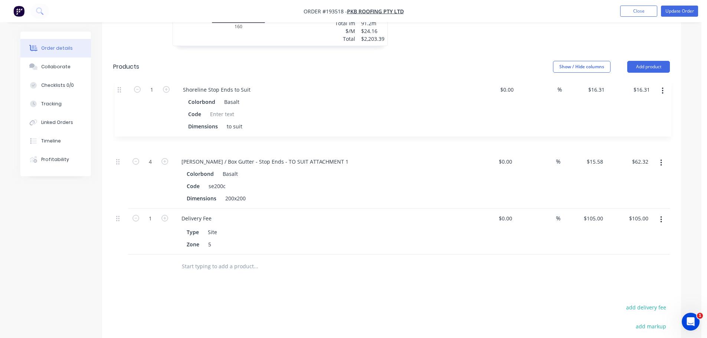
drag, startPoint x: 121, startPoint y: 188, endPoint x: 122, endPoint y: 86, distance: 101.6
click at [122, 95] on div "4 [PERSON_NAME] / Box Gutter - Stop Ends - TO SUIT ATTACHMENT 1 Colorbond Basal…" at bounding box center [391, 174] width 556 height 159
drag, startPoint x: 205, startPoint y: 84, endPoint x: 116, endPoint y: 86, distance: 89.4
click at [121, 95] on div "1 Shoreline Stop Ends to Suit Colorbond Basalt Code Dimensions to suit $0.00 $0…" at bounding box center [391, 123] width 556 height 57
click at [167, 101] on icon "button" at bounding box center [164, 104] width 7 height 7
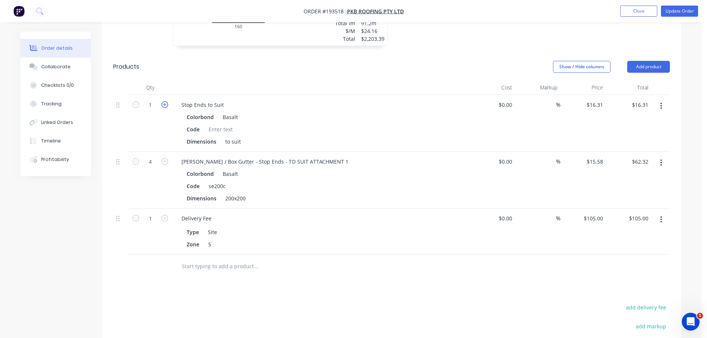
type input "2"
type input "$32.62"
click at [167, 101] on icon "button" at bounding box center [164, 104] width 7 height 7
type input "3"
type input "$48.93"
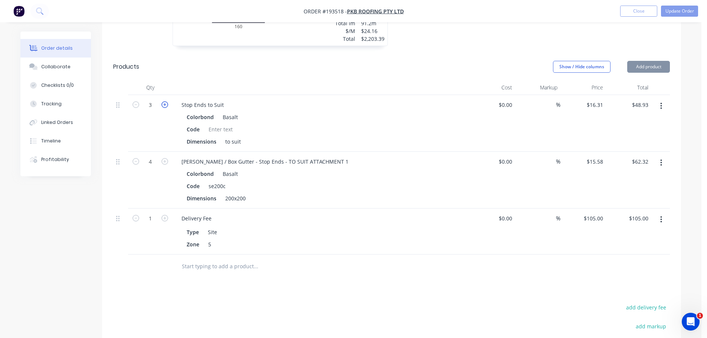
click at [167, 101] on icon "button" at bounding box center [164, 104] width 7 height 7
type input "4"
type input "$65.24"
click at [664, 156] on button "button" at bounding box center [660, 162] width 17 height 13
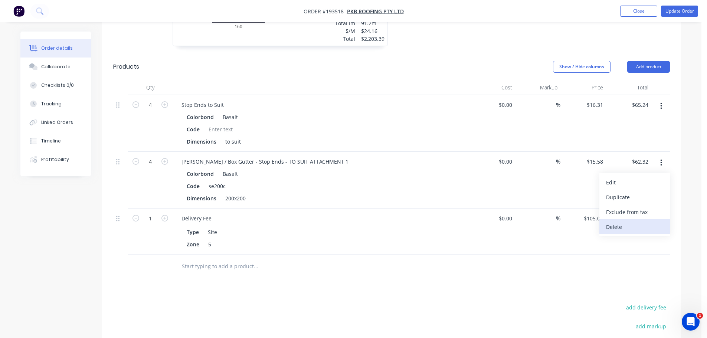
click at [631, 221] on div "Delete" at bounding box center [634, 226] width 57 height 11
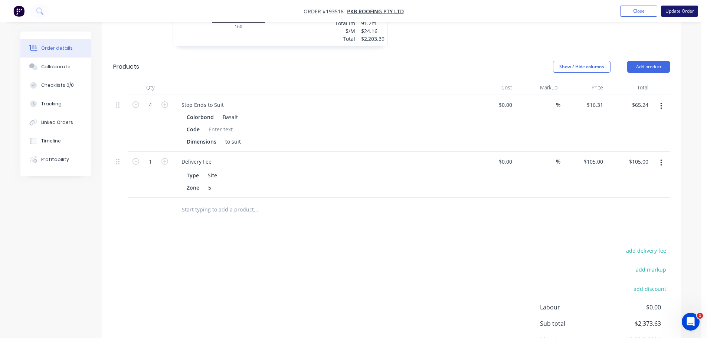
click at [673, 9] on button "Update Order" at bounding box center [679, 11] width 37 height 11
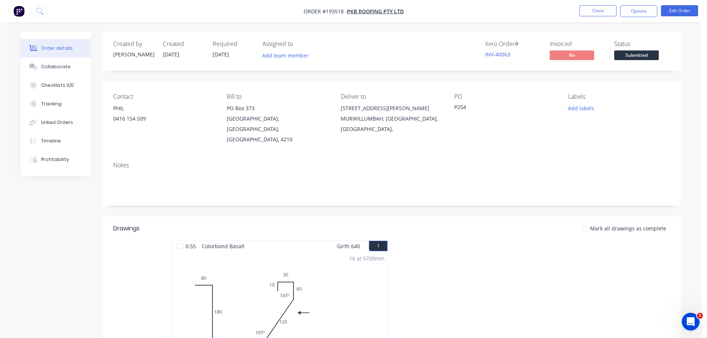
drag, startPoint x: 494, startPoint y: 225, endPoint x: 486, endPoint y: 230, distance: 9.5
click at [494, 240] on div at bounding box center [502, 306] width 223 height 132
click at [593, 9] on button "Close" at bounding box center [597, 10] width 37 height 11
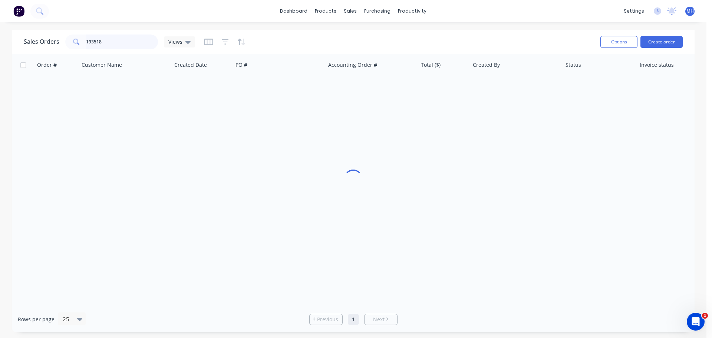
click at [124, 46] on input "193518" at bounding box center [122, 41] width 72 height 15
type input "193473"
click at [270, 39] on div "Sales Orders 193473 Views" at bounding box center [309, 42] width 571 height 18
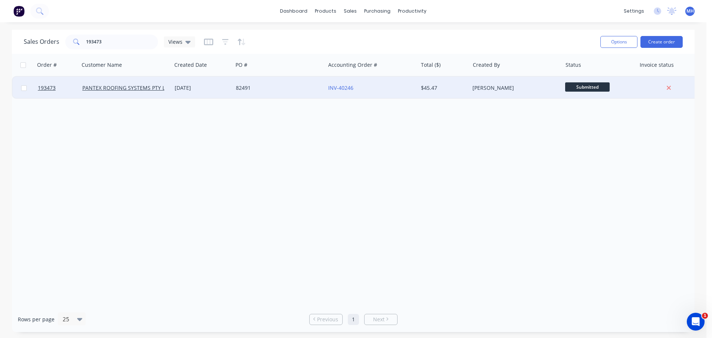
click at [226, 82] on div "[DATE]" at bounding box center [202, 88] width 61 height 22
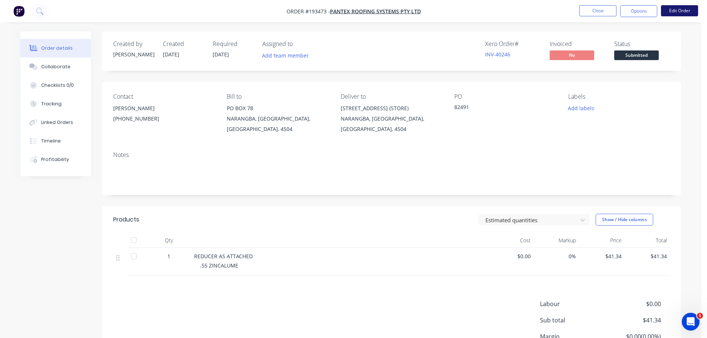
click at [676, 12] on button "Edit Order" at bounding box center [679, 10] width 37 height 11
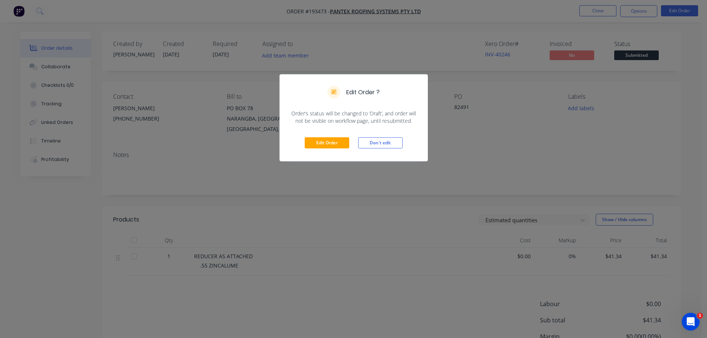
click at [417, 217] on div "Edit Order ? Order’s status will be changed to ‘Draft’, and order will not be v…" at bounding box center [353, 169] width 707 height 338
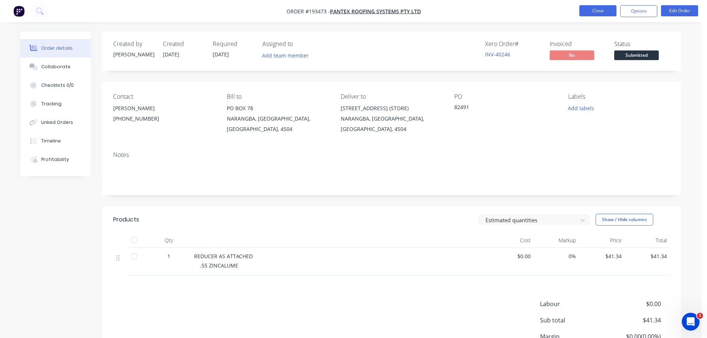
click at [588, 9] on button "Close" at bounding box center [597, 10] width 37 height 11
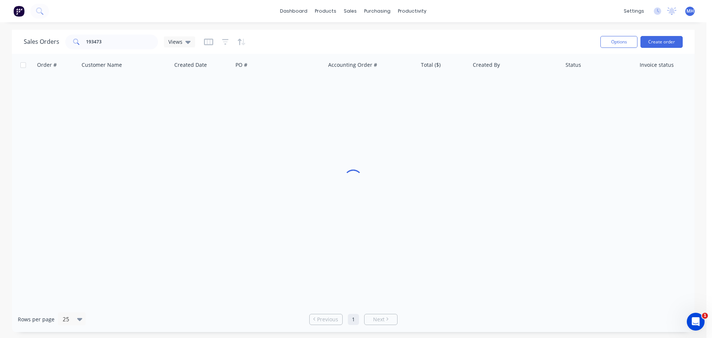
click at [120, 49] on div "Sales Orders 193473 Views" at bounding box center [309, 42] width 571 height 18
click at [123, 41] on input "193473" at bounding box center [122, 41] width 72 height 15
type input "193795"
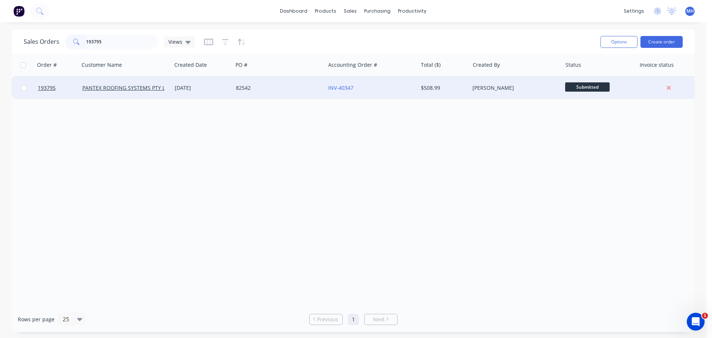
click at [238, 92] on div "82542" at bounding box center [279, 88] width 92 height 22
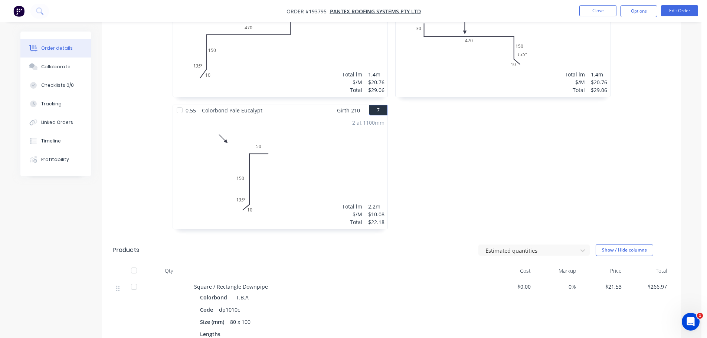
scroll to position [556, 0]
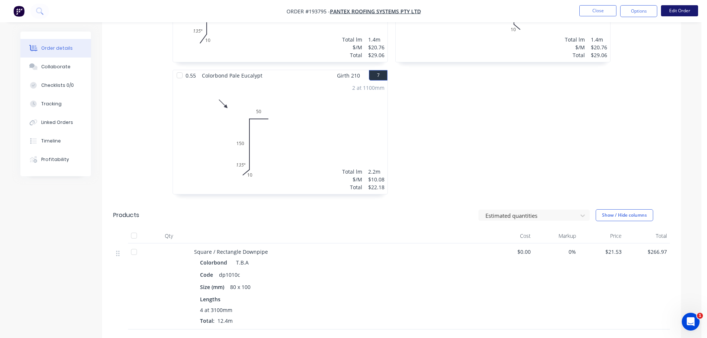
click at [672, 8] on button "Edit Order" at bounding box center [679, 10] width 37 height 11
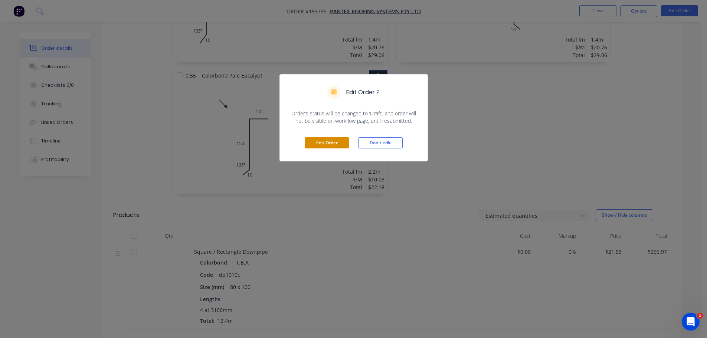
drag, startPoint x: 322, startPoint y: 135, endPoint x: 337, endPoint y: 145, distance: 17.7
click at [323, 135] on div "Edit Order Don't edit" at bounding box center [354, 143] width 148 height 36
click at [337, 145] on button "Edit Order" at bounding box center [327, 142] width 45 height 11
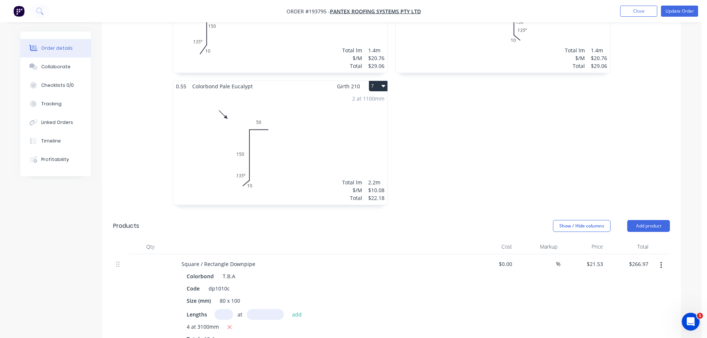
scroll to position [705, 0]
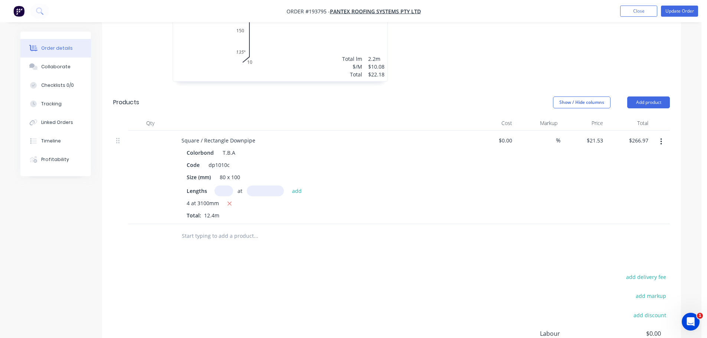
click at [663, 135] on button "button" at bounding box center [660, 141] width 17 height 13
click at [652, 156] on div "Edit" at bounding box center [634, 161] width 57 height 11
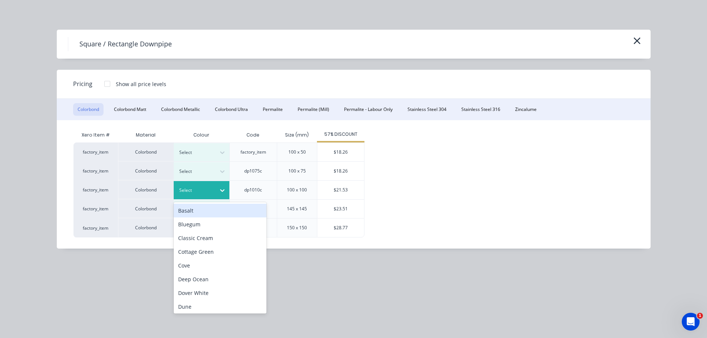
click at [203, 192] on div at bounding box center [195, 190] width 33 height 8
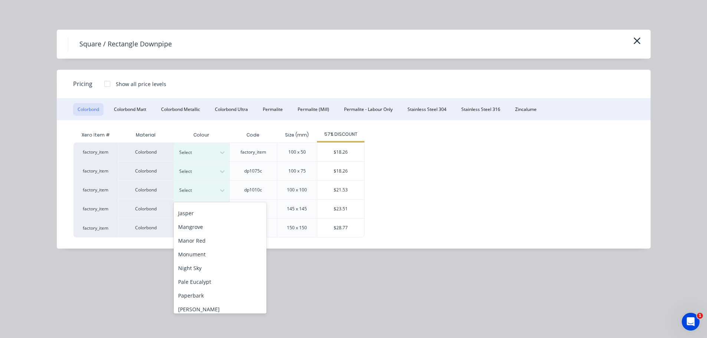
scroll to position [111, 0]
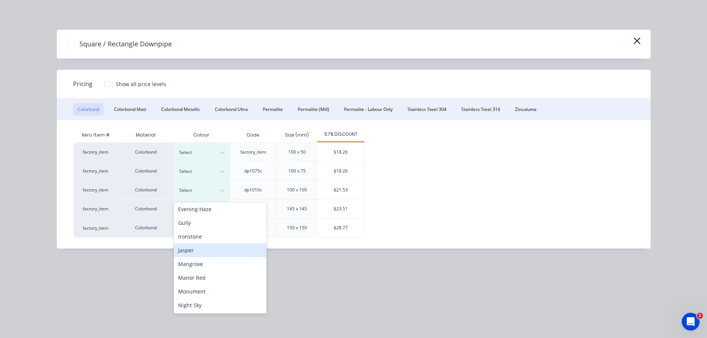
click at [194, 247] on div "Jasper" at bounding box center [220, 250] width 93 height 14
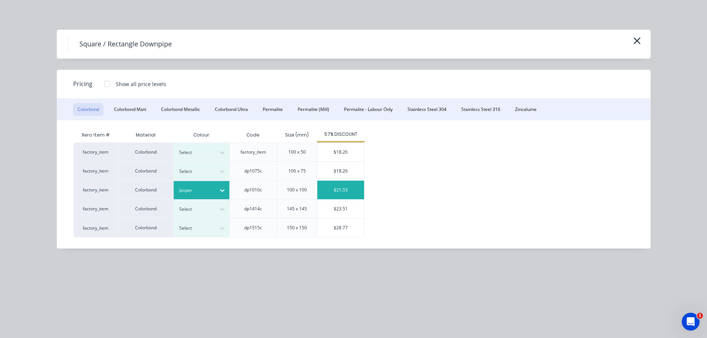
click at [358, 188] on div "$21.53" at bounding box center [340, 190] width 47 height 19
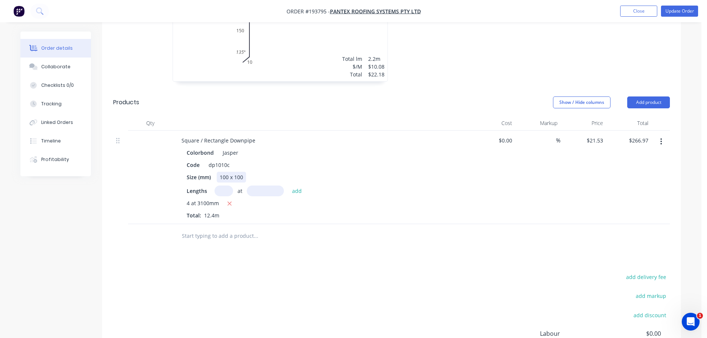
click at [232, 172] on div "100 x 100" at bounding box center [231, 177] width 29 height 11
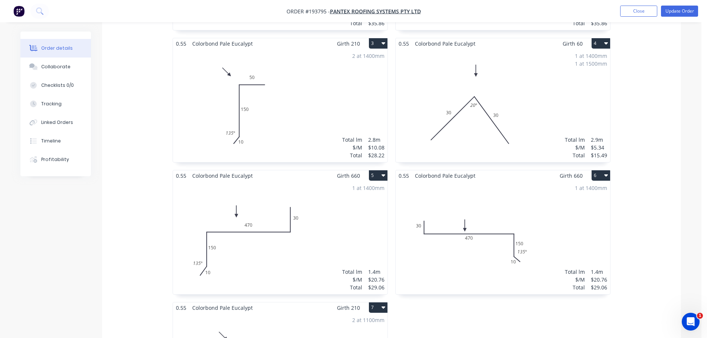
scroll to position [260, 0]
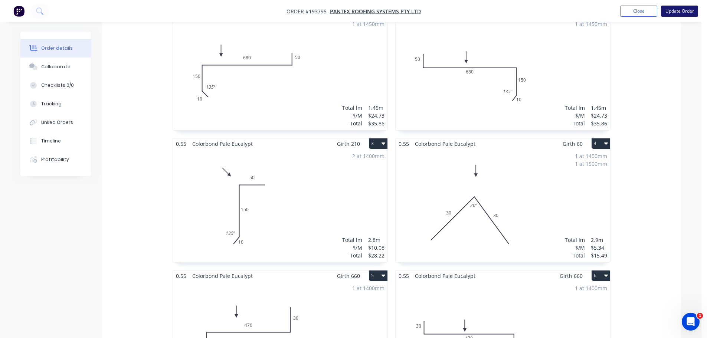
click at [695, 13] on button "Update Order" at bounding box center [679, 11] width 37 height 11
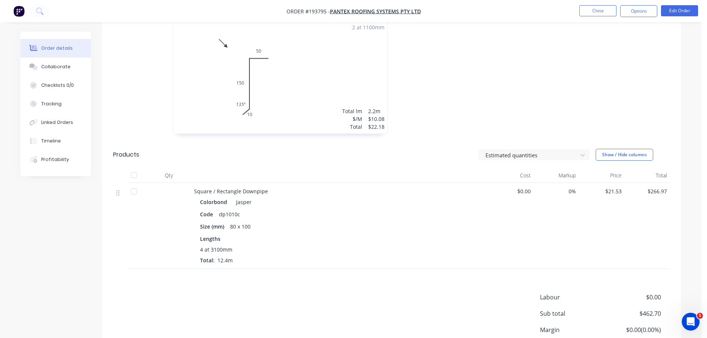
scroll to position [631, 0]
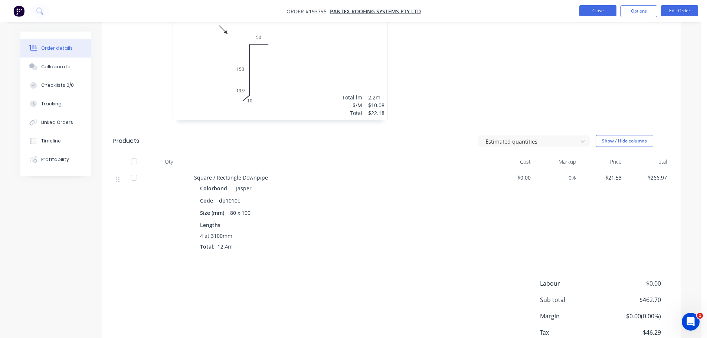
click at [583, 9] on button "Close" at bounding box center [597, 10] width 37 height 11
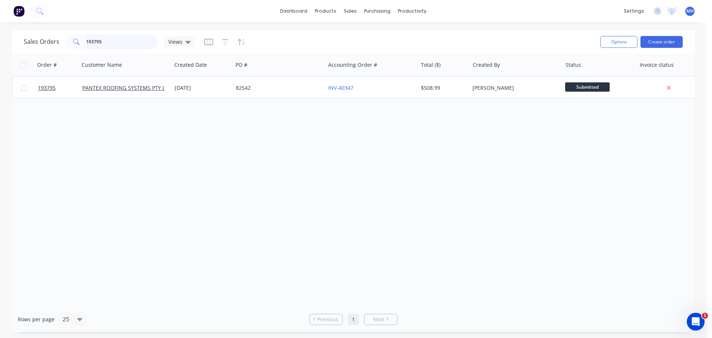
click at [141, 42] on input "193795" at bounding box center [122, 41] width 72 height 15
type input "193708"
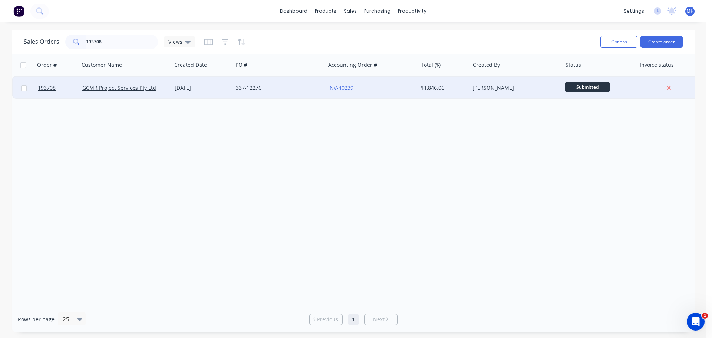
click at [161, 88] on div "GCMR Project Services Pty Ltd" at bounding box center [123, 87] width 82 height 7
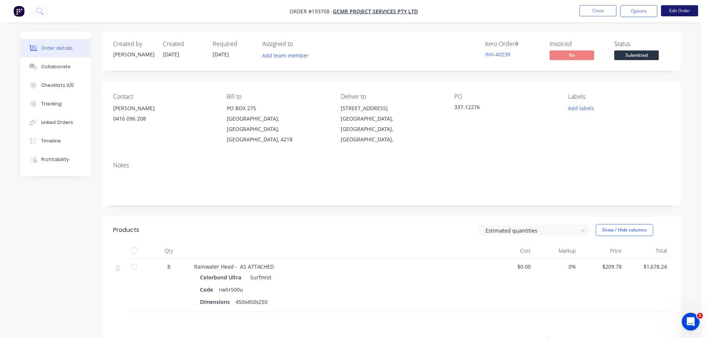
click at [676, 9] on button "Edit Order" at bounding box center [679, 10] width 37 height 11
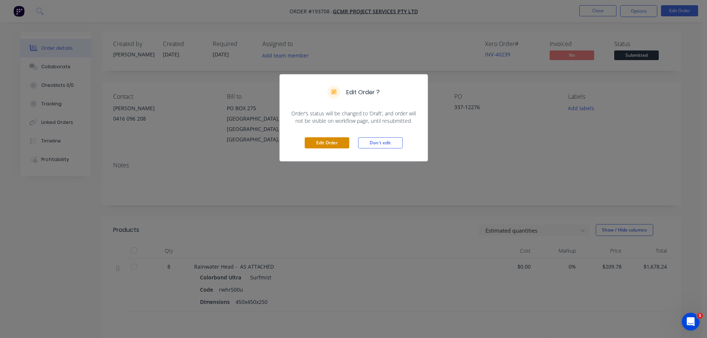
click at [325, 144] on button "Edit Order" at bounding box center [327, 142] width 45 height 11
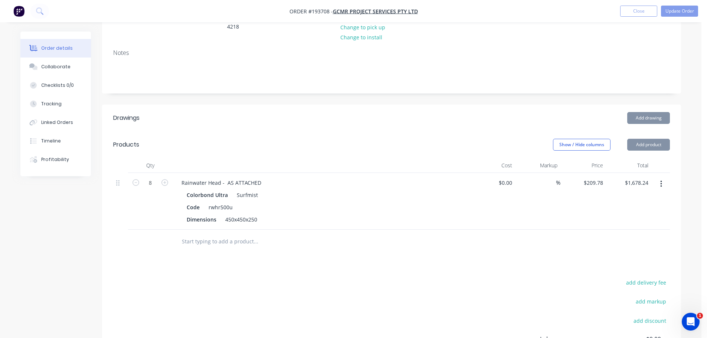
scroll to position [185, 0]
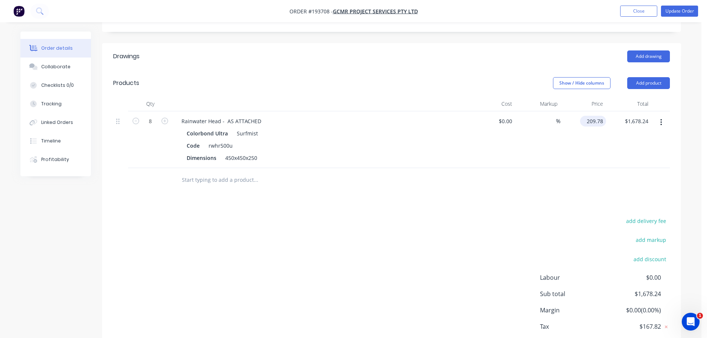
click at [599, 116] on input "209.78" at bounding box center [594, 121] width 23 height 11
type input "$194.08"
type input "$1,552.64"
click at [435, 216] on div "add delivery fee add markup add discount Labour $0.00 Sub total $1,678.24 Margi…" at bounding box center [391, 287] width 556 height 143
click at [679, 13] on button "Update Order" at bounding box center [679, 11] width 37 height 11
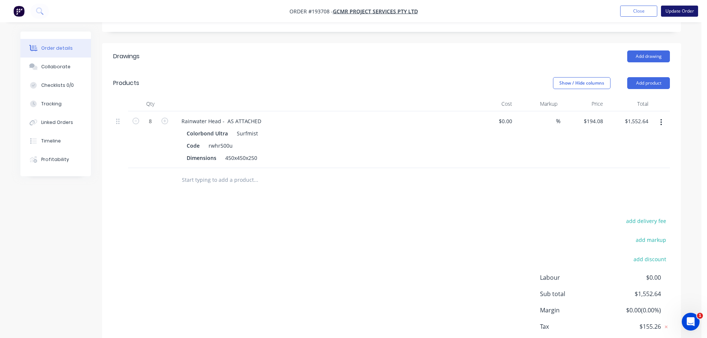
scroll to position [0, 0]
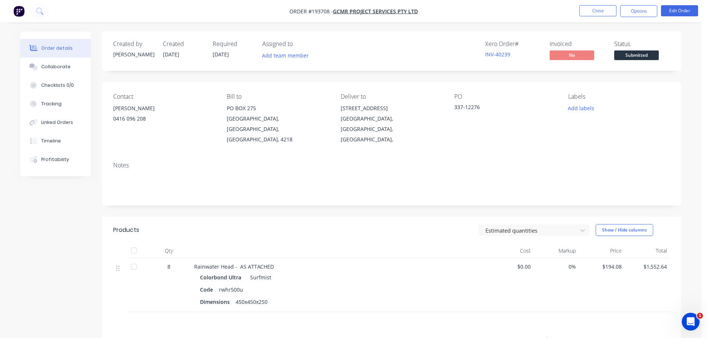
click at [672, 217] on header "Products Estimated quantities Show / Hide columns" at bounding box center [391, 230] width 579 height 27
click at [609, 11] on button "Close" at bounding box center [597, 10] width 37 height 11
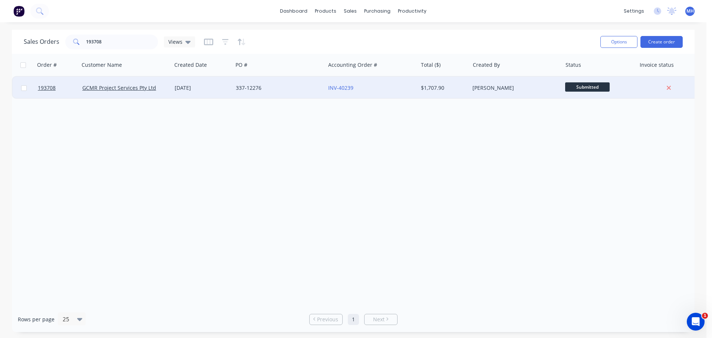
click at [256, 86] on div "337-12276" at bounding box center [277, 87] width 82 height 7
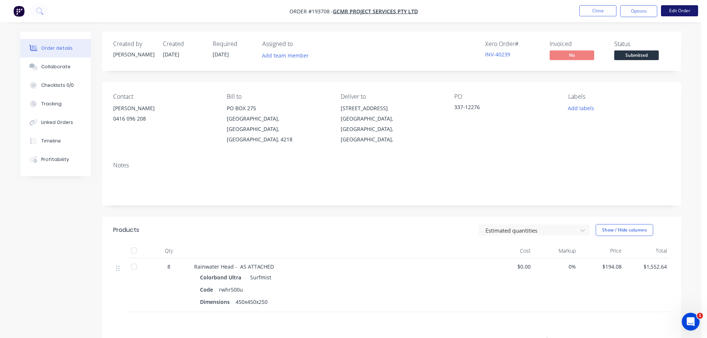
click at [666, 8] on button "Edit Order" at bounding box center [679, 10] width 37 height 11
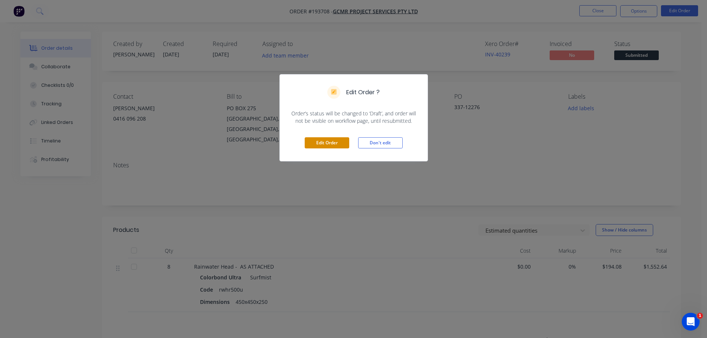
click at [323, 137] on button "Edit Order" at bounding box center [327, 142] width 45 height 11
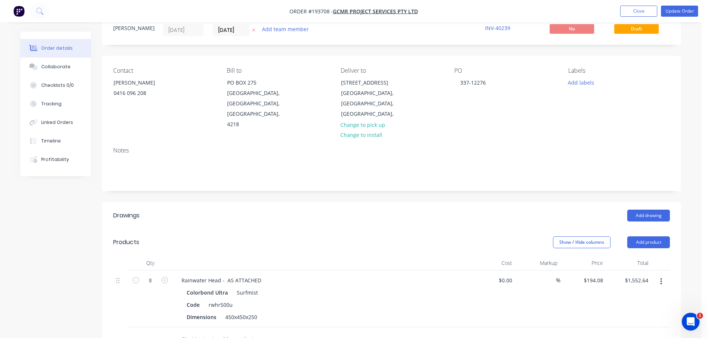
scroll to position [74, 0]
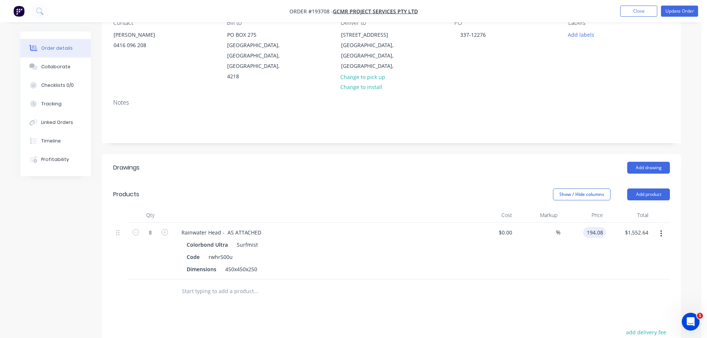
click at [600, 227] on input "194.08" at bounding box center [596, 232] width 20 height 11
click at [602, 227] on input "194.08" at bounding box center [596, 232] width 20 height 11
type input "$194.04"
type input "$1,552.32"
click at [454, 164] on header "Drawings Add drawing" at bounding box center [391, 167] width 579 height 27
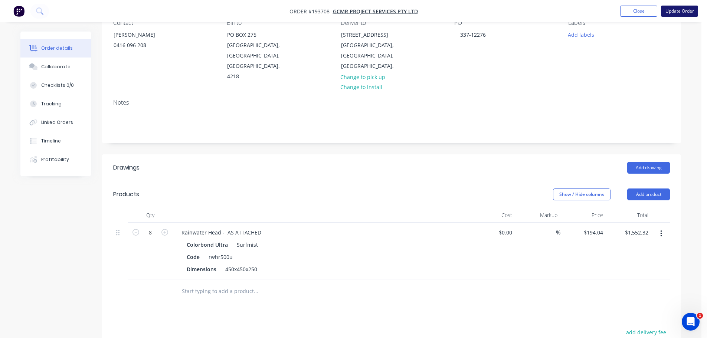
click at [684, 10] on button "Update Order" at bounding box center [679, 11] width 37 height 11
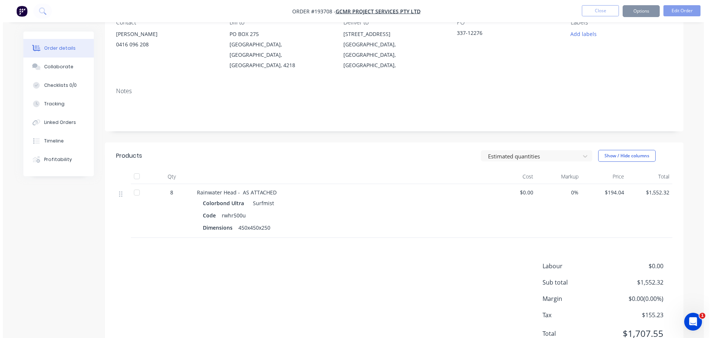
scroll to position [0, 0]
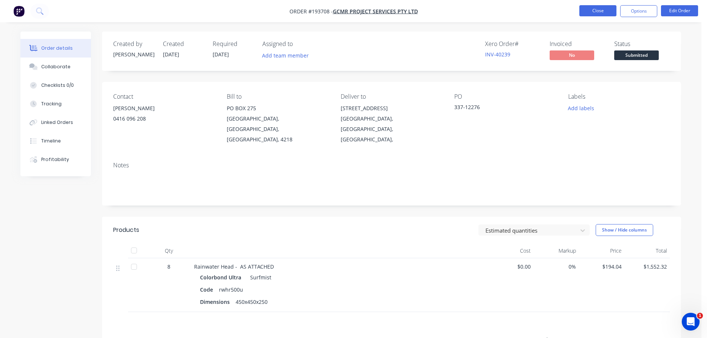
click at [608, 11] on button "Close" at bounding box center [597, 10] width 37 height 11
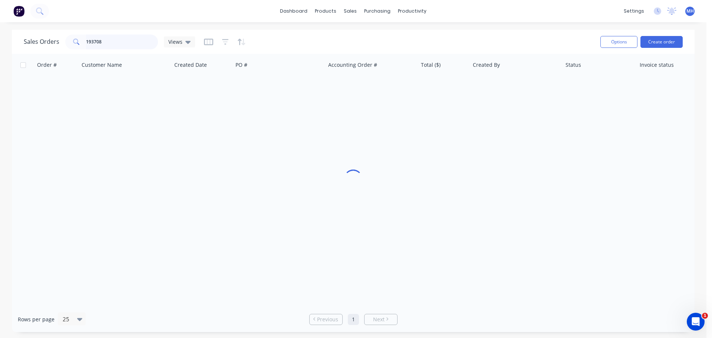
click at [116, 44] on input "193708" at bounding box center [122, 41] width 72 height 15
type input "193269"
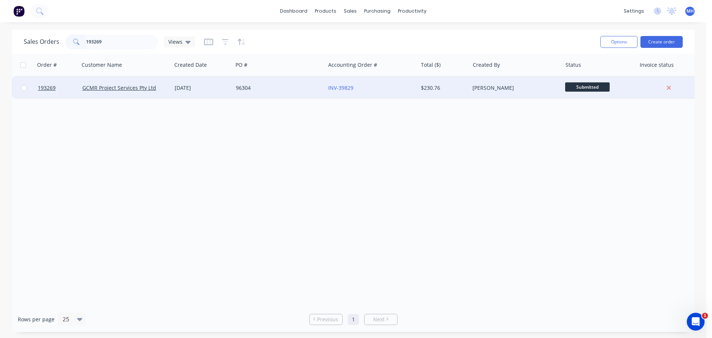
click at [256, 90] on div "96304" at bounding box center [277, 87] width 82 height 7
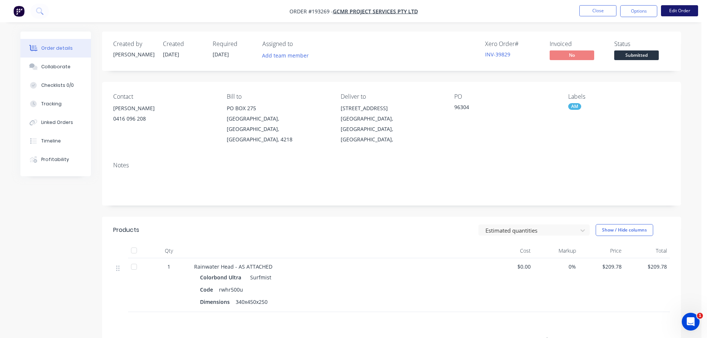
click at [684, 12] on button "Edit Order" at bounding box center [679, 10] width 37 height 11
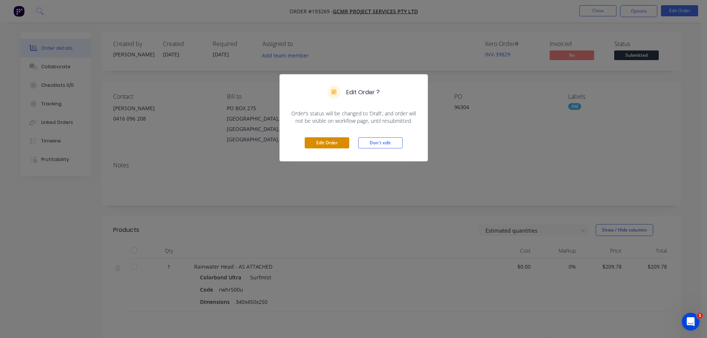
click at [320, 140] on button "Edit Order" at bounding box center [327, 142] width 45 height 11
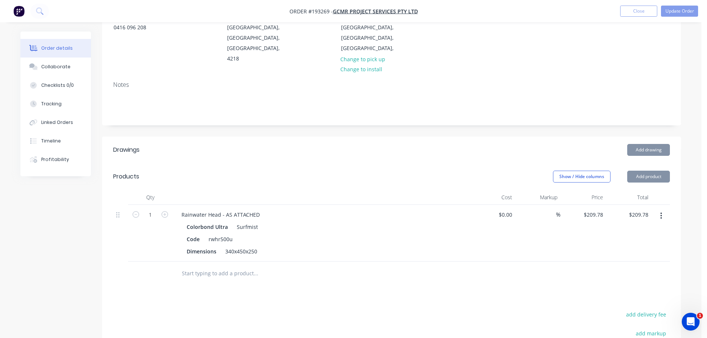
scroll to position [111, 0]
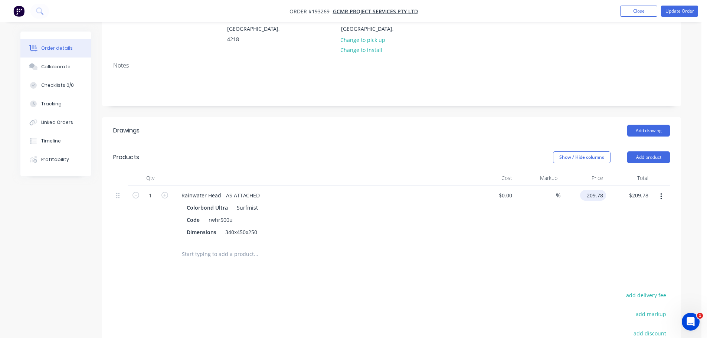
click at [601, 190] on input "209.78" at bounding box center [594, 195] width 23 height 11
type input "$194.04"
click at [452, 151] on div "Show / Hide columns Add product" at bounding box center [450, 157] width 438 height 12
click at [670, 13] on button "Update Order" at bounding box center [679, 11] width 37 height 11
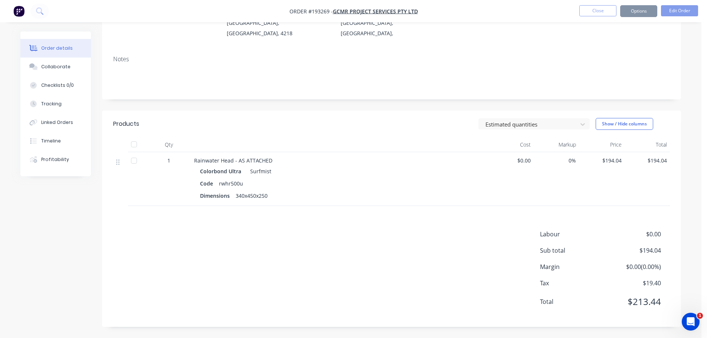
scroll to position [0, 0]
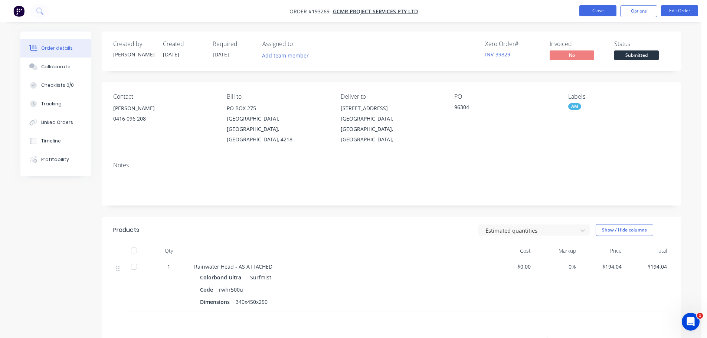
click at [585, 8] on button "Close" at bounding box center [597, 10] width 37 height 11
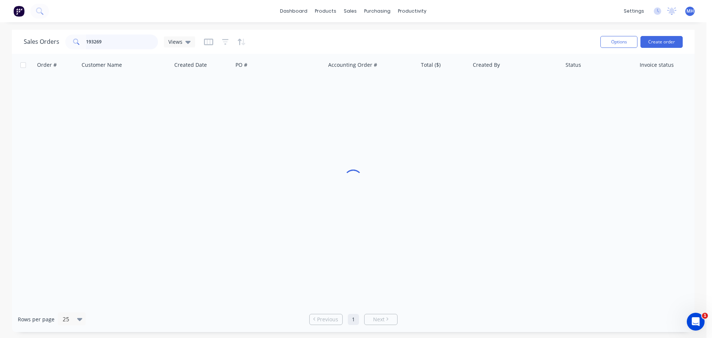
click at [145, 38] on input "193269" at bounding box center [122, 41] width 72 height 15
type input "192484"
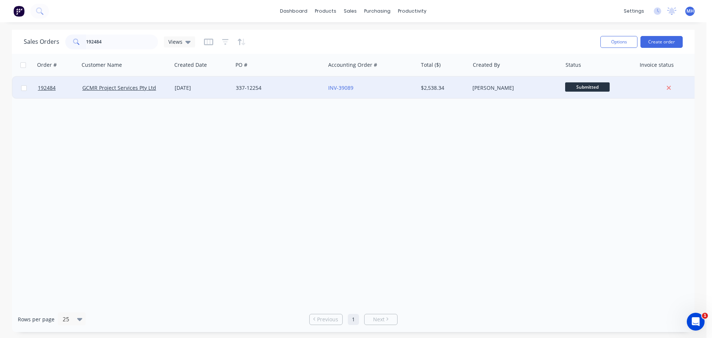
click at [236, 85] on div "337-12254" at bounding box center [277, 87] width 82 height 7
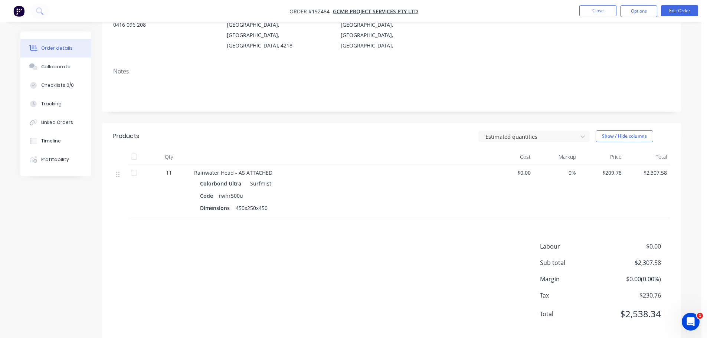
scroll to position [96, 0]
click at [670, 11] on button "Edit Order" at bounding box center [679, 10] width 37 height 11
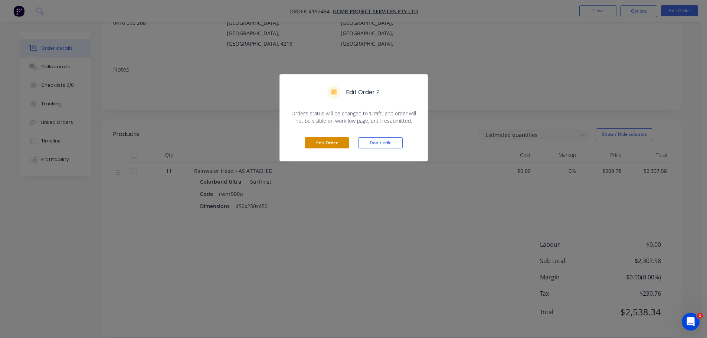
click at [332, 143] on button "Edit Order" at bounding box center [327, 142] width 45 height 11
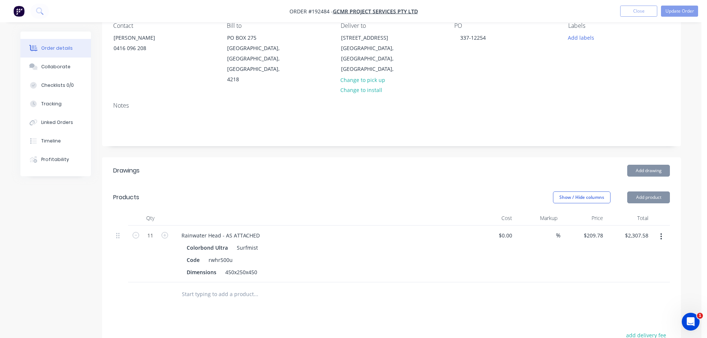
scroll to position [74, 0]
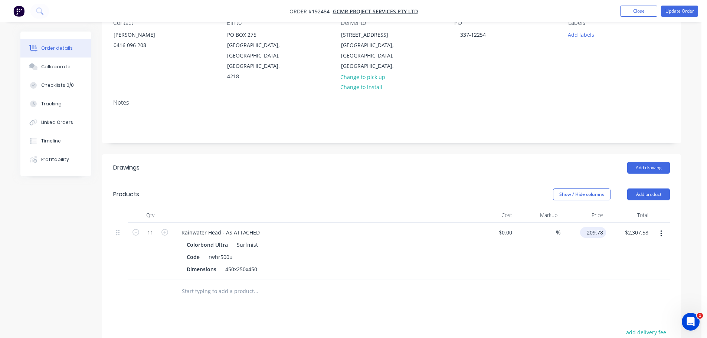
click at [598, 227] on input "209.78" at bounding box center [594, 232] width 23 height 11
type input "$194.08"
type input "$2,134.88"
click at [490, 181] on header "Products Show / Hide columns Add product" at bounding box center [391, 194] width 579 height 27
click at [686, 13] on button "Update Order" at bounding box center [679, 11] width 37 height 11
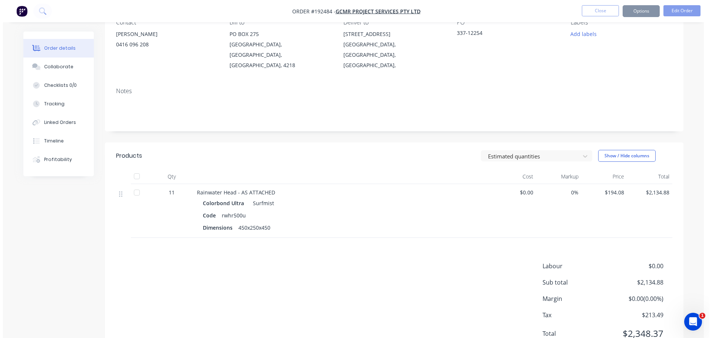
scroll to position [0, 0]
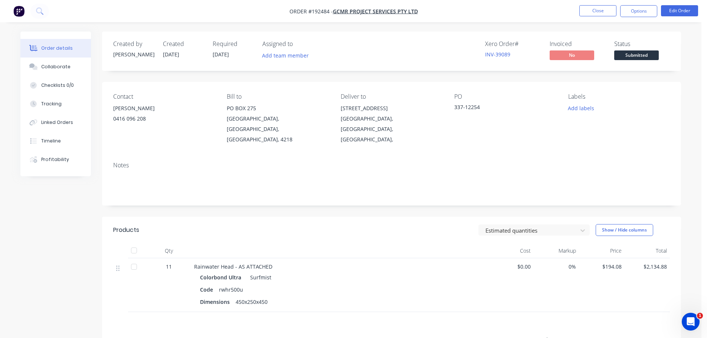
click at [46, 260] on div "Created by [PERSON_NAME] Created [DATE] Required [DATE] Assigned to Add team me…" at bounding box center [350, 238] width 660 height 412
click at [610, 14] on button "Close" at bounding box center [597, 10] width 37 height 11
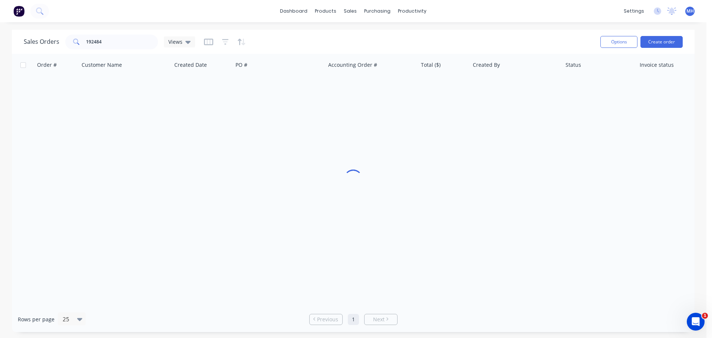
click at [419, 45] on div "Sales Orders 192484 Views" at bounding box center [309, 42] width 571 height 18
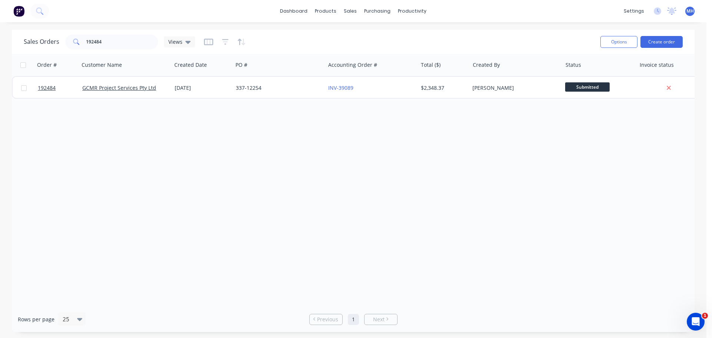
click at [496, 188] on div "Order # Customer Name Created Date PO # Accounting Order # Total ($) Created By…" at bounding box center [353, 180] width 683 height 253
click at [259, 149] on div "Order # Customer Name Created Date PO # Accounting Order # Total ($) Created By…" at bounding box center [353, 180] width 683 height 253
